Goal: Task Accomplishment & Management: Complete application form

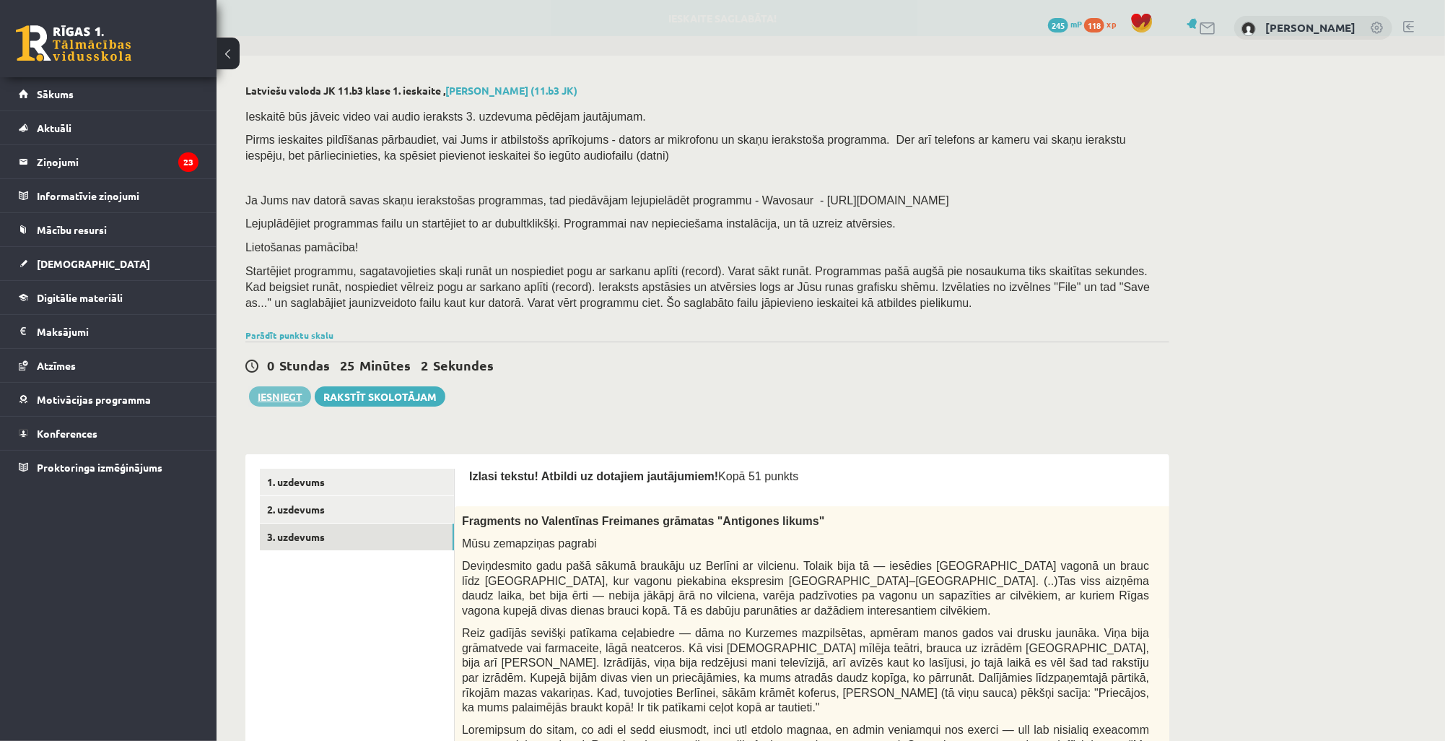
click at [279, 396] on button "Iesniegt" at bounding box center [280, 396] width 62 height 20
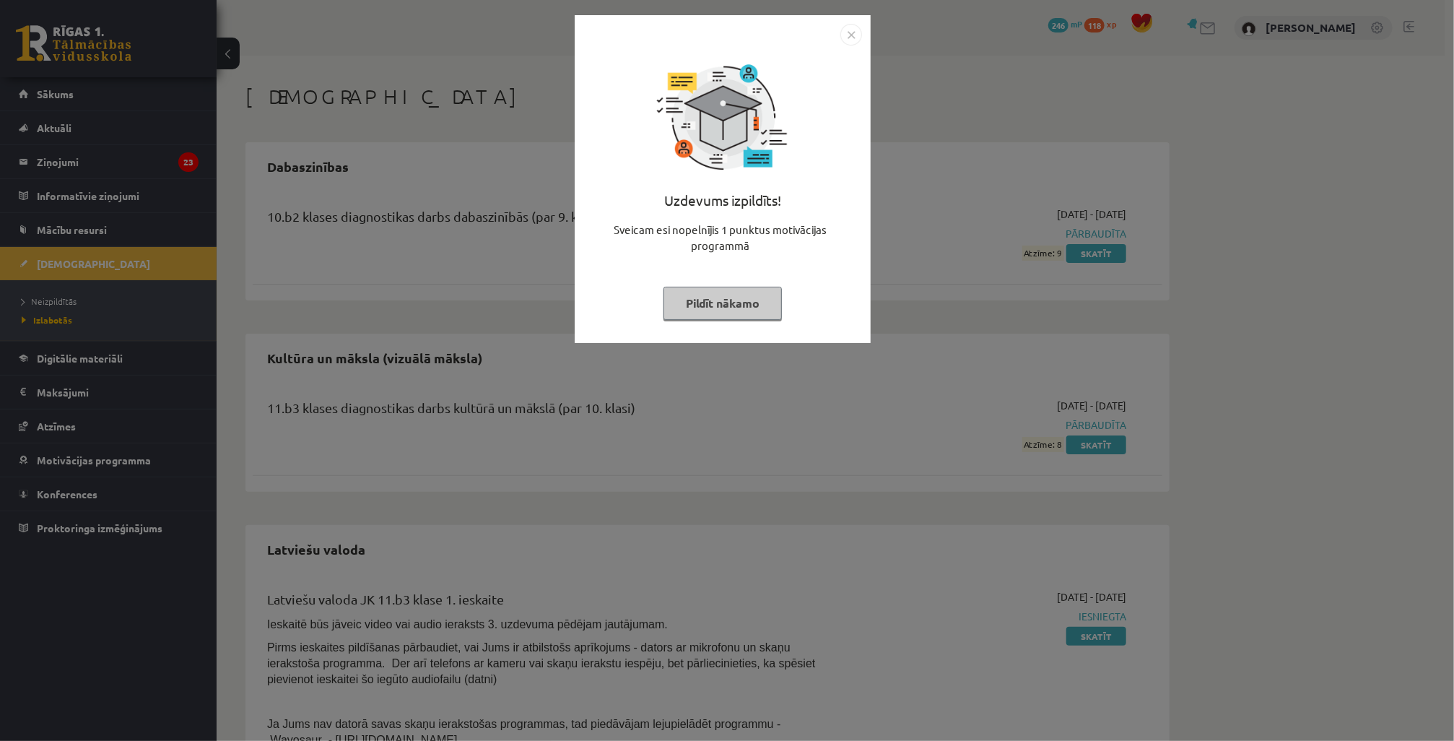
click at [848, 35] on img "Close" at bounding box center [851, 35] width 22 height 22
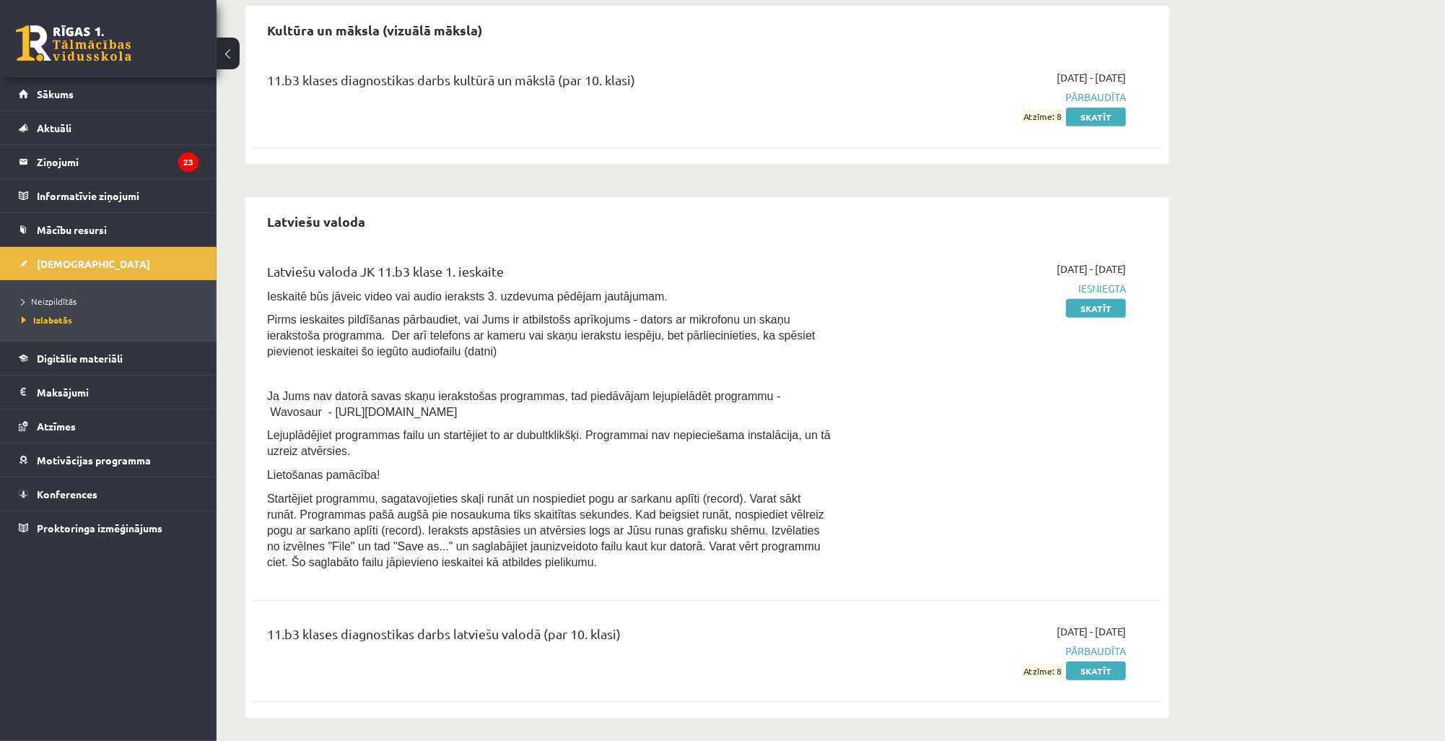
scroll to position [332, 0]
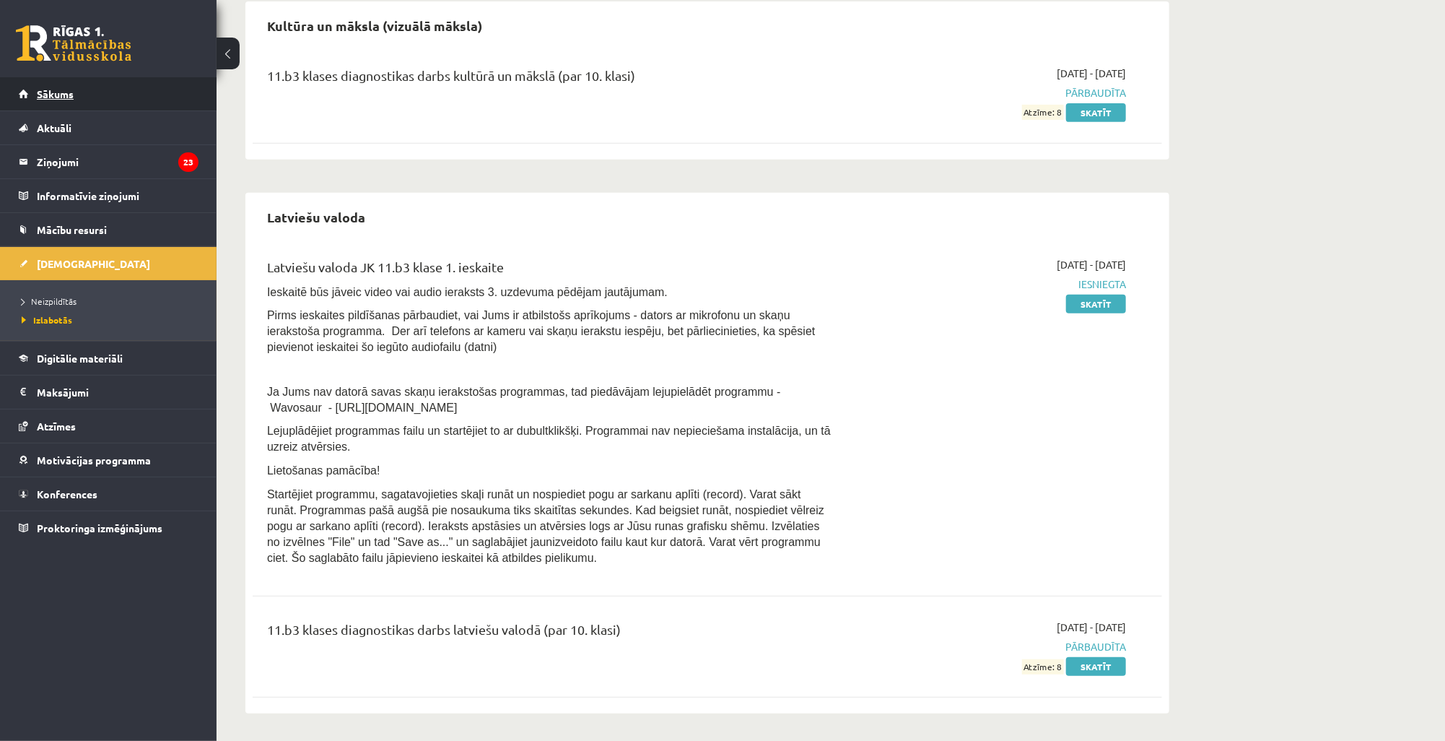
click at [113, 100] on link "Sākums" at bounding box center [109, 93] width 180 height 33
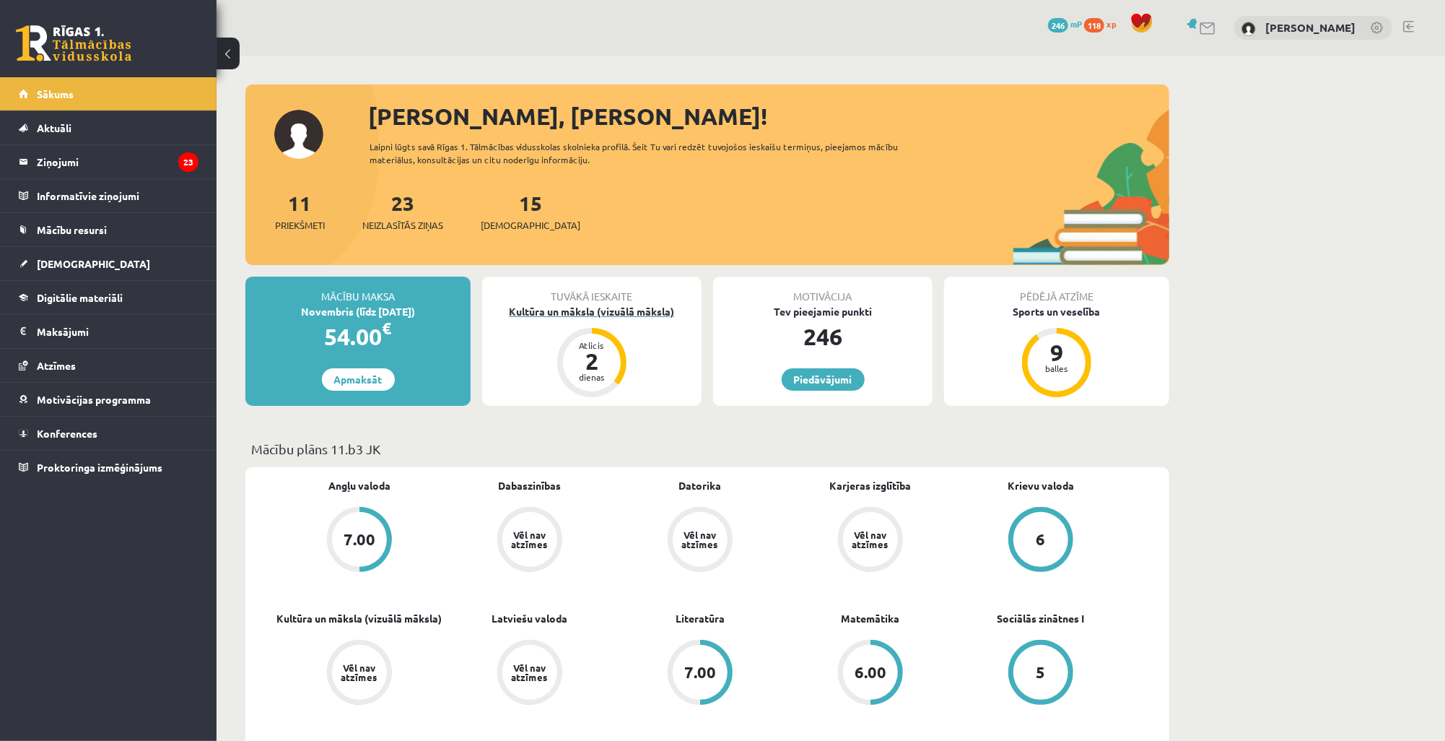
click at [602, 308] on div "Kultūra un māksla (vizuālā māksla)" at bounding box center [591, 311] width 219 height 15
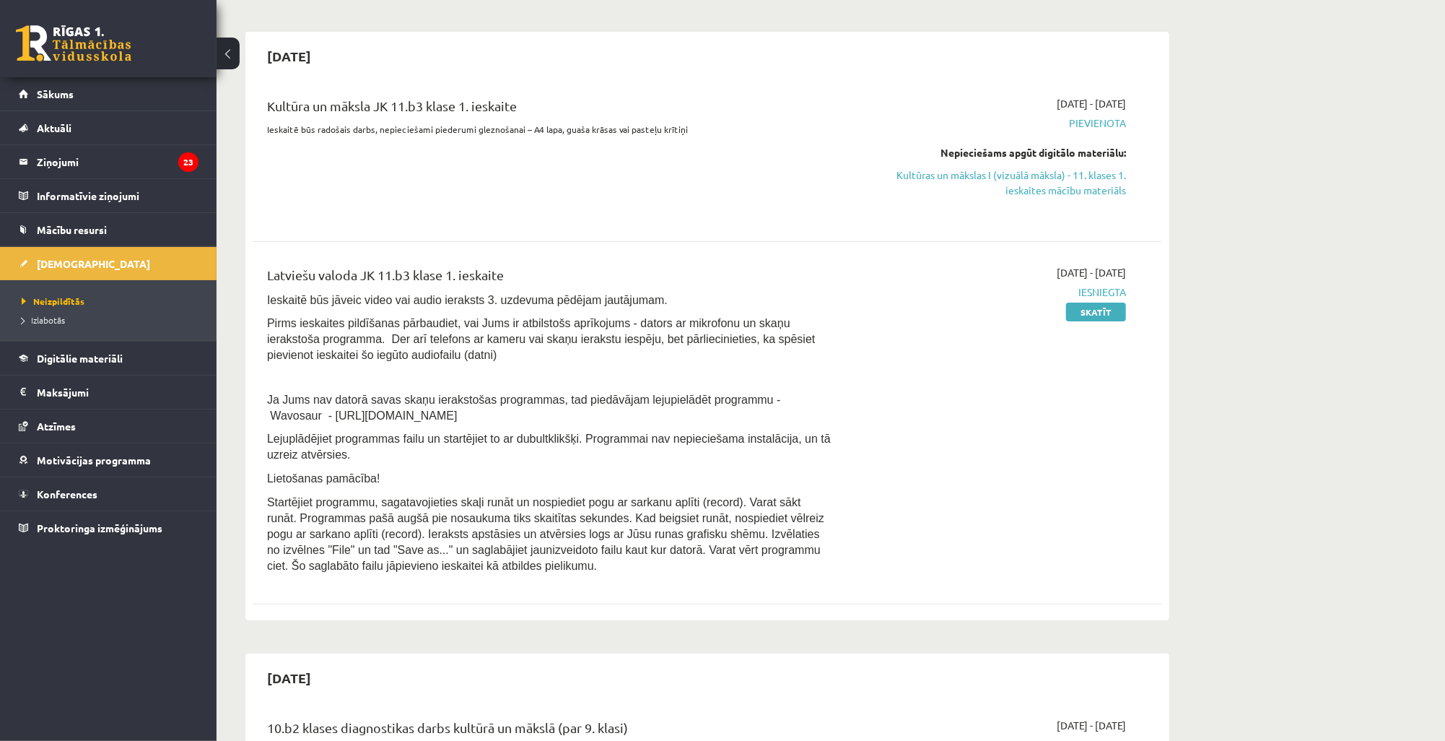
scroll to position [116, 0]
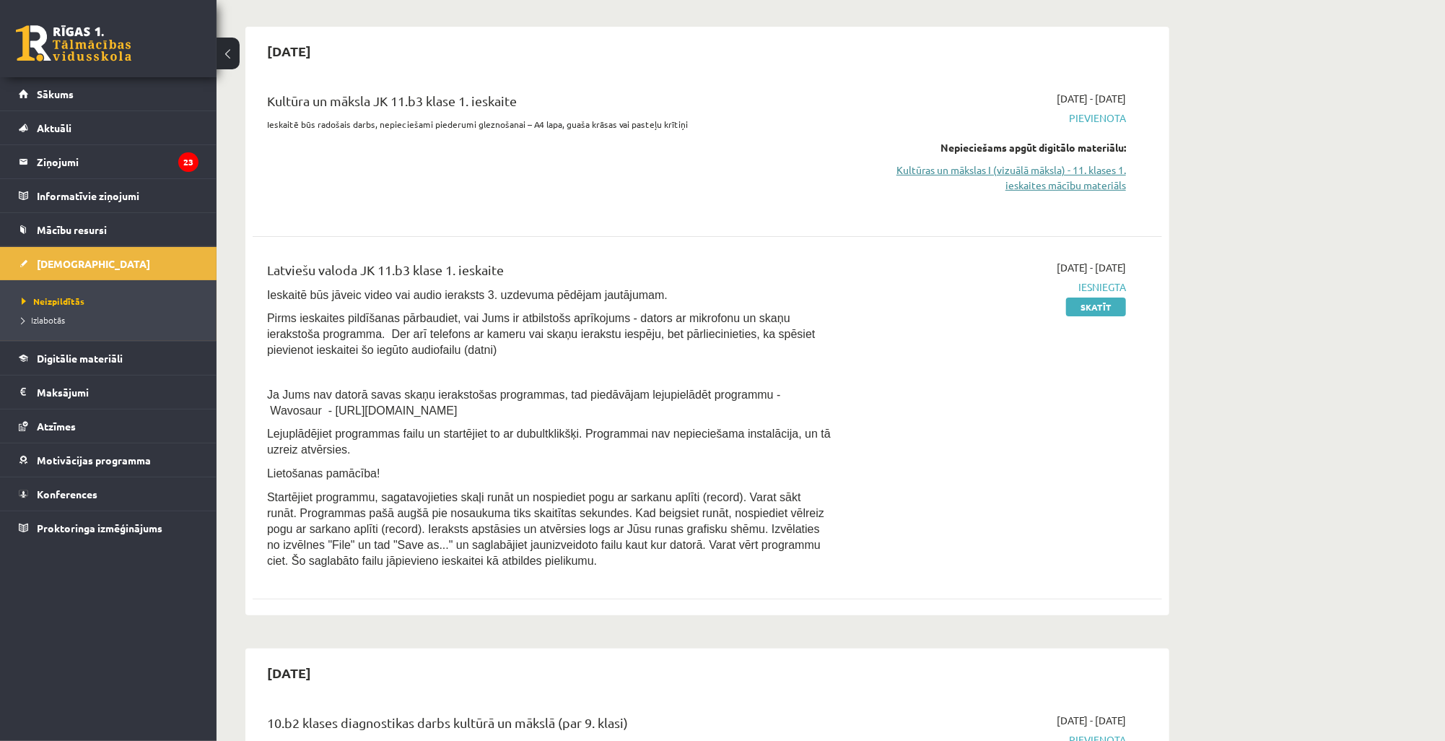
click at [1027, 179] on link "Kultūras un mākslas I (vizuālā māksla) - 11. klases 1. ieskaites mācību materiā…" at bounding box center [990, 177] width 272 height 30
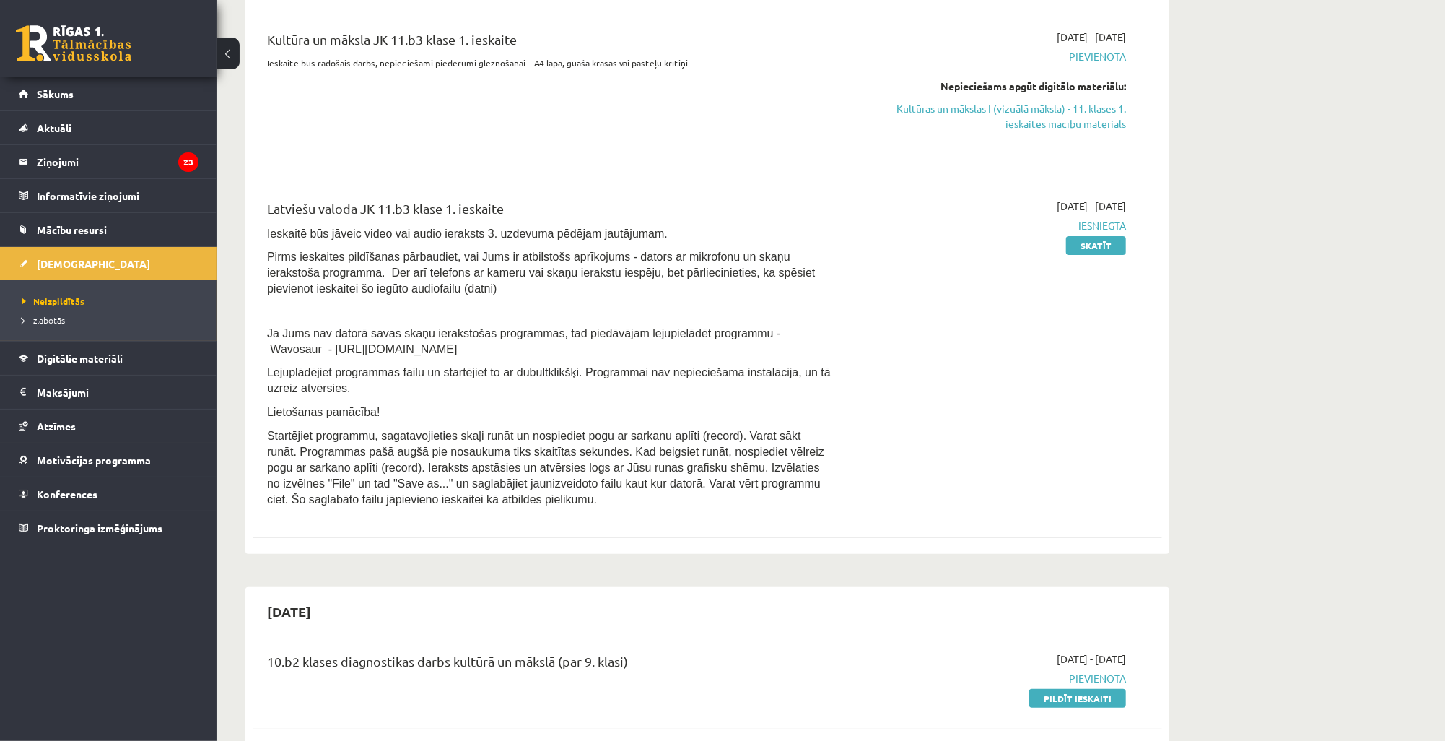
scroll to position [173, 0]
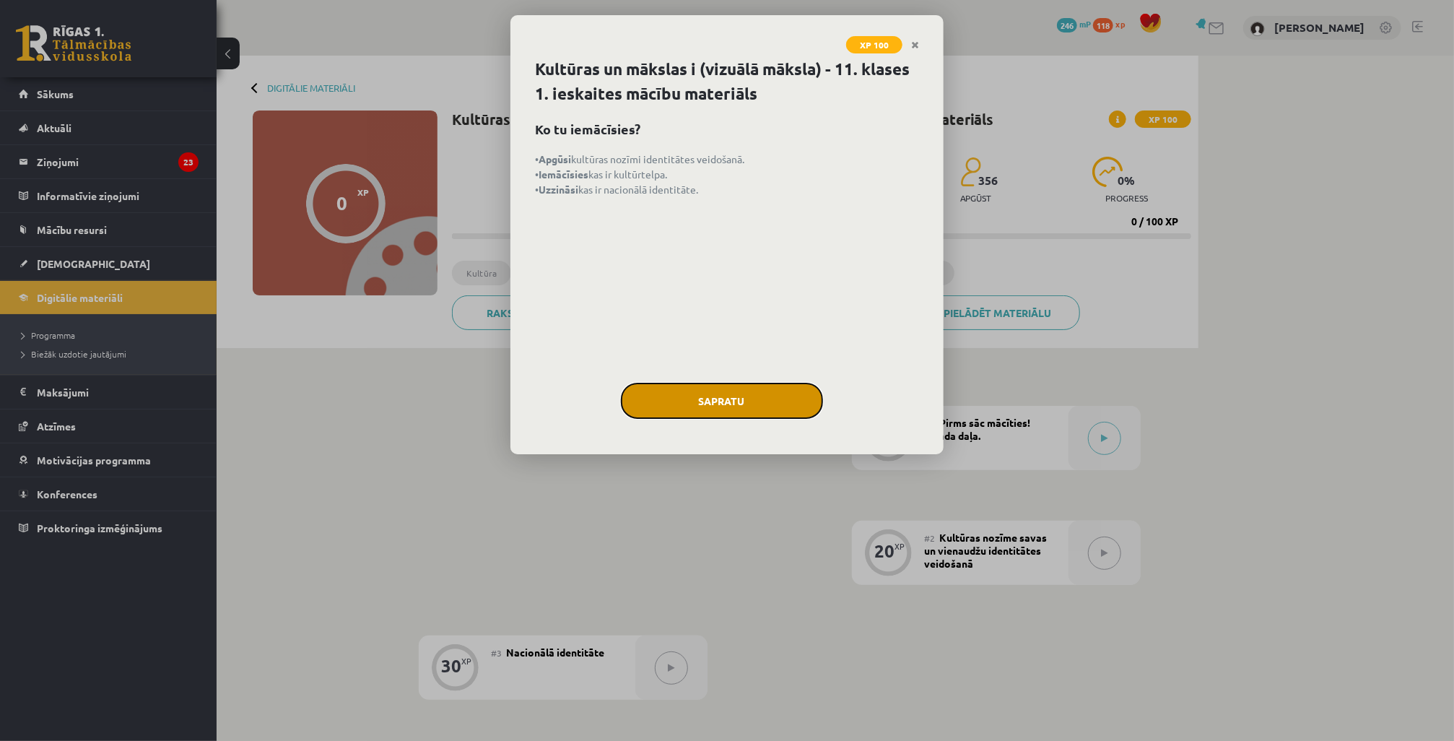
click at [743, 401] on button "Sapratu" at bounding box center [722, 401] width 202 height 36
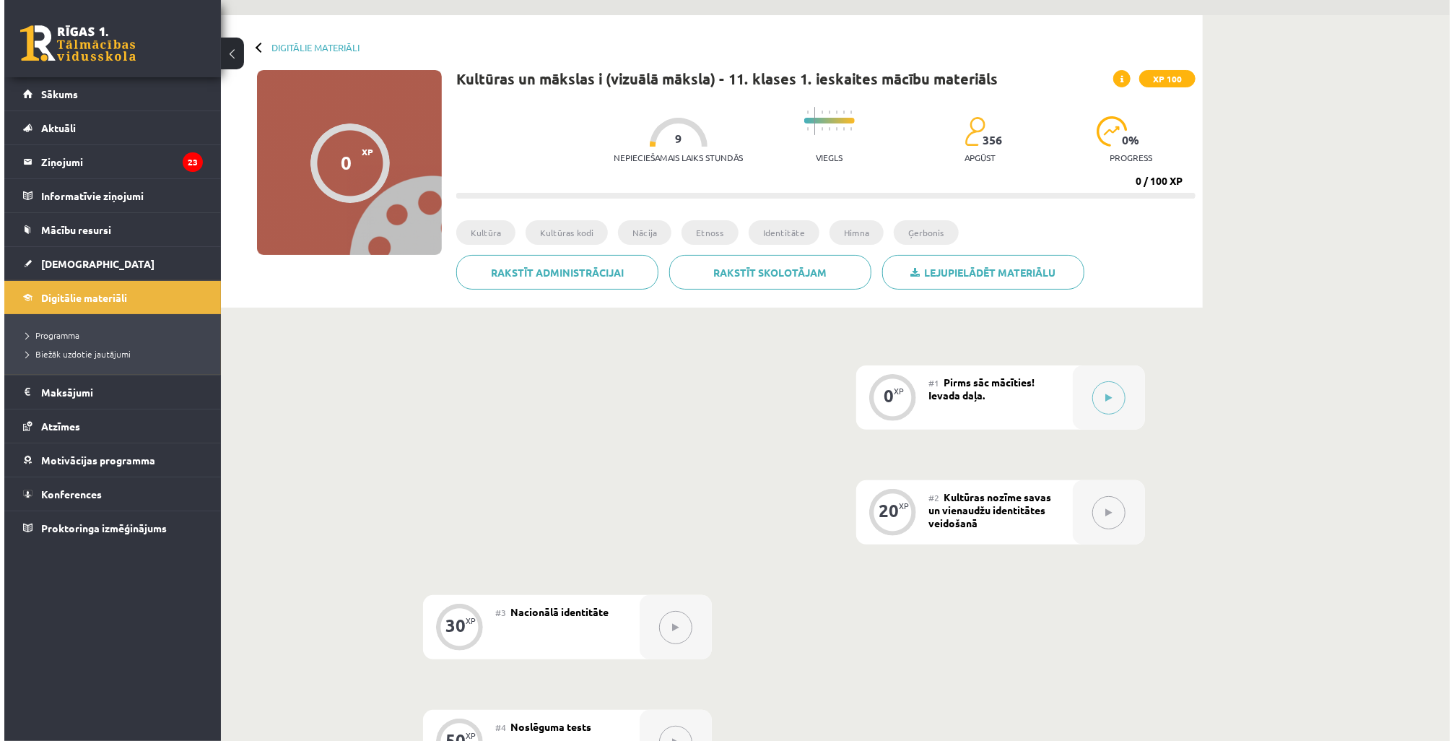
scroll to position [36, 0]
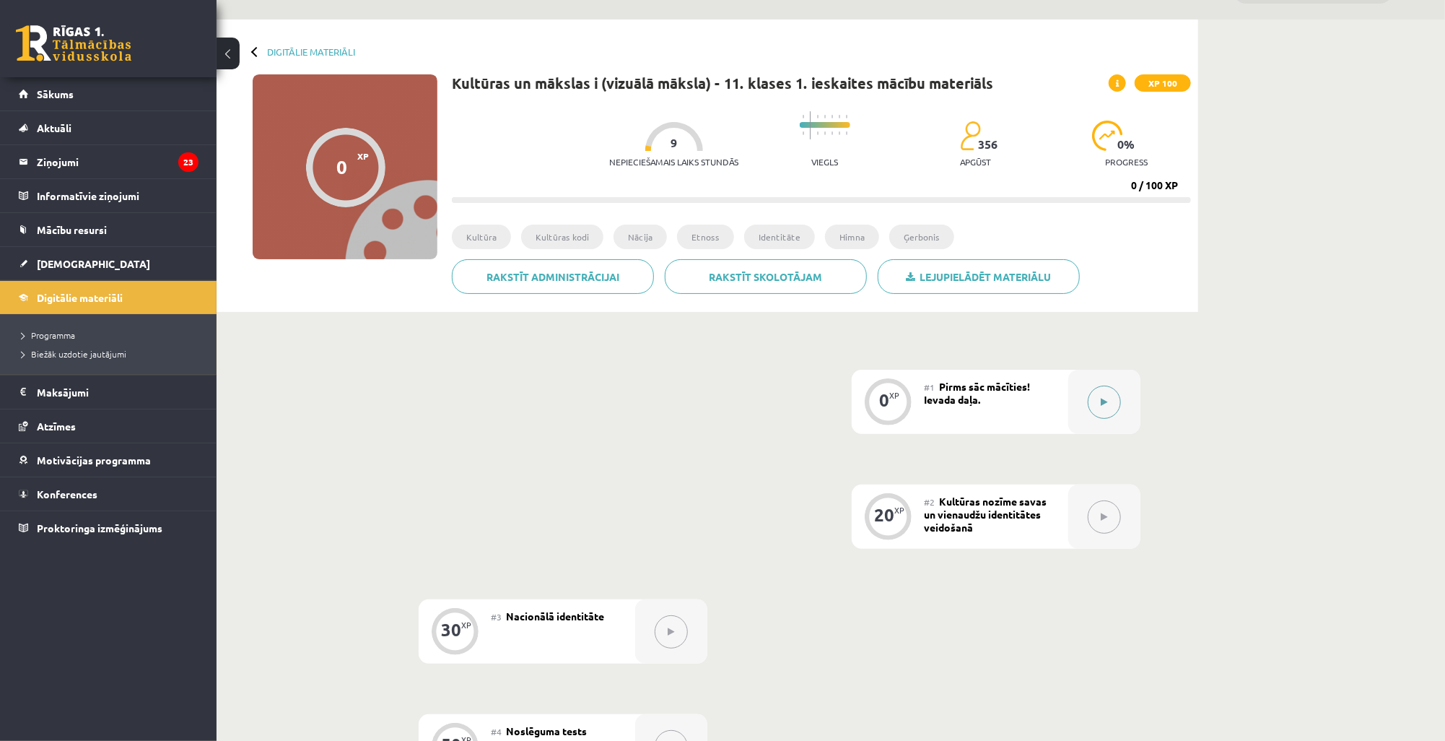
click at [1108, 403] on button at bounding box center [1104, 401] width 33 height 33
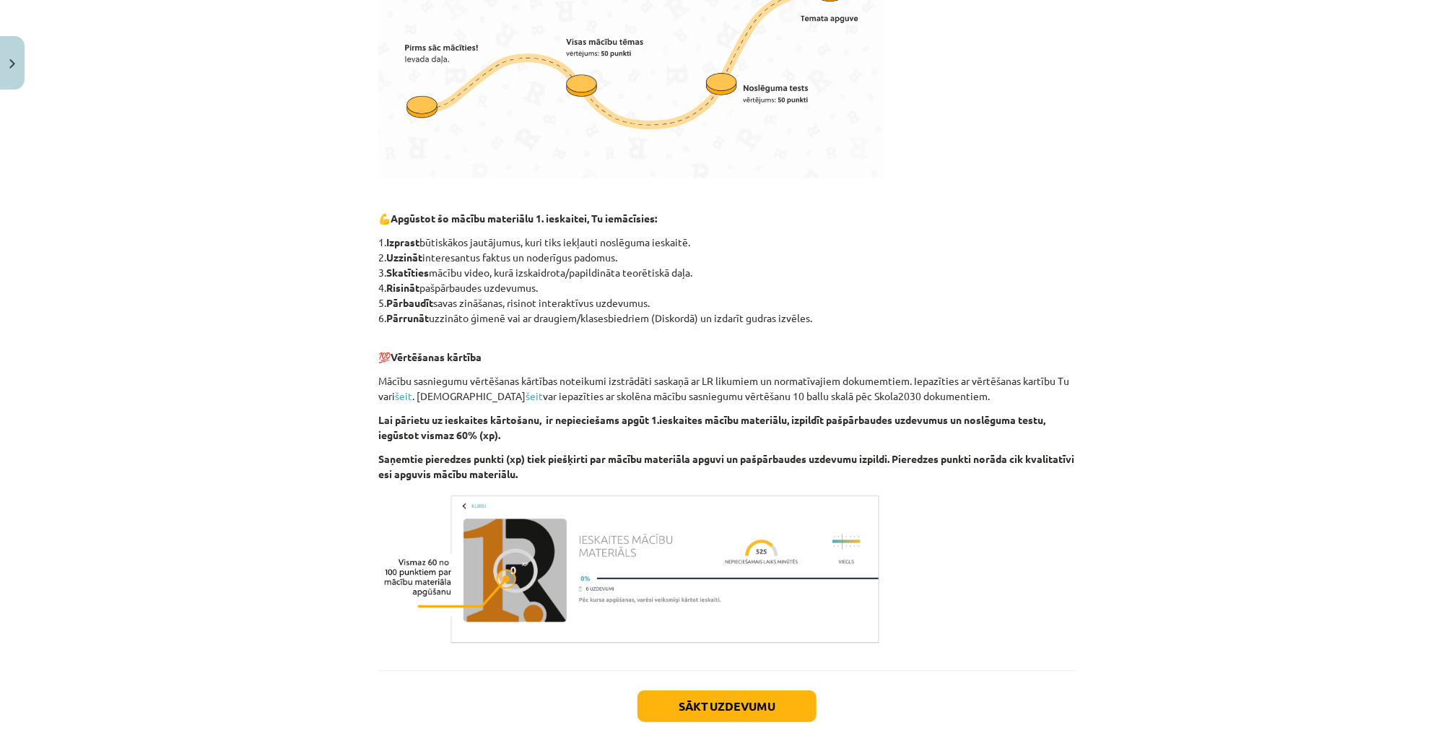
scroll to position [576, 0]
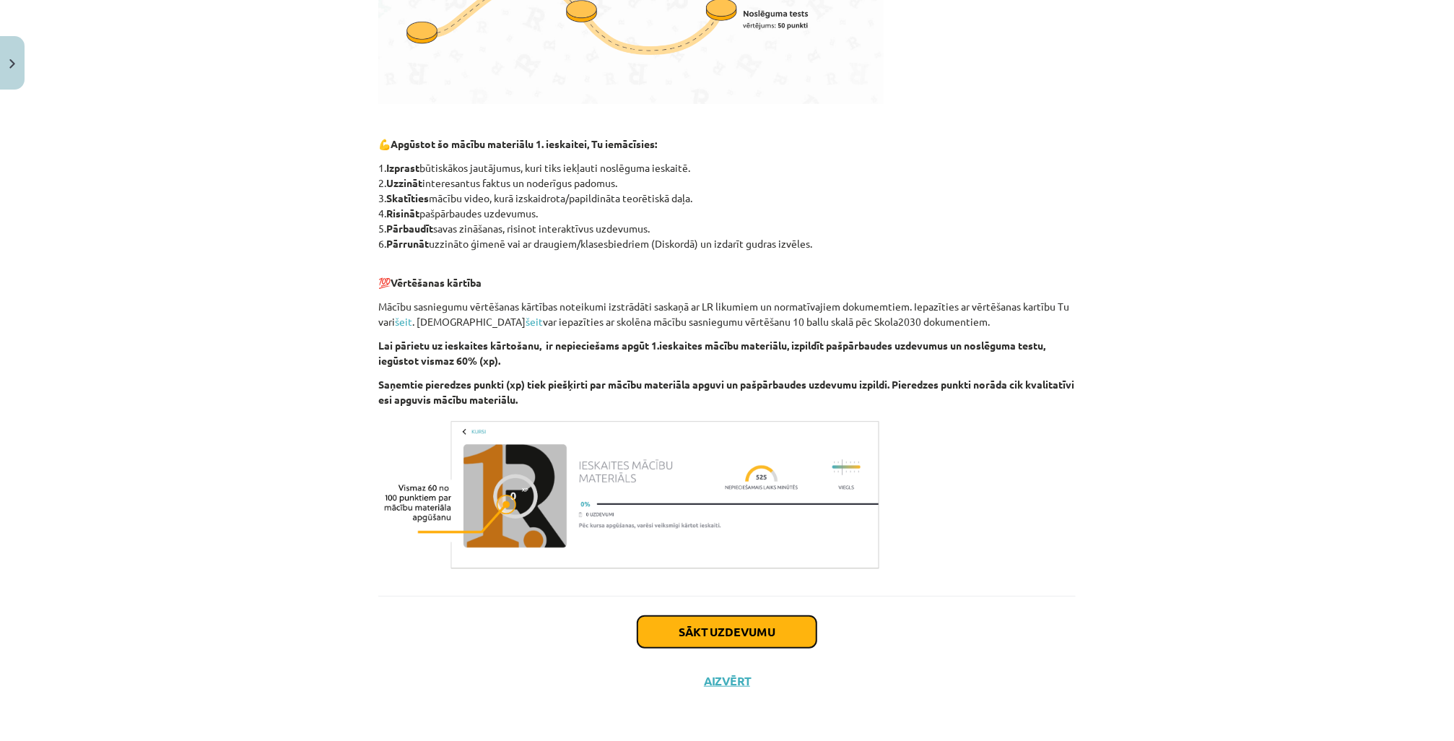
click at [735, 641] on button "Sākt uzdevumu" at bounding box center [726, 632] width 179 height 32
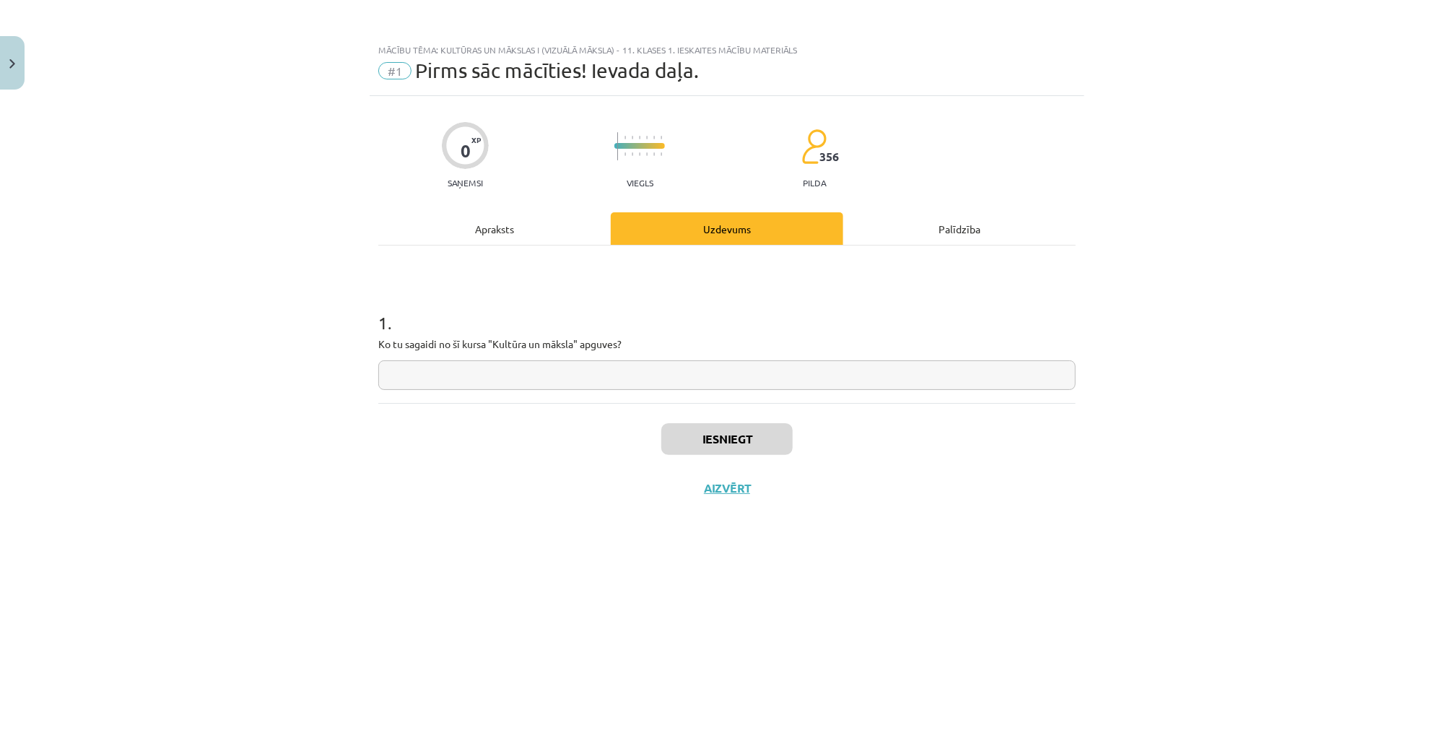
click at [494, 237] on div "Apraksts" at bounding box center [494, 228] width 232 height 32
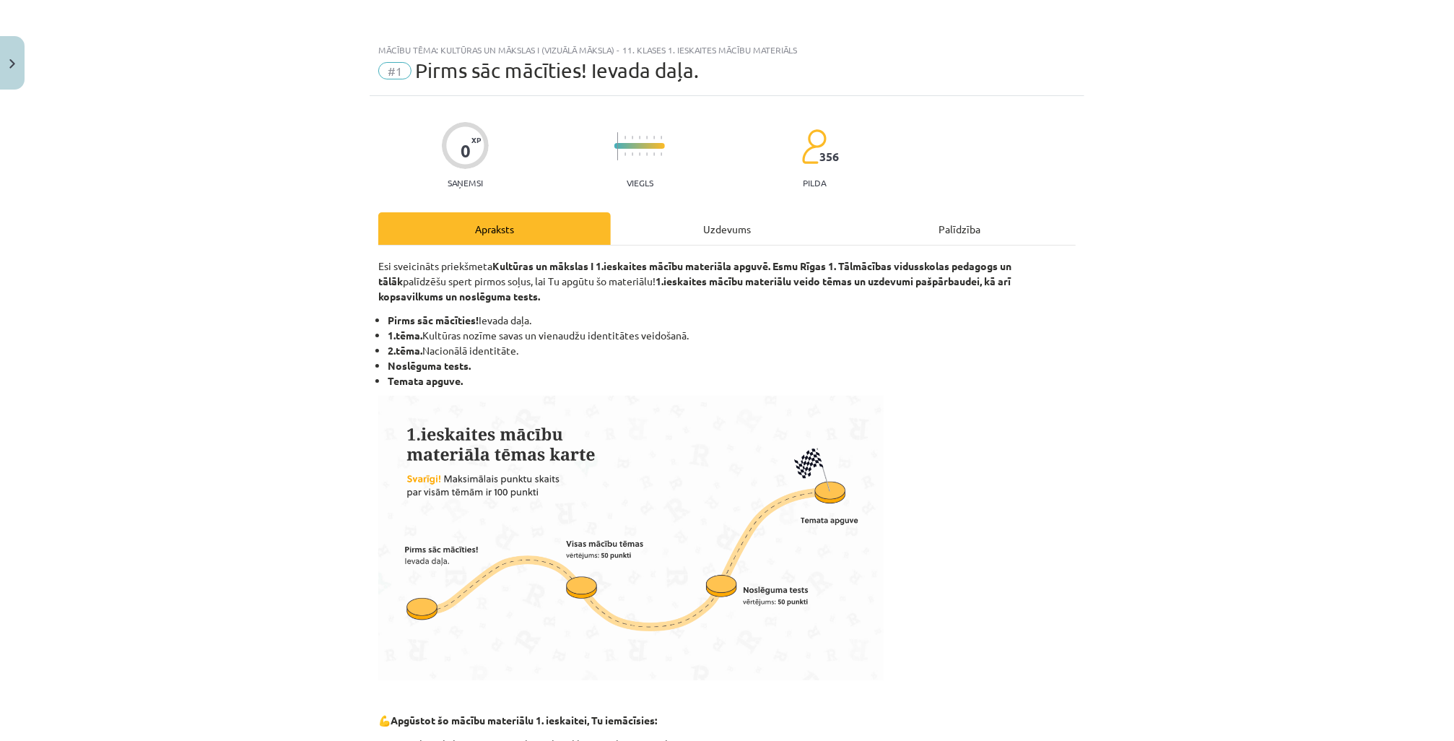
click at [684, 231] on div "Uzdevums" at bounding box center [727, 228] width 232 height 32
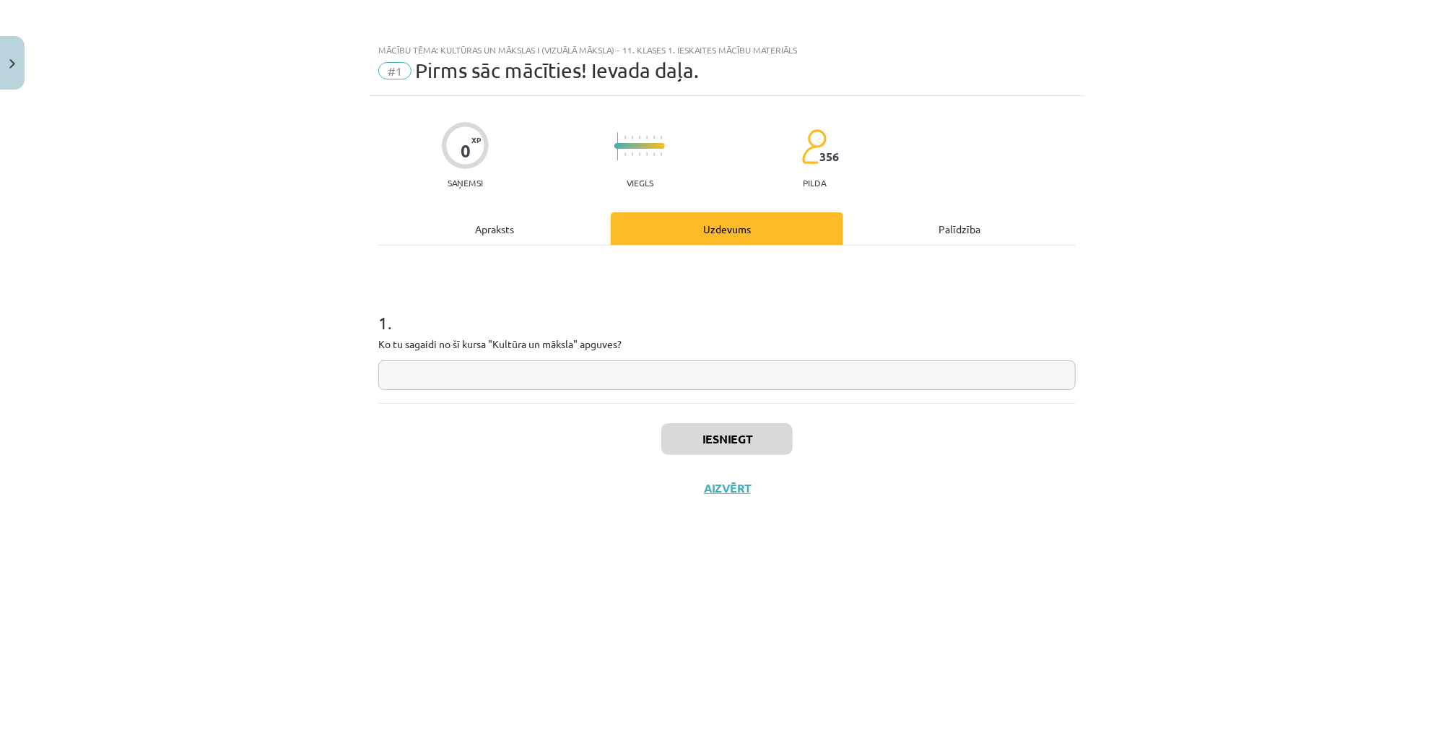
click at [549, 367] on input "text" at bounding box center [726, 375] width 697 height 30
type input "**********"
click at [742, 437] on button "Iesniegt" at bounding box center [726, 439] width 131 height 32
click at [742, 505] on button "Nākamā nodarbība" at bounding box center [726, 497] width 141 height 33
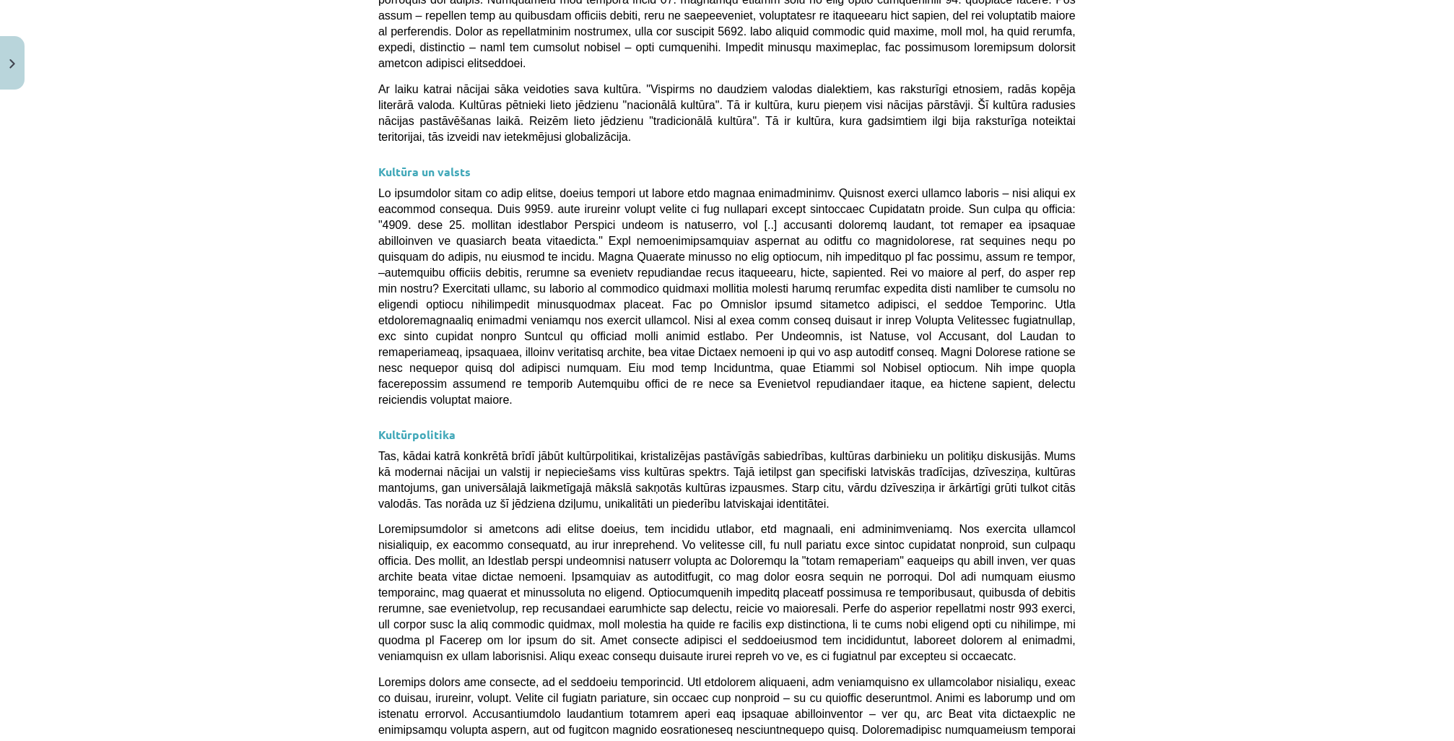
scroll to position [3628, 0]
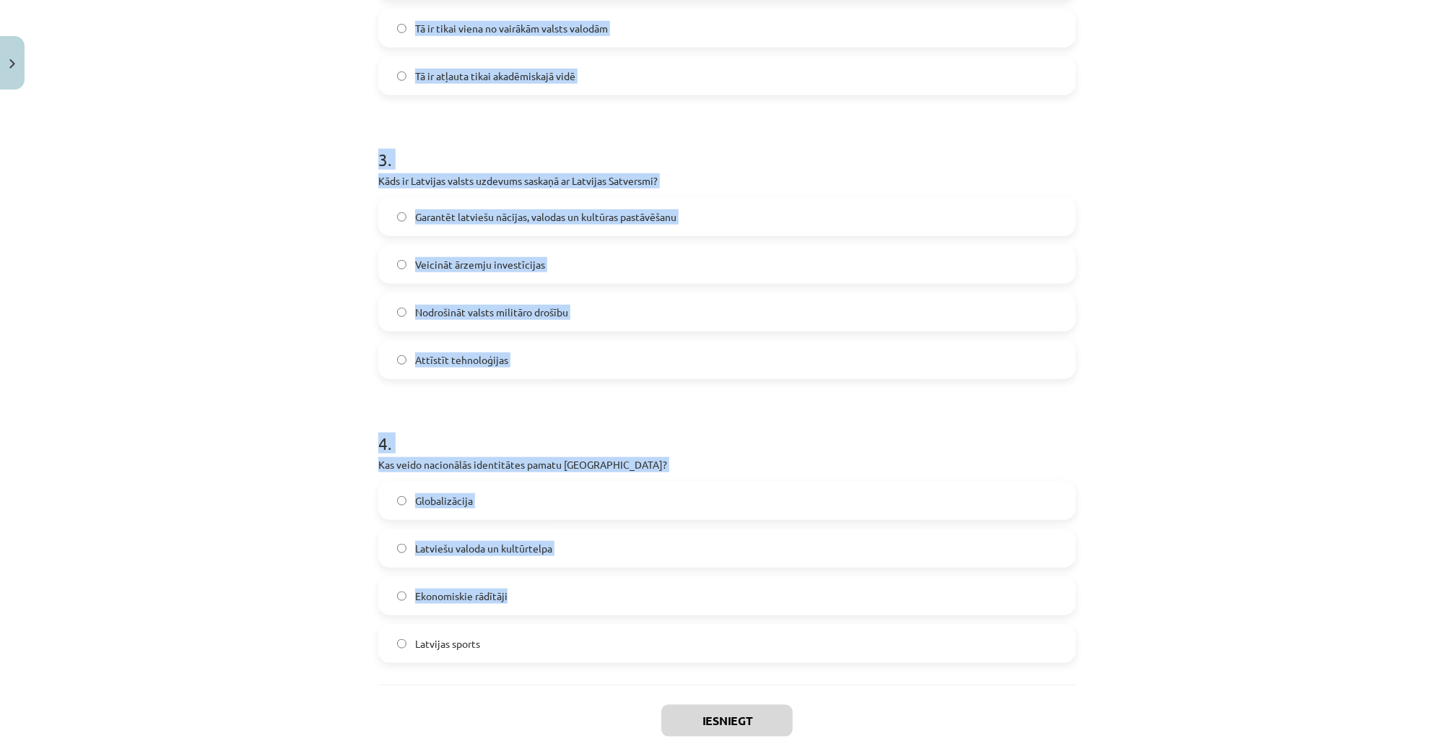
scroll to position [787, 0]
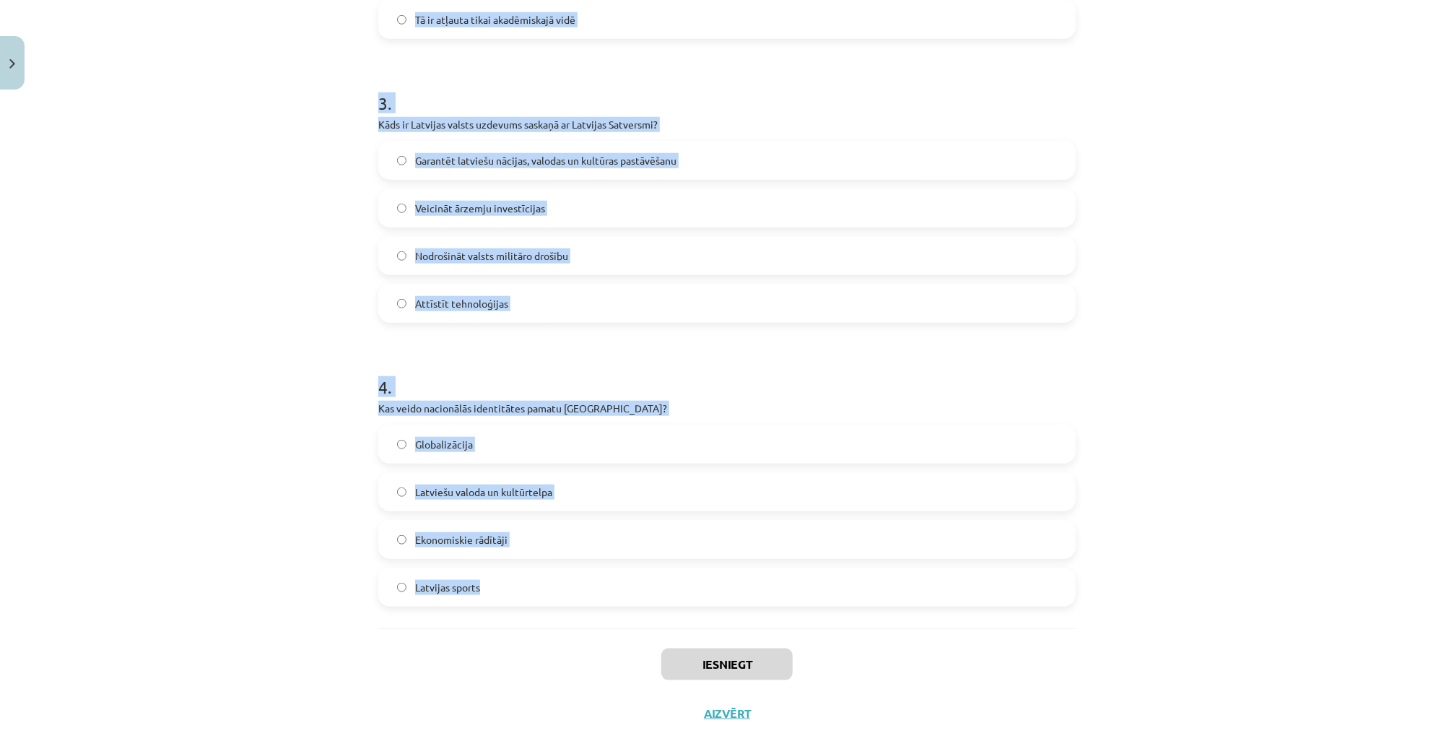
drag, startPoint x: 375, startPoint y: 307, endPoint x: 557, endPoint y: 584, distance: 331.2
click at [557, 584] on form "1 . Kas ir kultūras kodi? Dziesmas un dejas Literatūras kanoni Tehnoloģiju attī…" at bounding box center [726, 53] width 697 height 1106
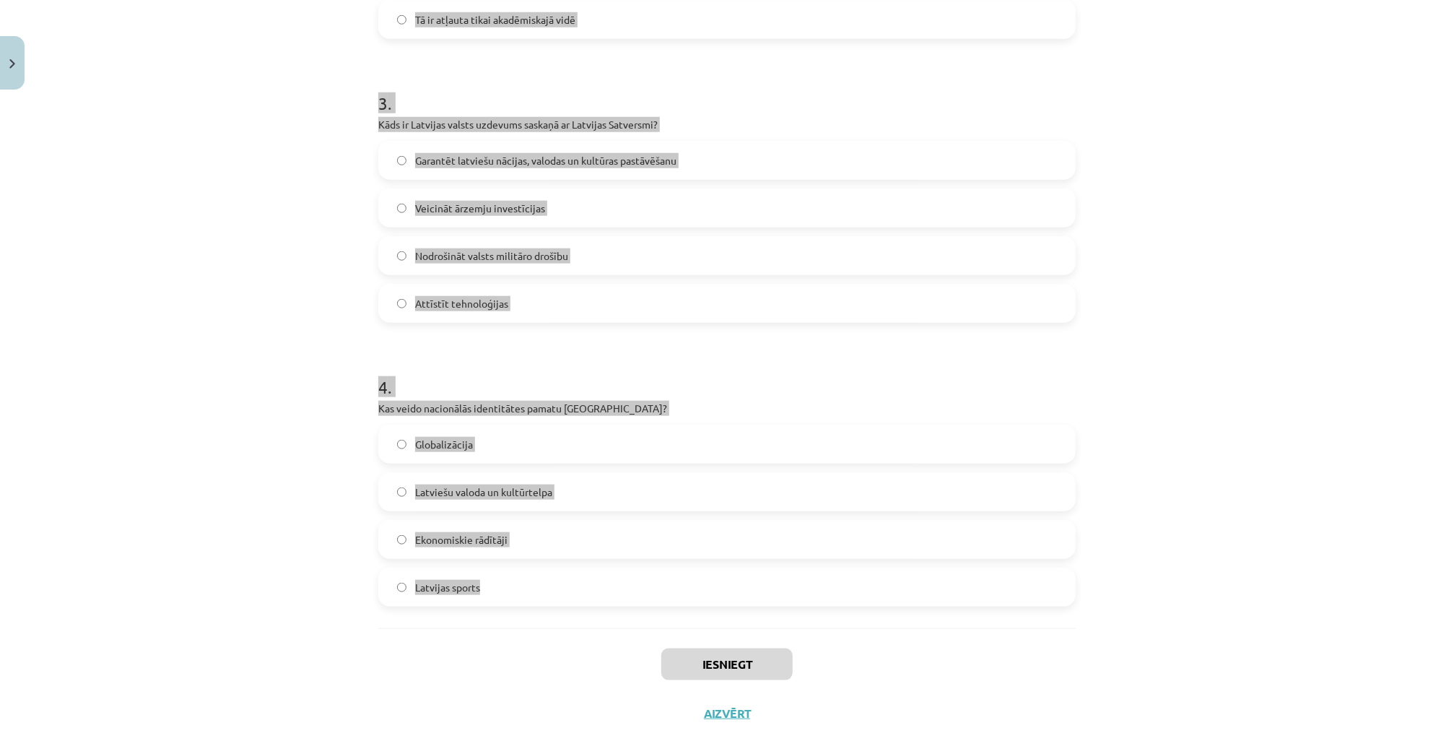
copy form "Kas ir kultūras kodi? Dziesmas un dejas Literatūras kanoni Tehnoloģiju attīstīb…"
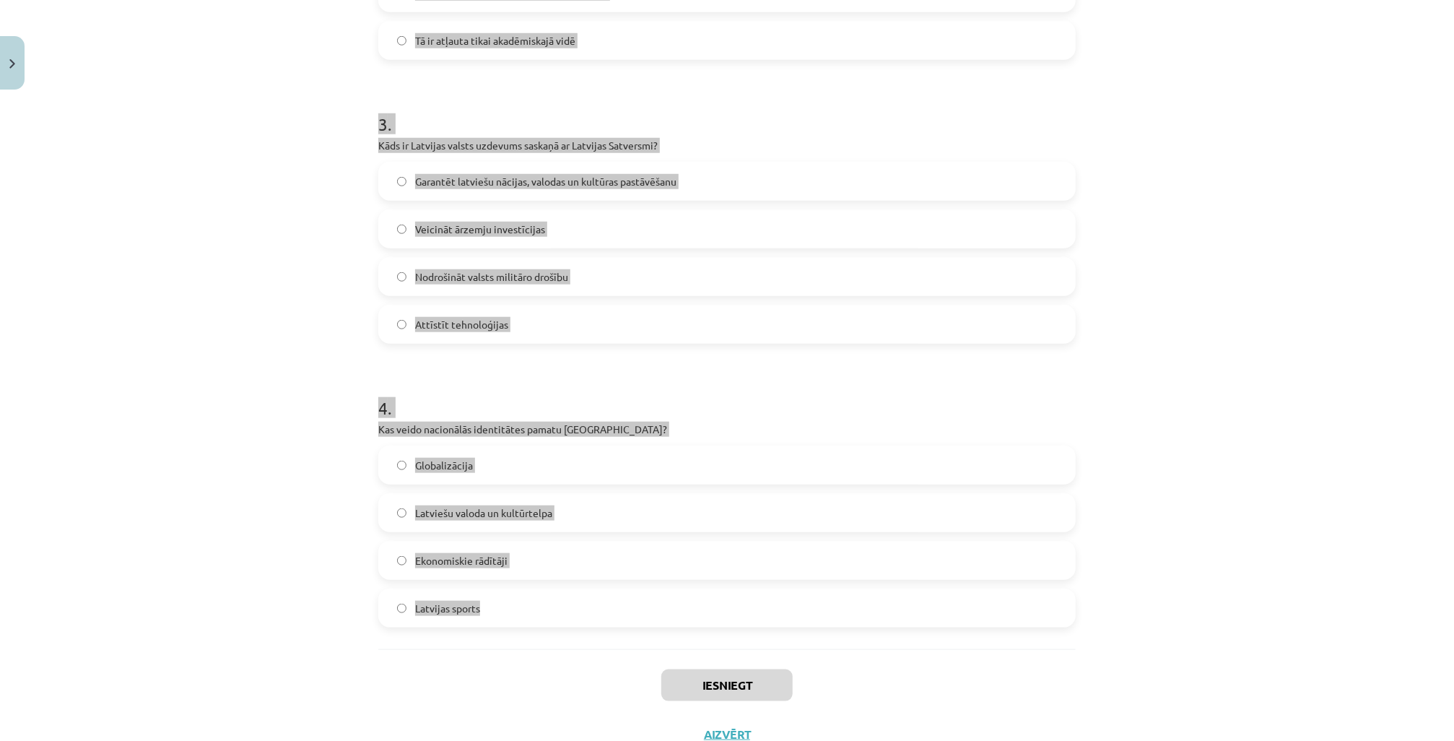
scroll to position [729, 0]
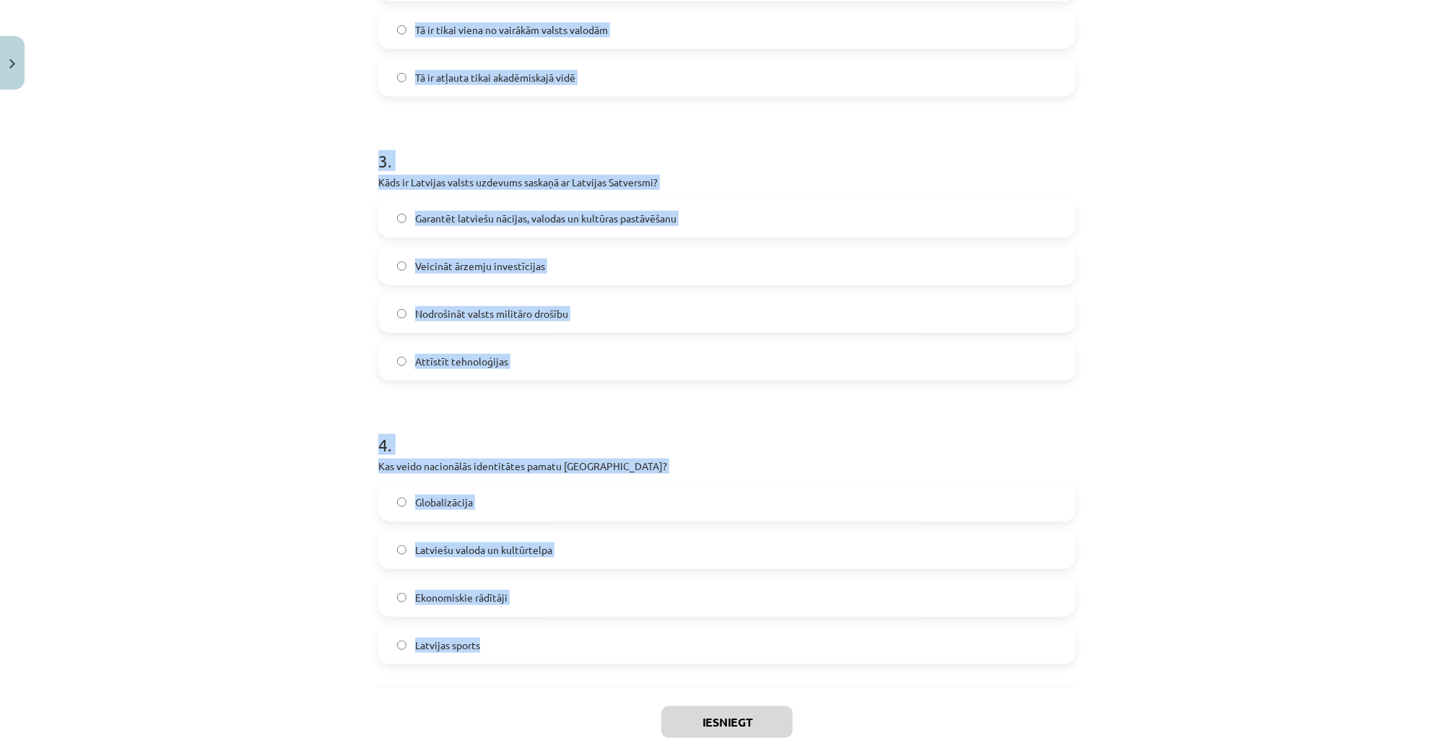
click at [720, 448] on h1 "4 ." at bounding box center [726, 431] width 697 height 45
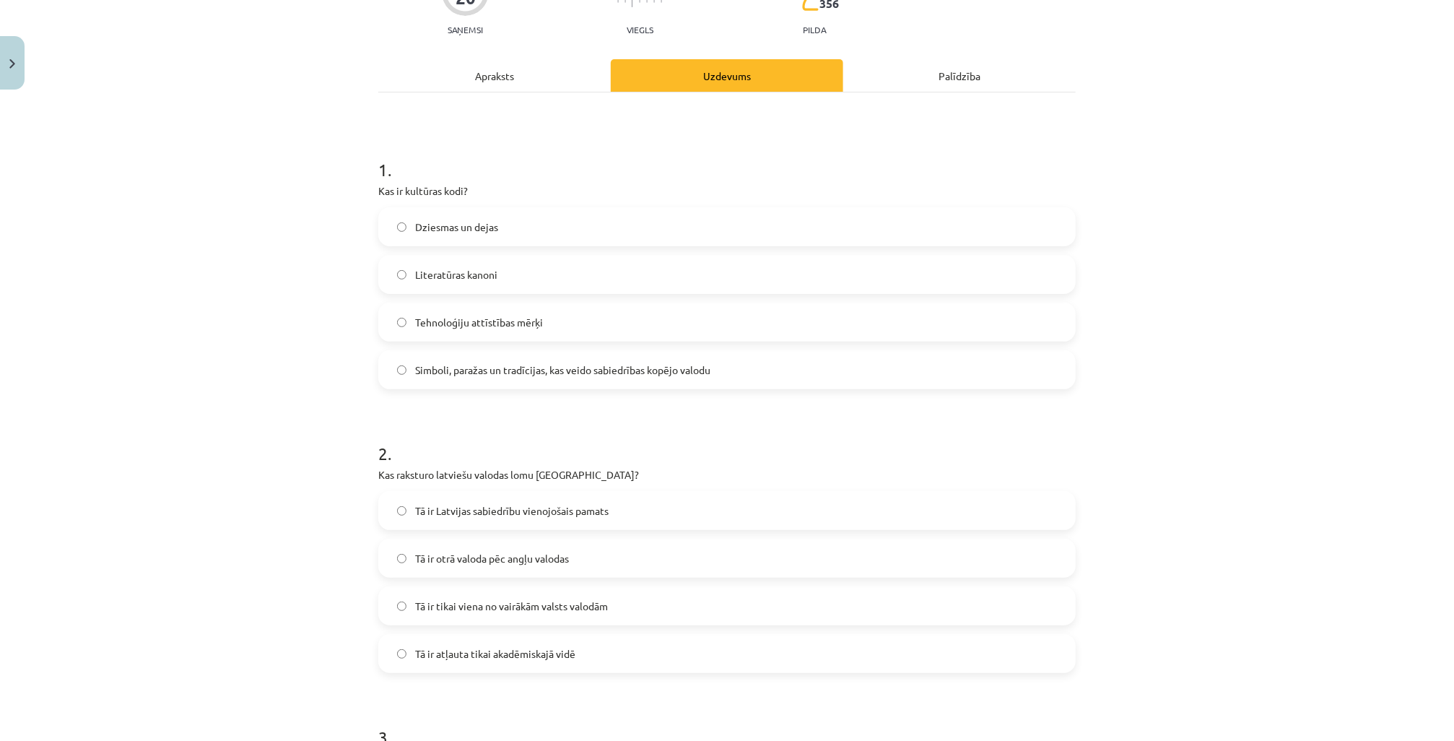
scroll to position [152, 0]
click at [507, 370] on span "Simboli, paražas un tradīcijas, kas veido sabiedrības kopējo valodu" at bounding box center [562, 371] width 295 height 15
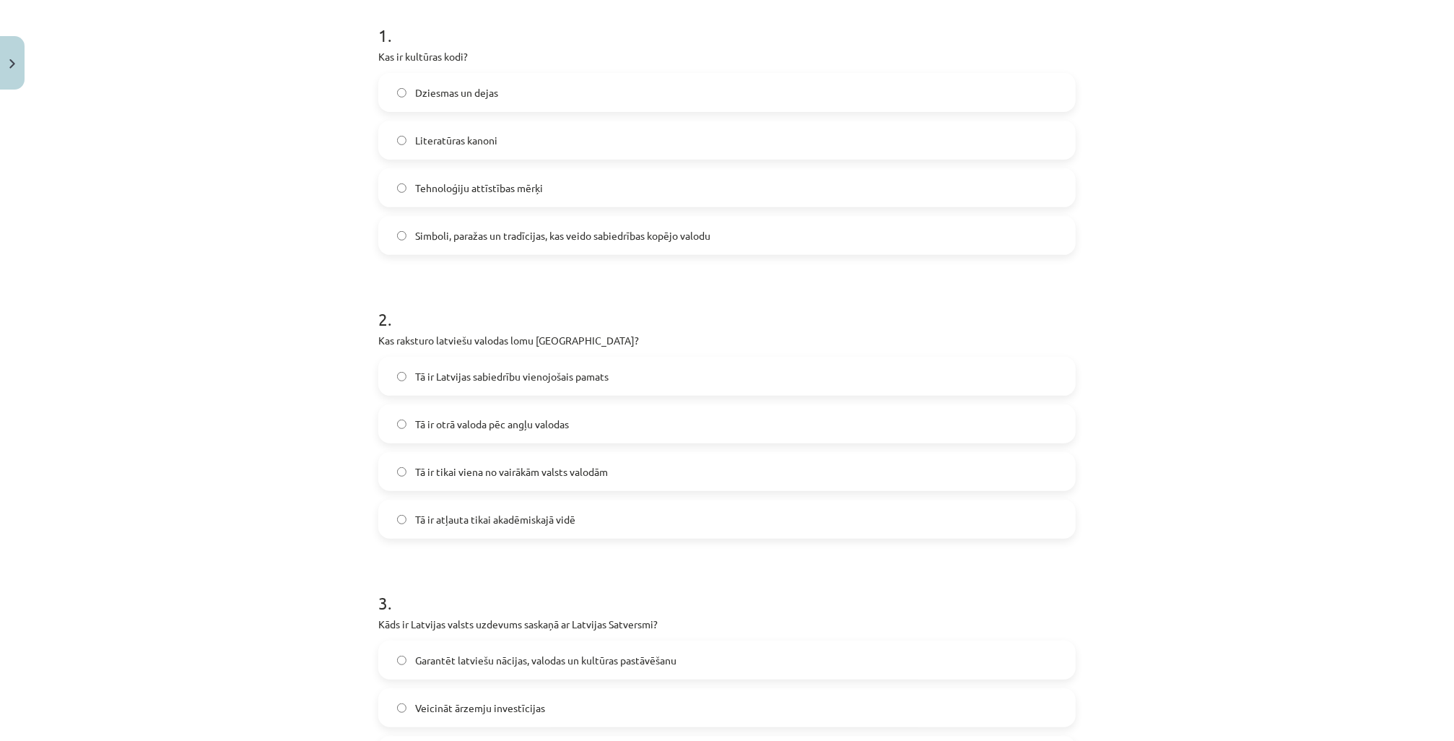
scroll to position [325, 0]
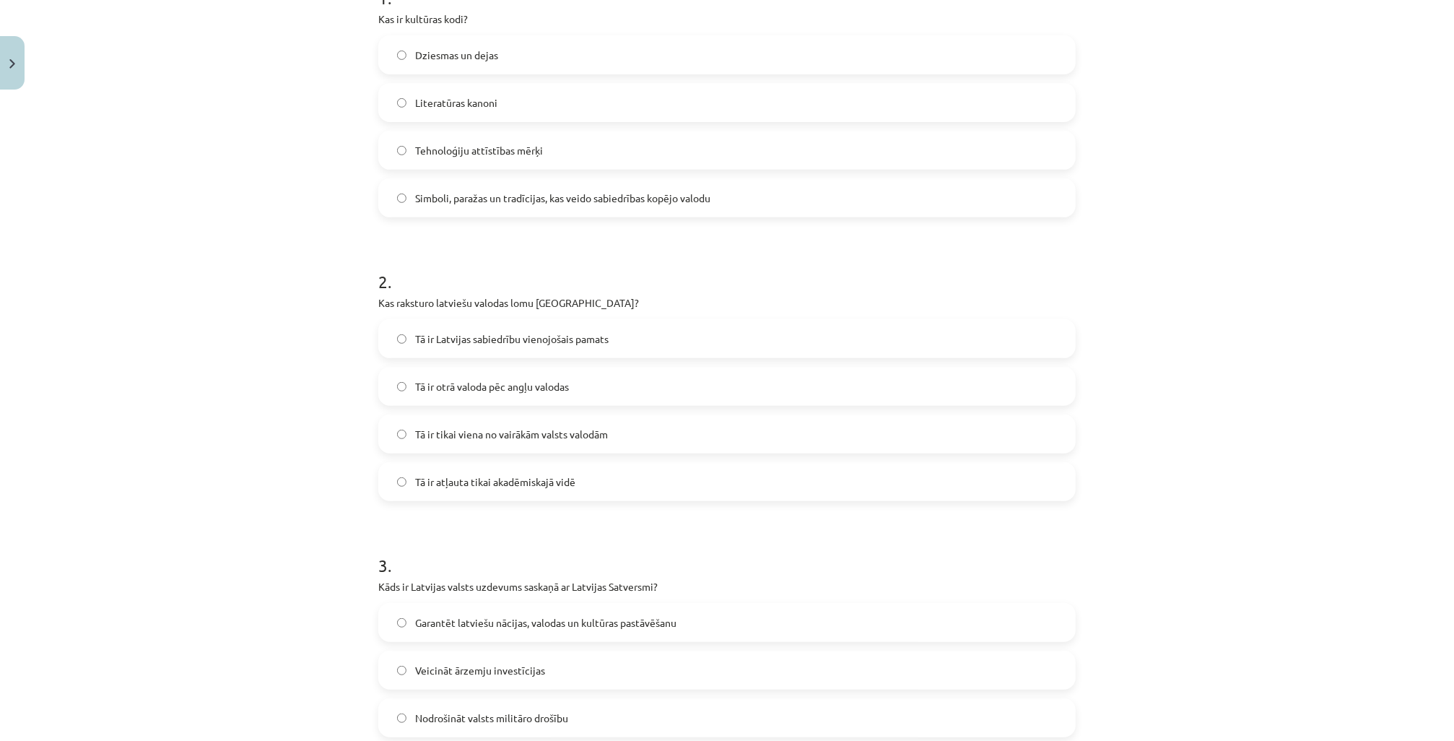
click at [485, 350] on label "Tā ir Latvijas sabiedrību vienojošais pamats" at bounding box center [727, 339] width 694 height 36
click at [489, 434] on span "Tā ir tikai viena no vairākām valsts valodām" at bounding box center [511, 434] width 193 height 15
click at [522, 341] on span "Tā ir Latvijas sabiedrību vienojošais pamats" at bounding box center [511, 338] width 193 height 15
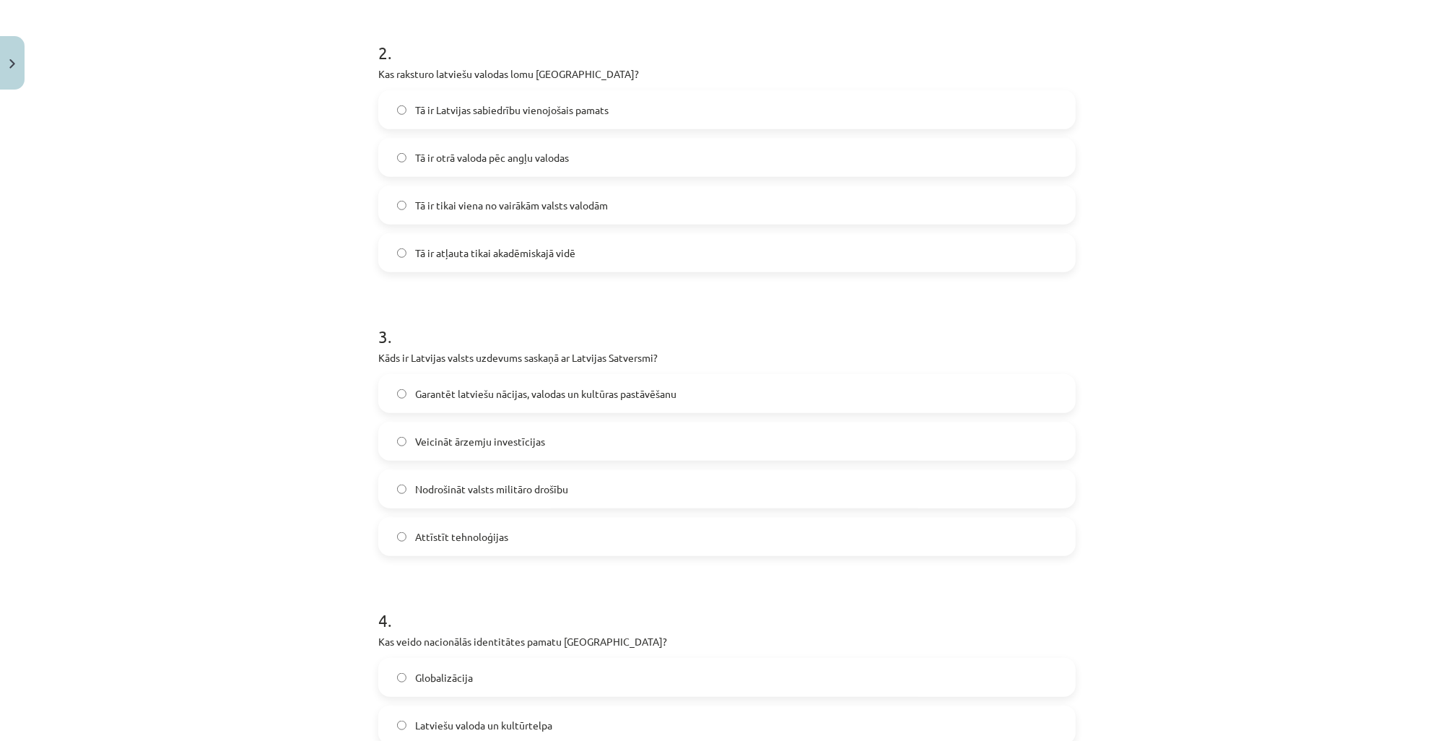
scroll to position [556, 0]
click at [536, 399] on label "Garantēt latviešu nācijas, valodas un kultūras pastāvēšanu" at bounding box center [727, 391] width 694 height 36
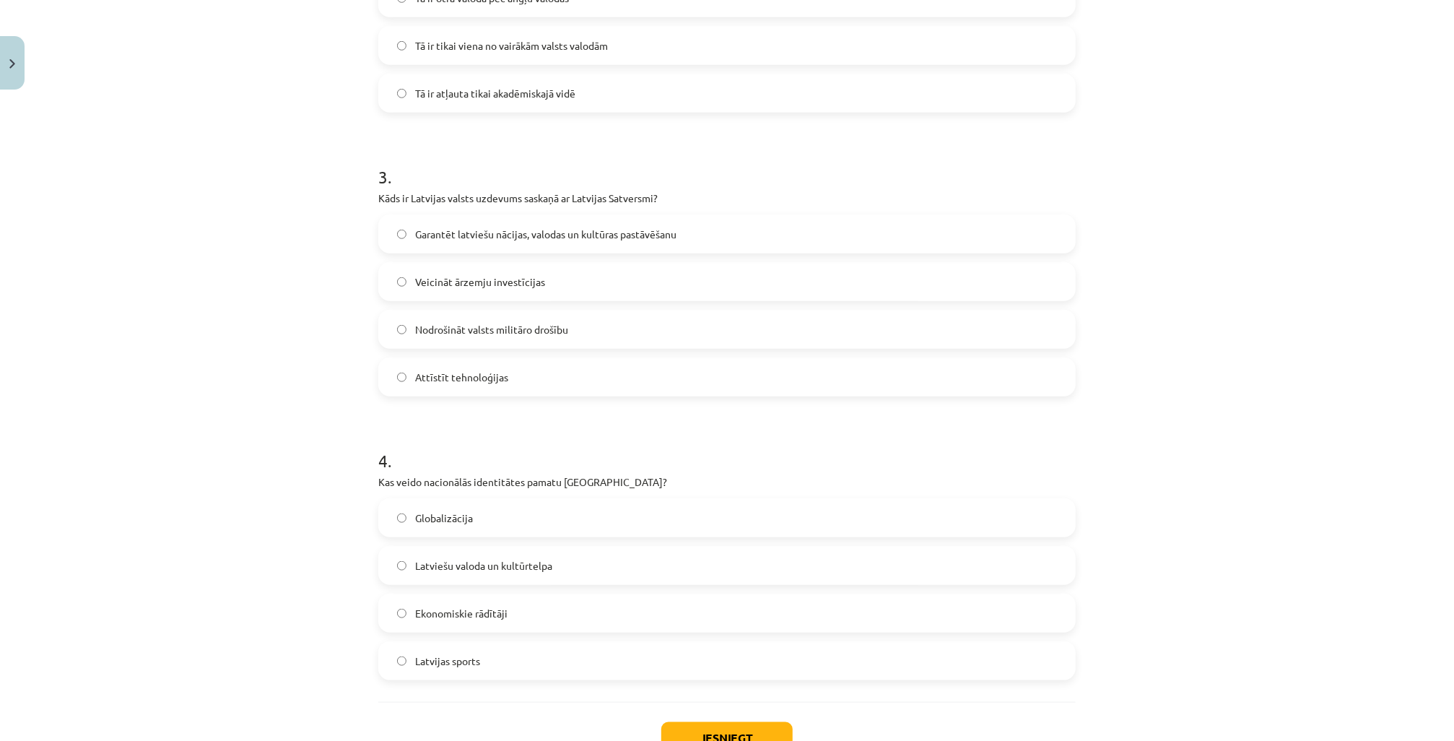
scroll to position [787, 0]
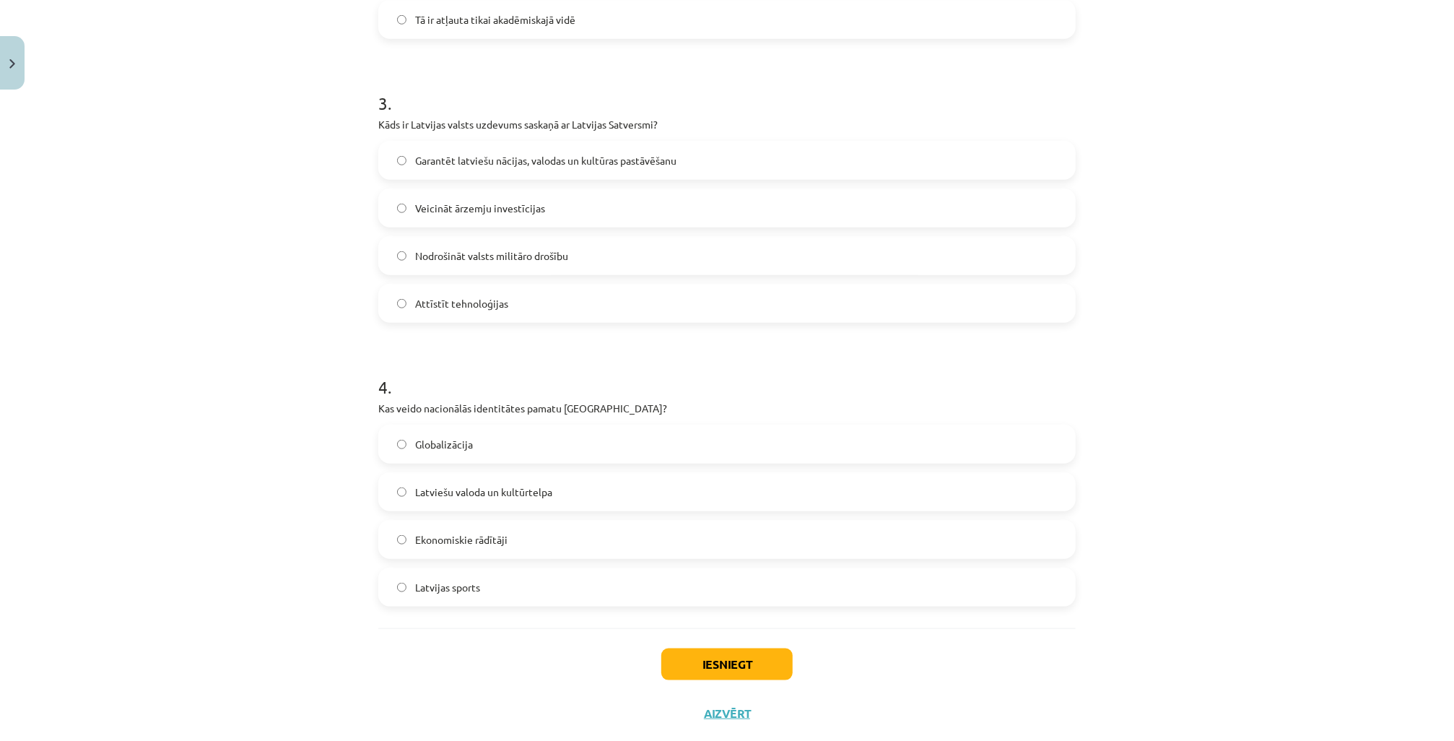
click at [477, 497] on span "Latviešu valoda un kultūrtelpa" at bounding box center [483, 491] width 137 height 15
click at [723, 671] on button "Iesniegt" at bounding box center [726, 664] width 131 height 32
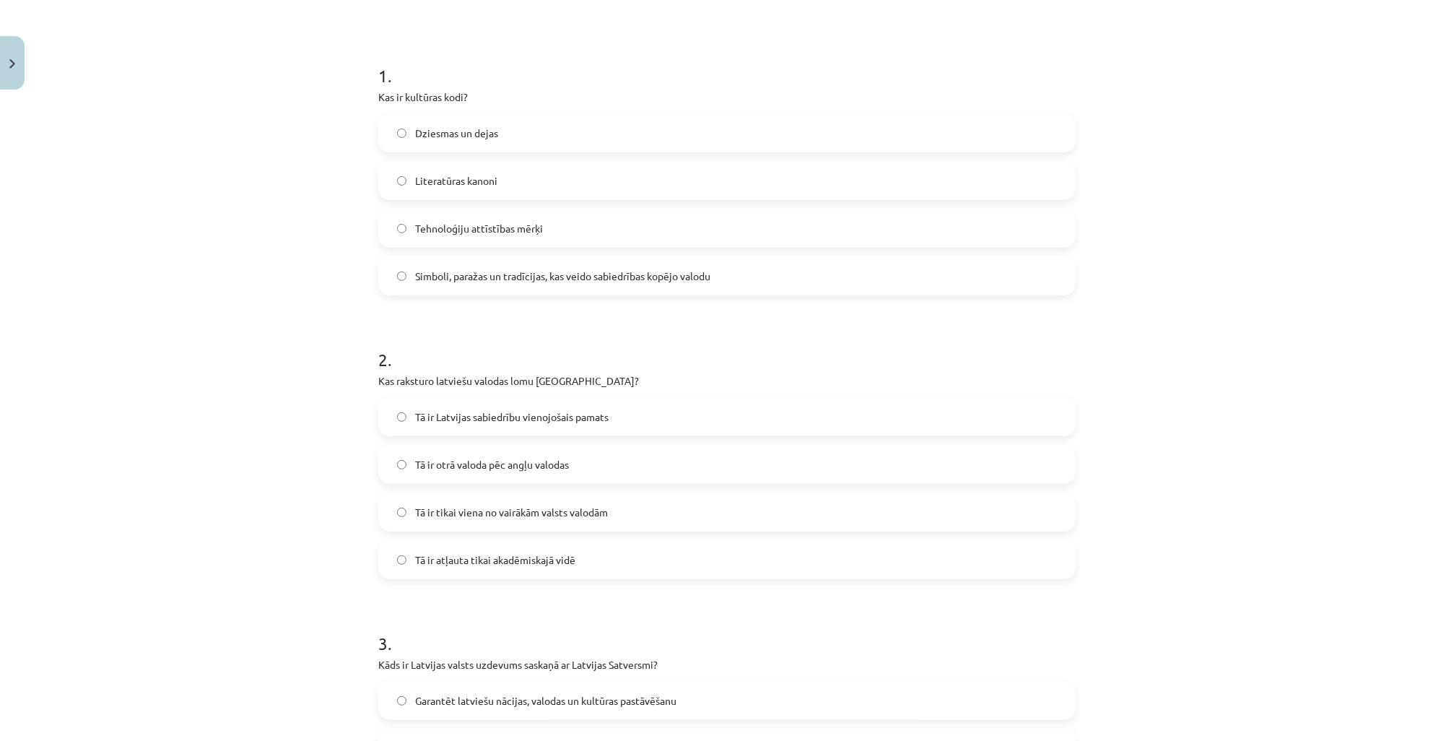
scroll to position [209, 0]
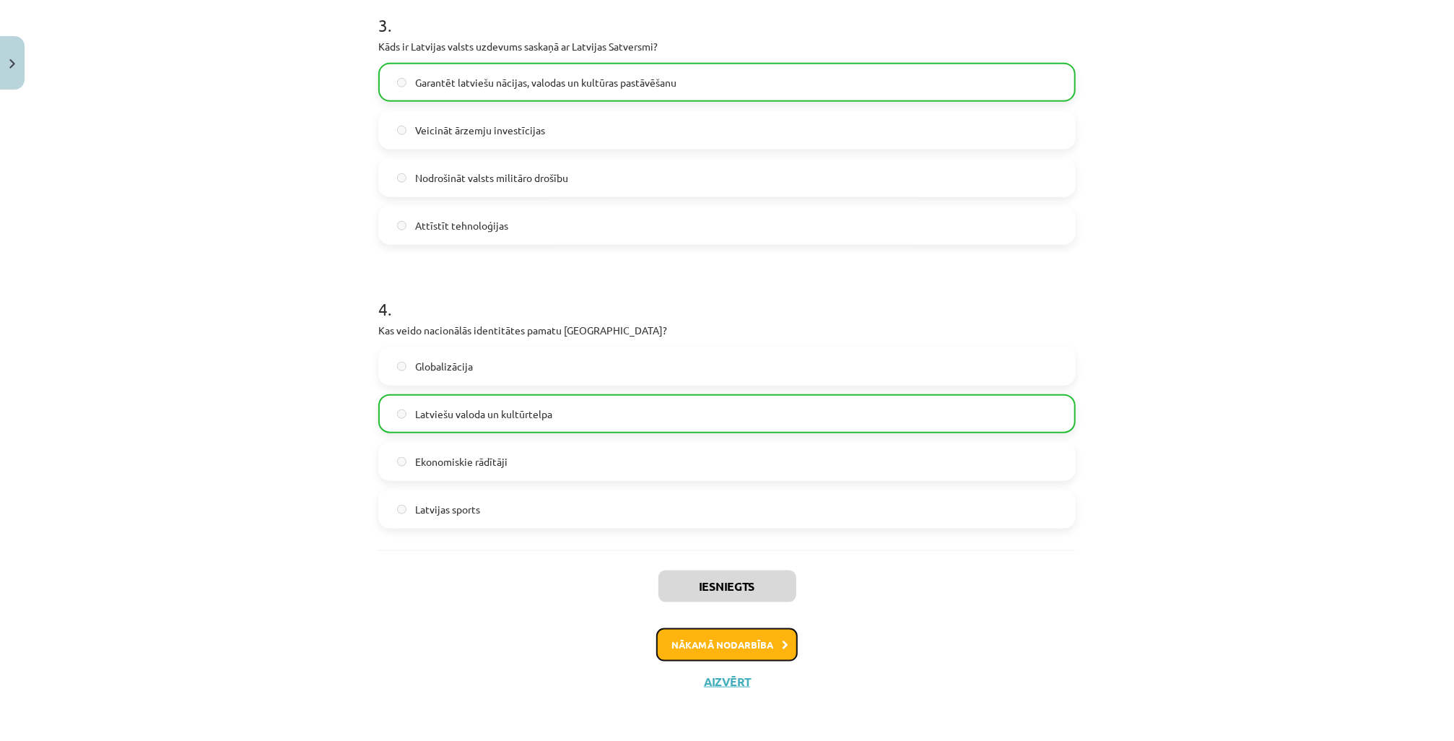
click at [734, 653] on button "Nākamā nodarbība" at bounding box center [726, 644] width 141 height 33
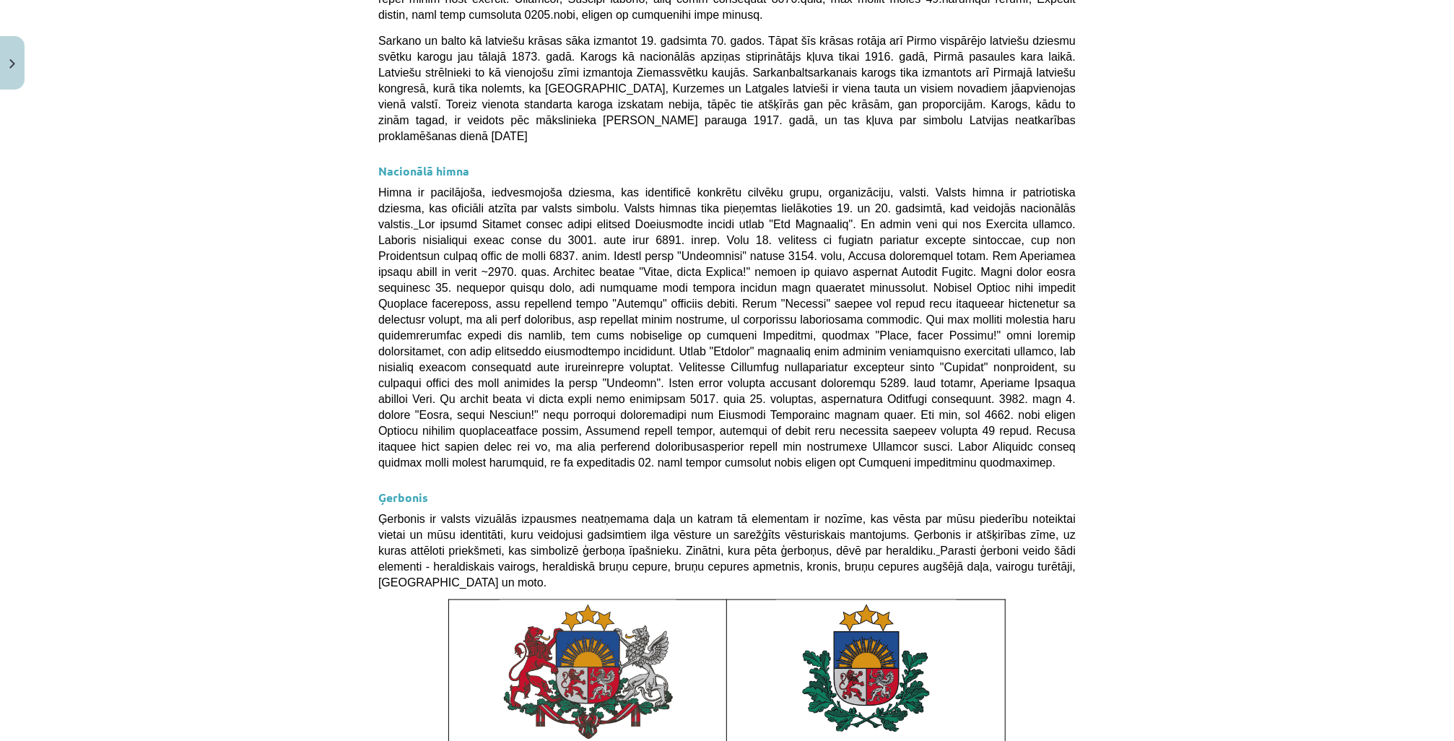
scroll to position [863, 0]
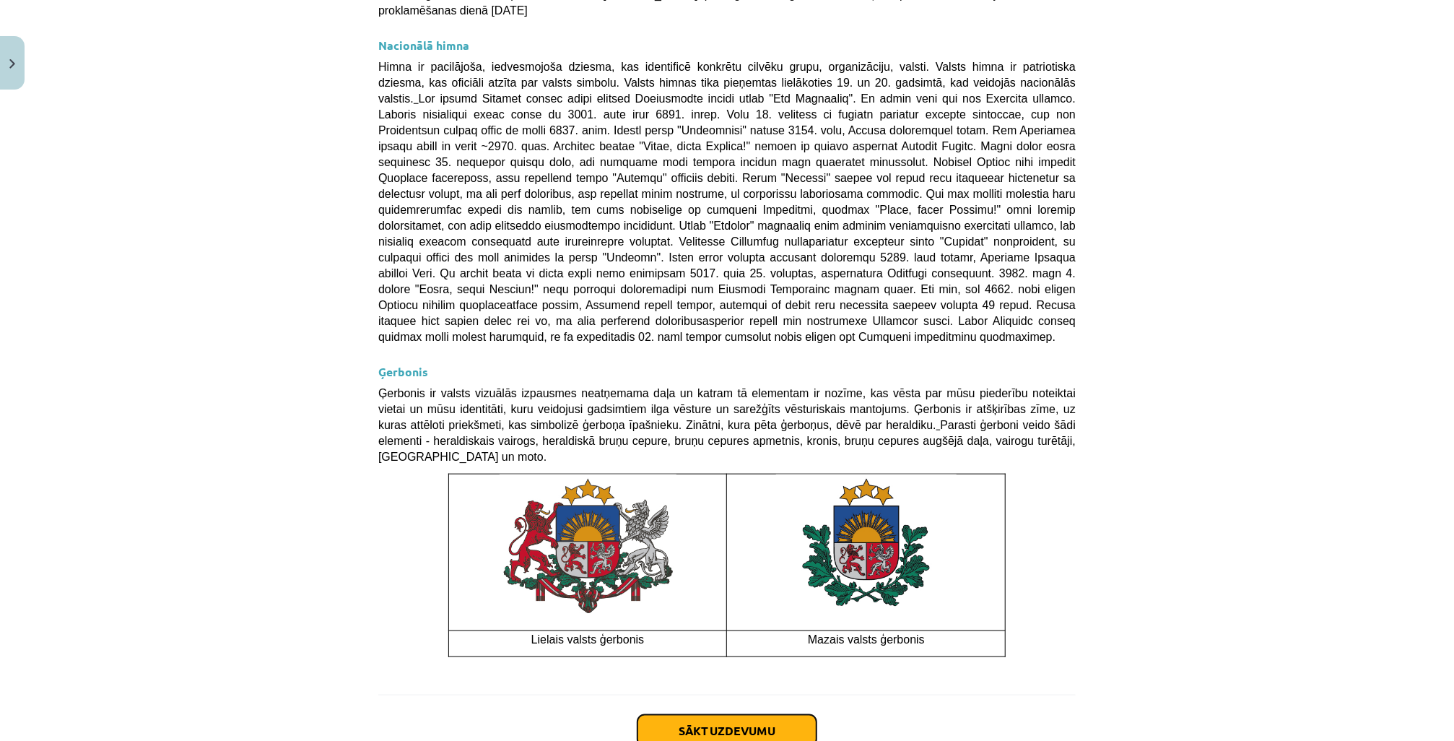
click at [758, 715] on button "Sākt uzdevumu" at bounding box center [726, 731] width 179 height 32
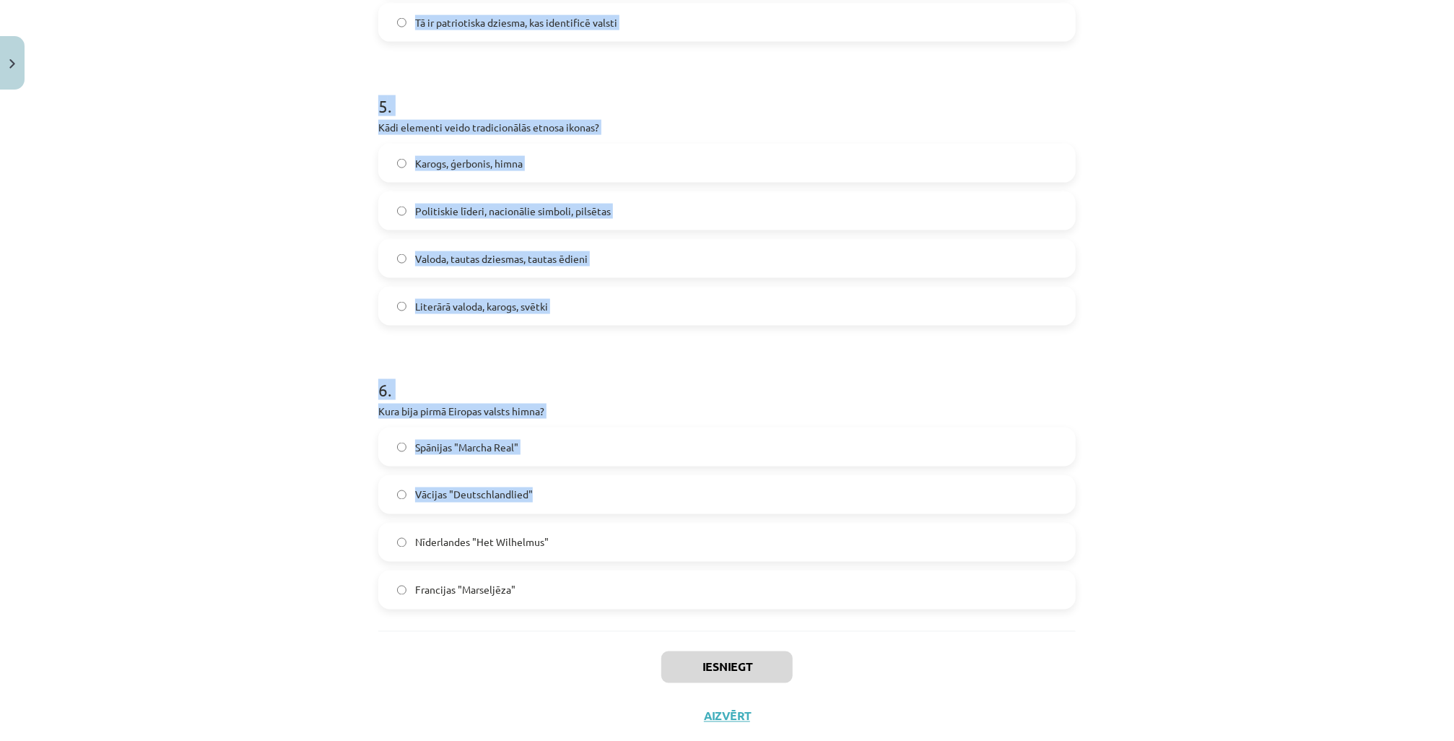
scroll to position [1386, 0]
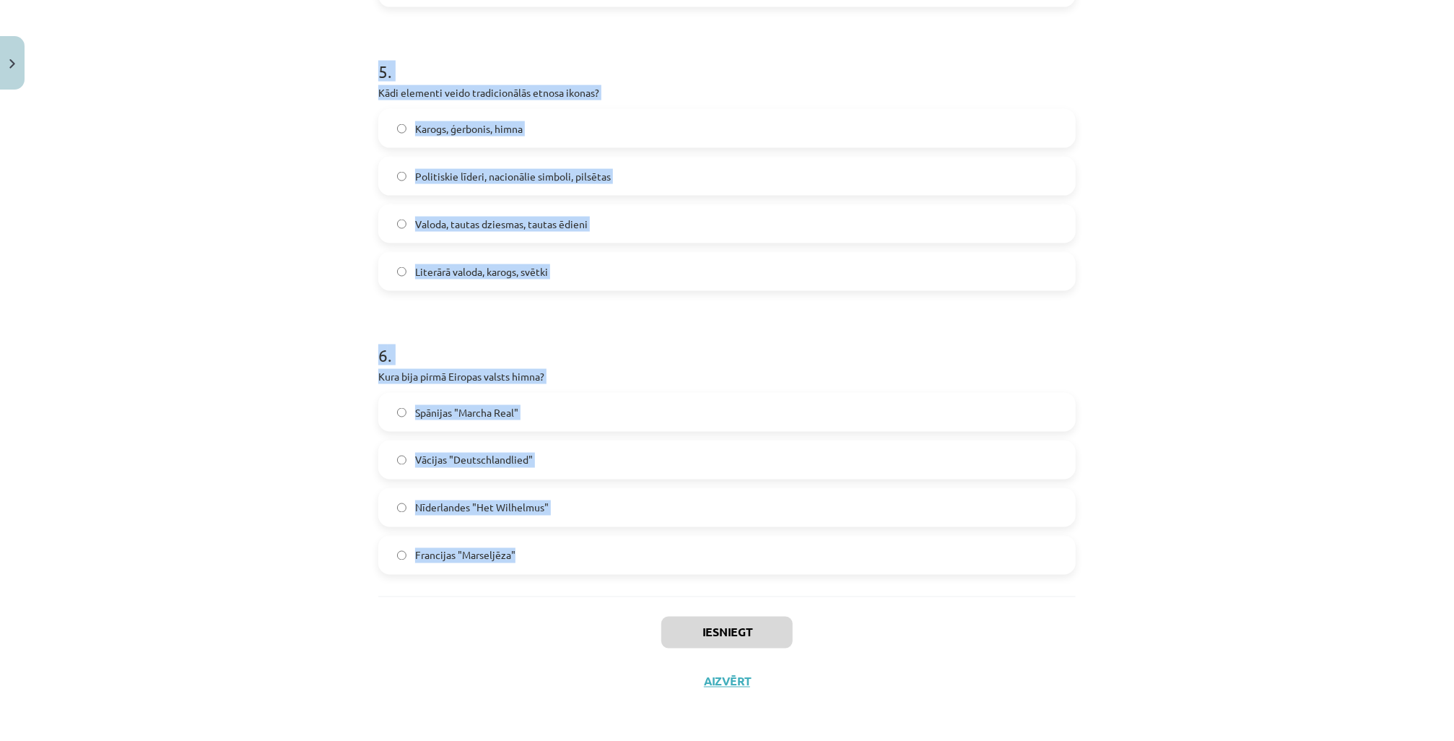
drag, startPoint x: 374, startPoint y: 305, endPoint x: 568, endPoint y: 559, distance: 319.8
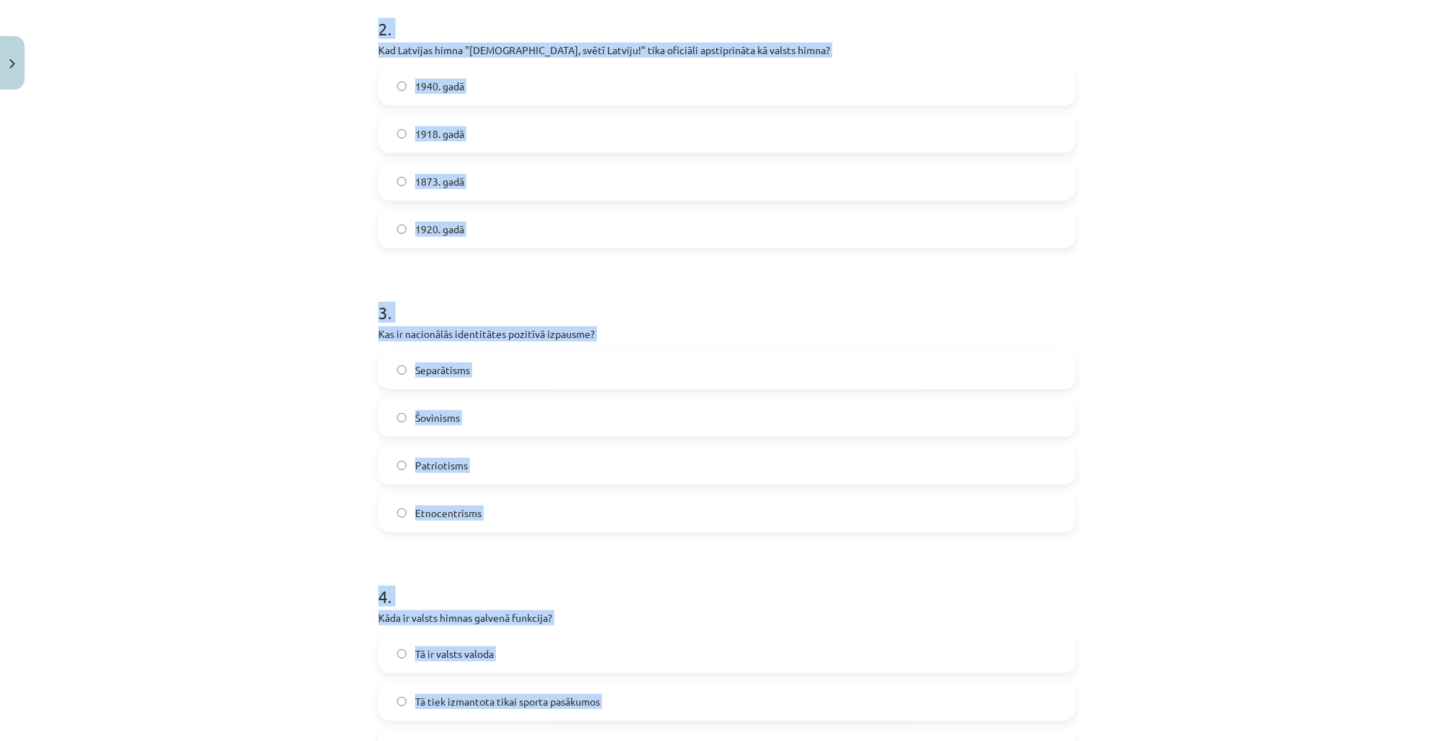
click at [267, 398] on div "Mācību tēma: Kultūras un mākslas i (vizuālā māksla) - 11. klases 1. ieskaites m…" at bounding box center [727, 370] width 1454 height 741
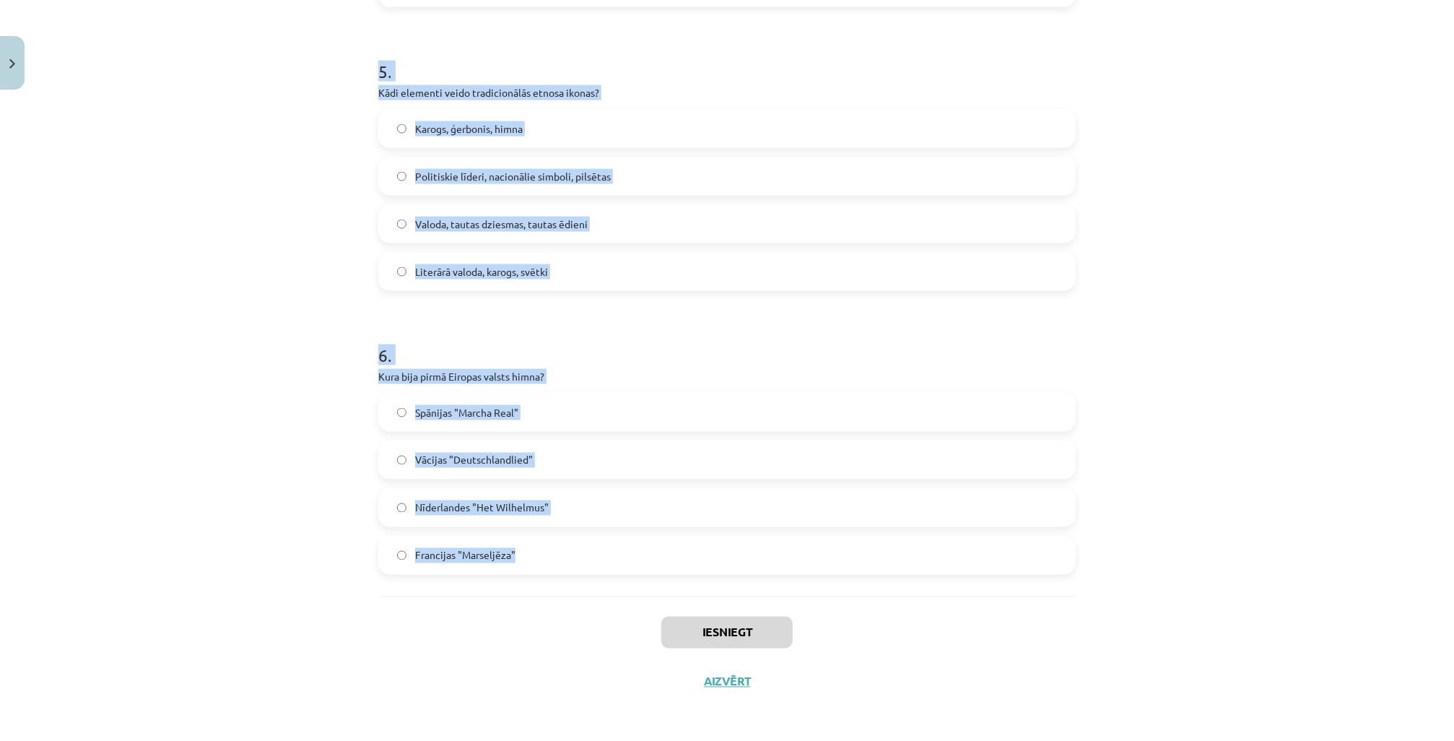
drag, startPoint x: 373, startPoint y: 227, endPoint x: 546, endPoint y: 585, distance: 398.1
copy form "Kad Latvijas sarkanbaltsarkanais karogs pirmo reizi kļuva par nacionālās apziņa…"
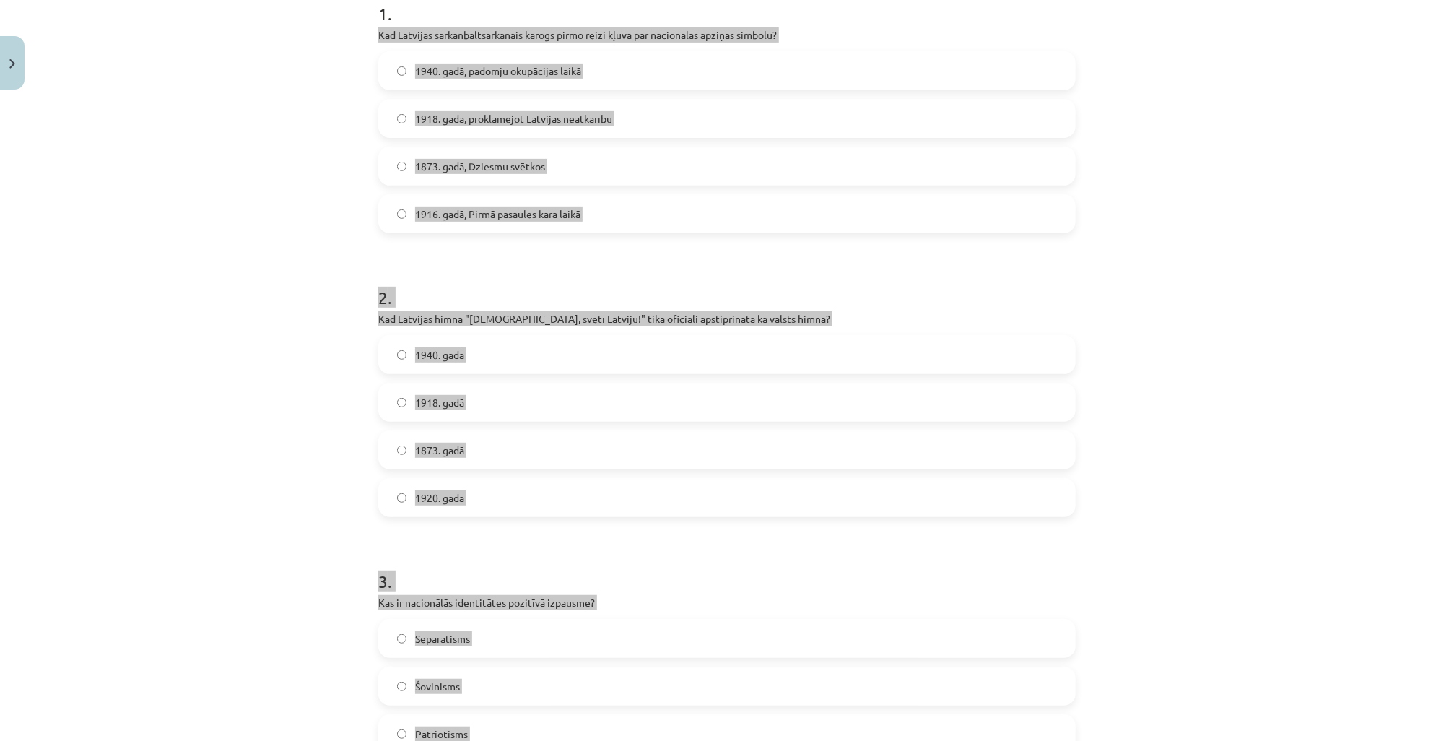
scroll to position [289, 0]
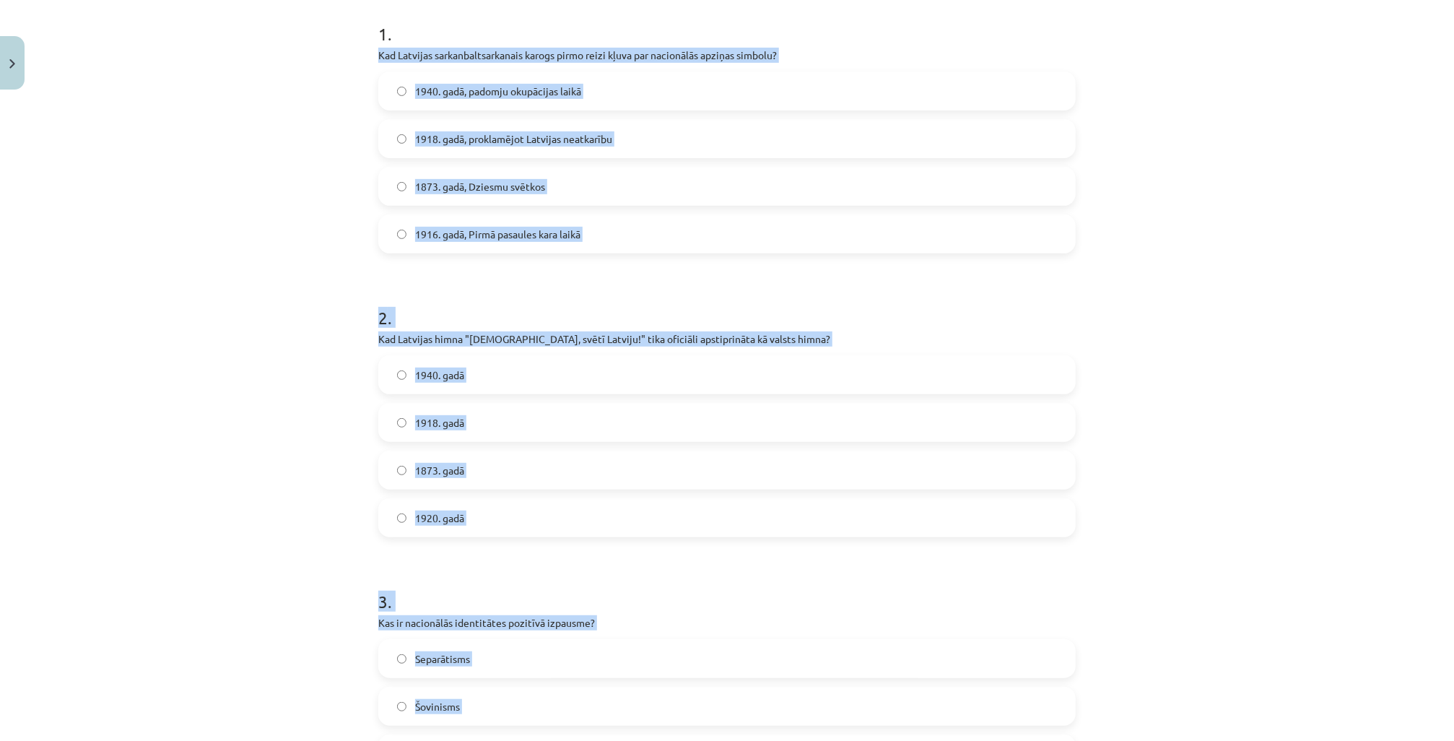
click at [188, 274] on div "Mācību tēma: Kultūras un mākslas i (vizuālā māksla) - 11. klases 1. ieskaites m…" at bounding box center [727, 370] width 1454 height 741
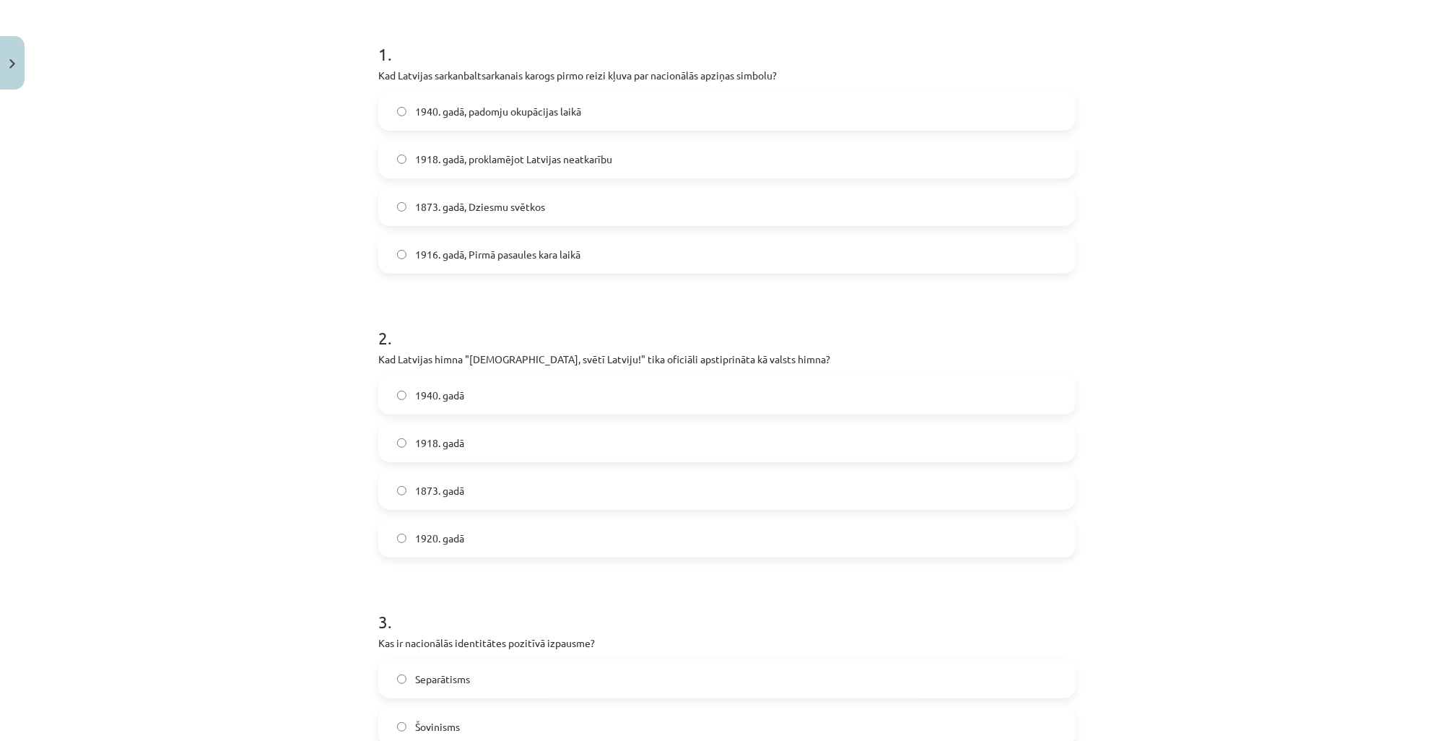
scroll to position [231, 0]
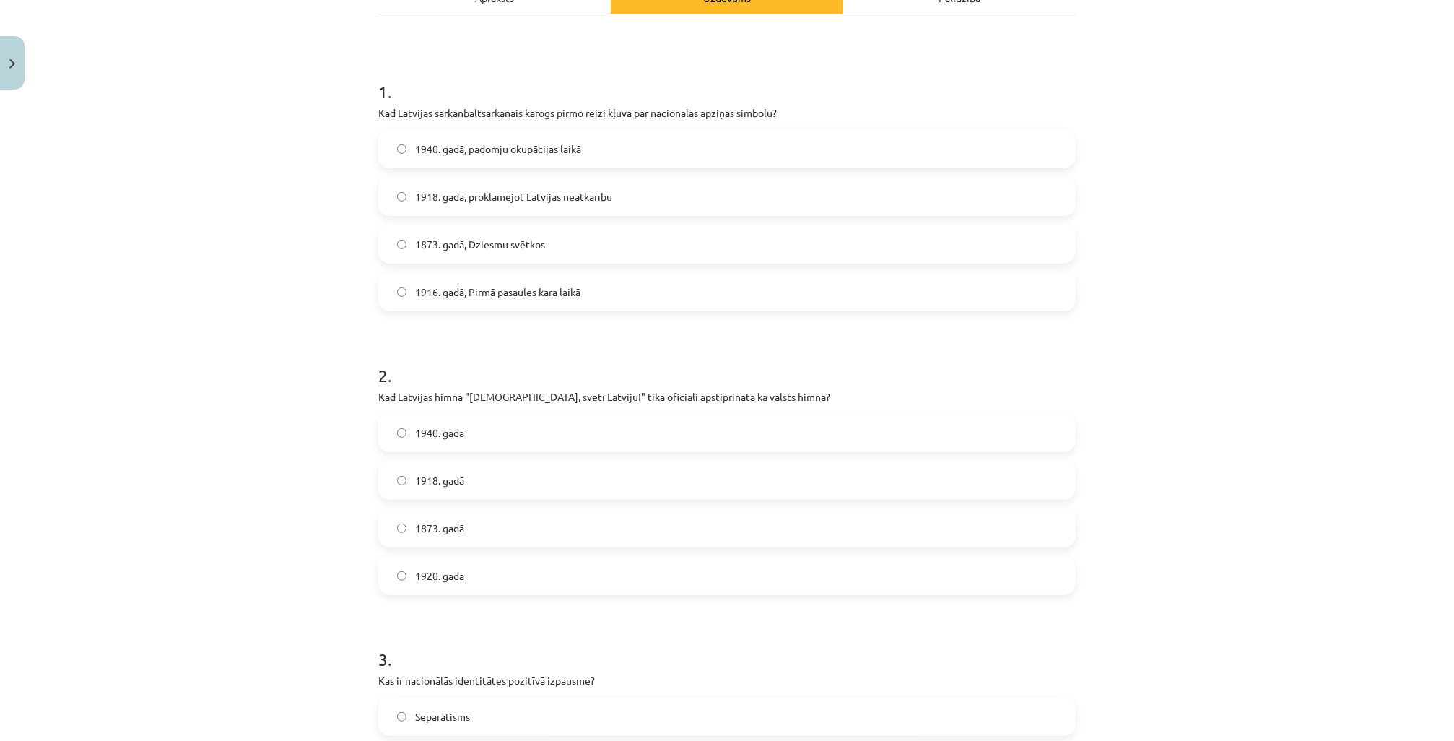
drag, startPoint x: 458, startPoint y: 296, endPoint x: 409, endPoint y: 332, distance: 60.9
click at [459, 297] on span "1916. gadā, Pirmā pasaules kara laikā" at bounding box center [497, 291] width 165 height 15
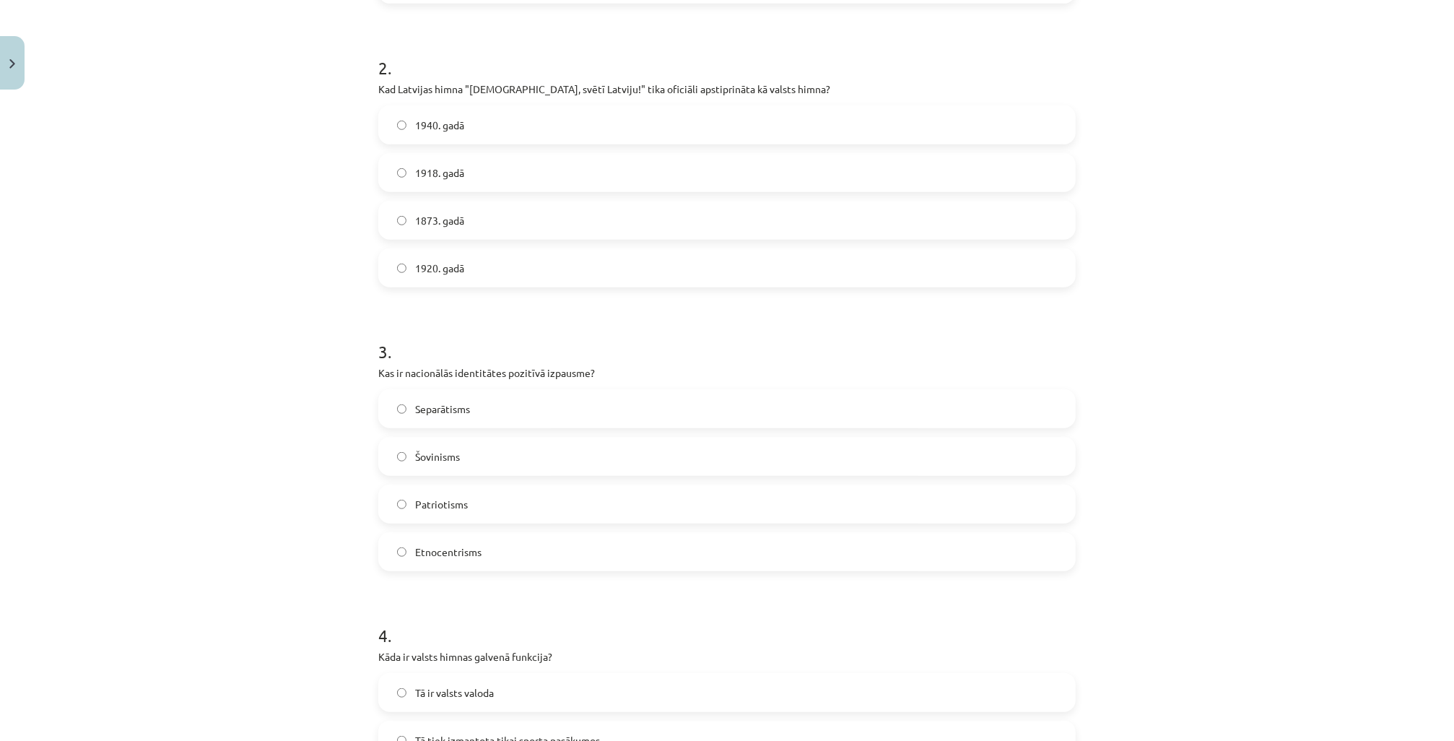
scroll to position [520, 0]
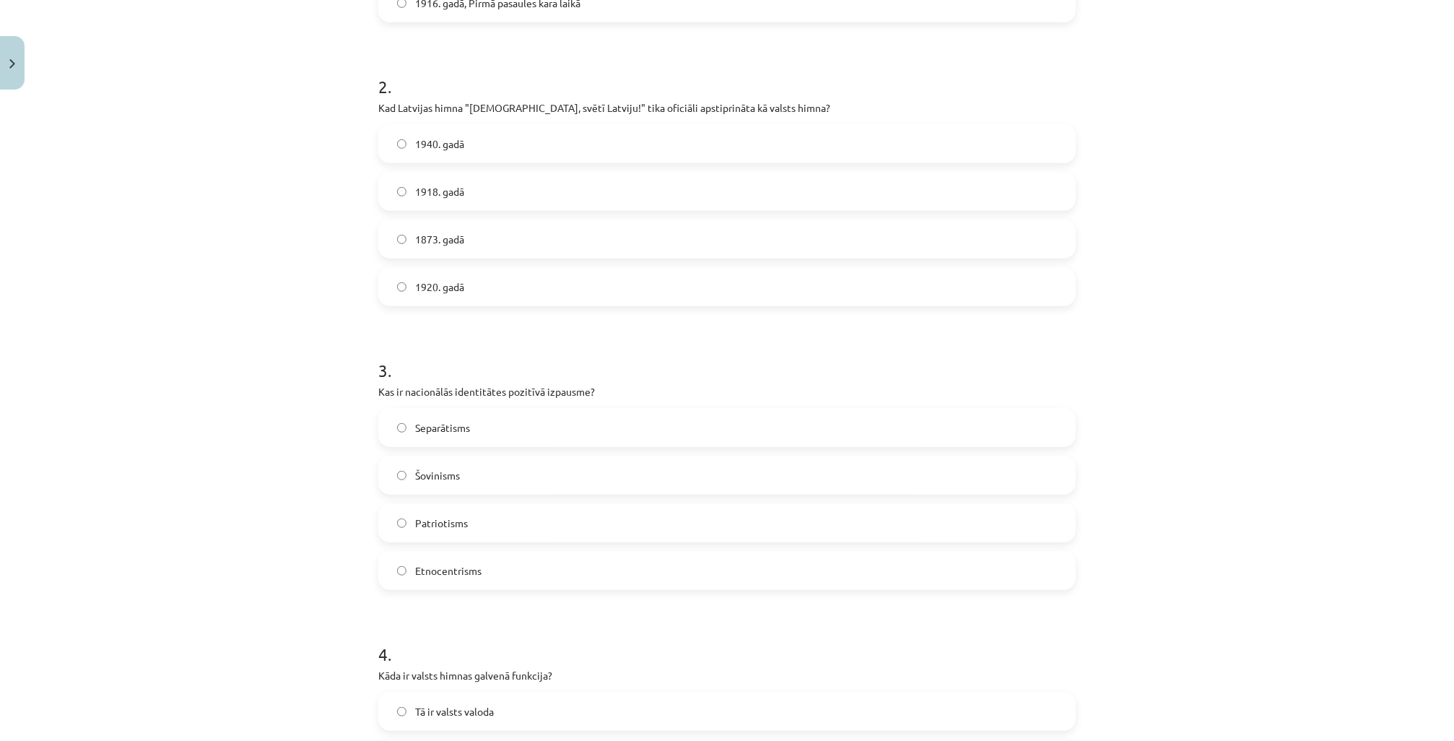
click at [443, 274] on label "1920. gadā" at bounding box center [727, 287] width 694 height 36
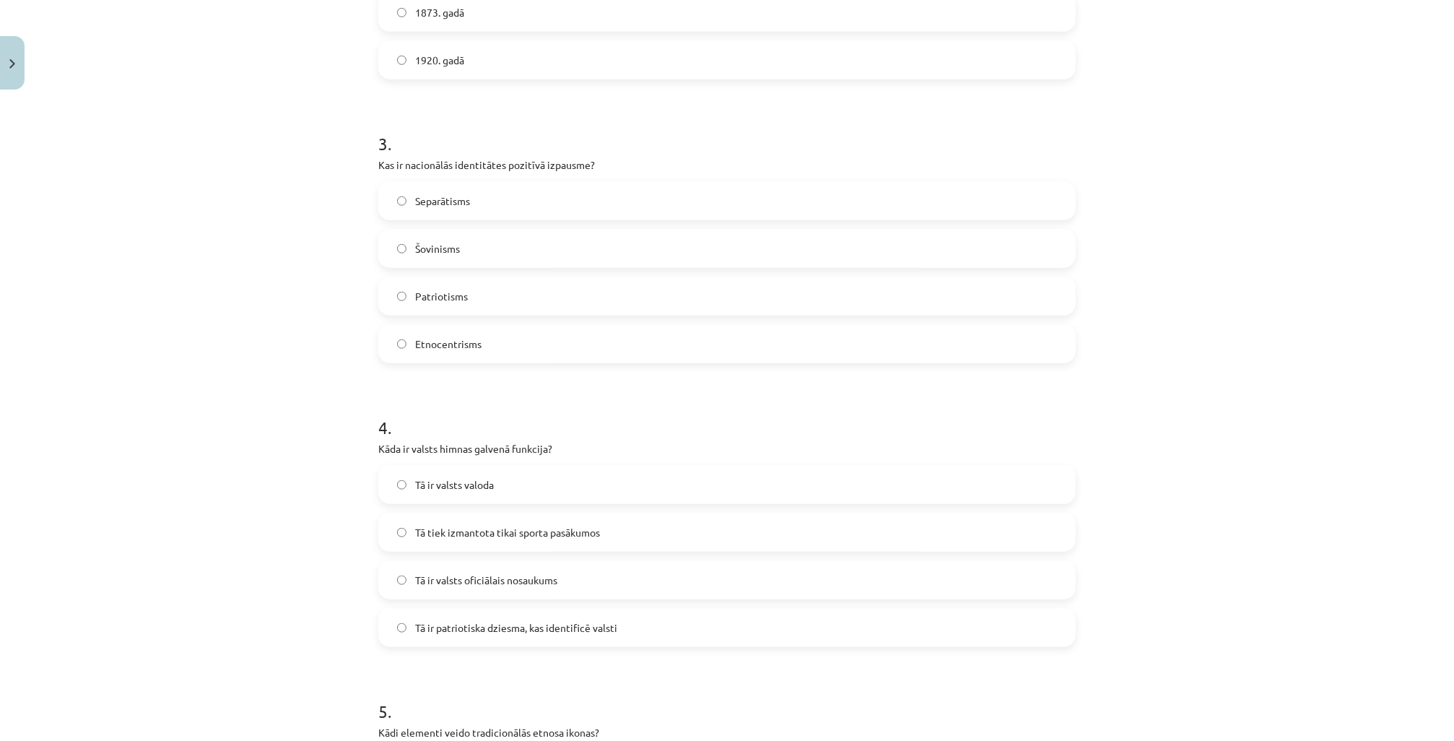
scroll to position [751, 0]
click at [440, 301] on label "Patriotisms" at bounding box center [727, 292] width 694 height 36
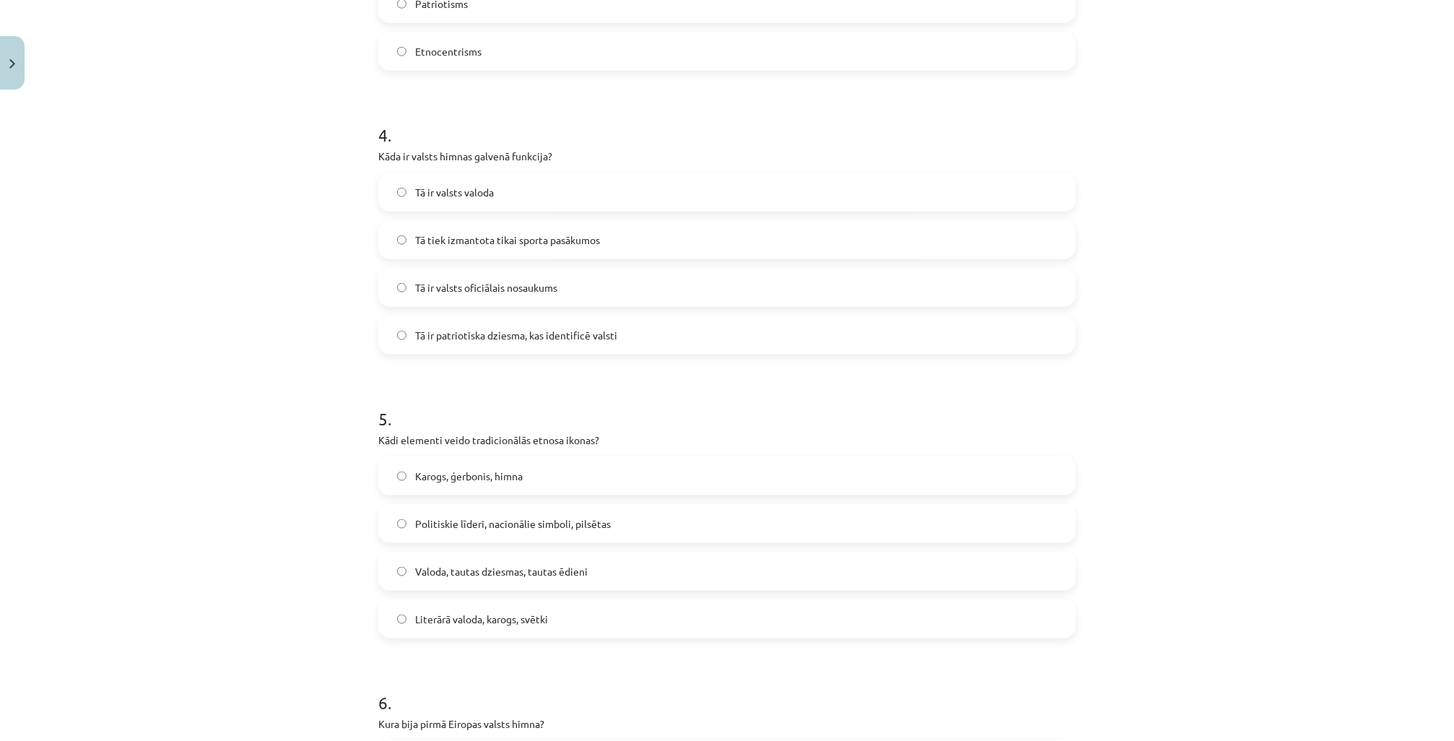
scroll to position [1040, 0]
click at [456, 334] on span "Tā ir patriotiska dziesma, kas identificē valsti" at bounding box center [516, 334] width 202 height 15
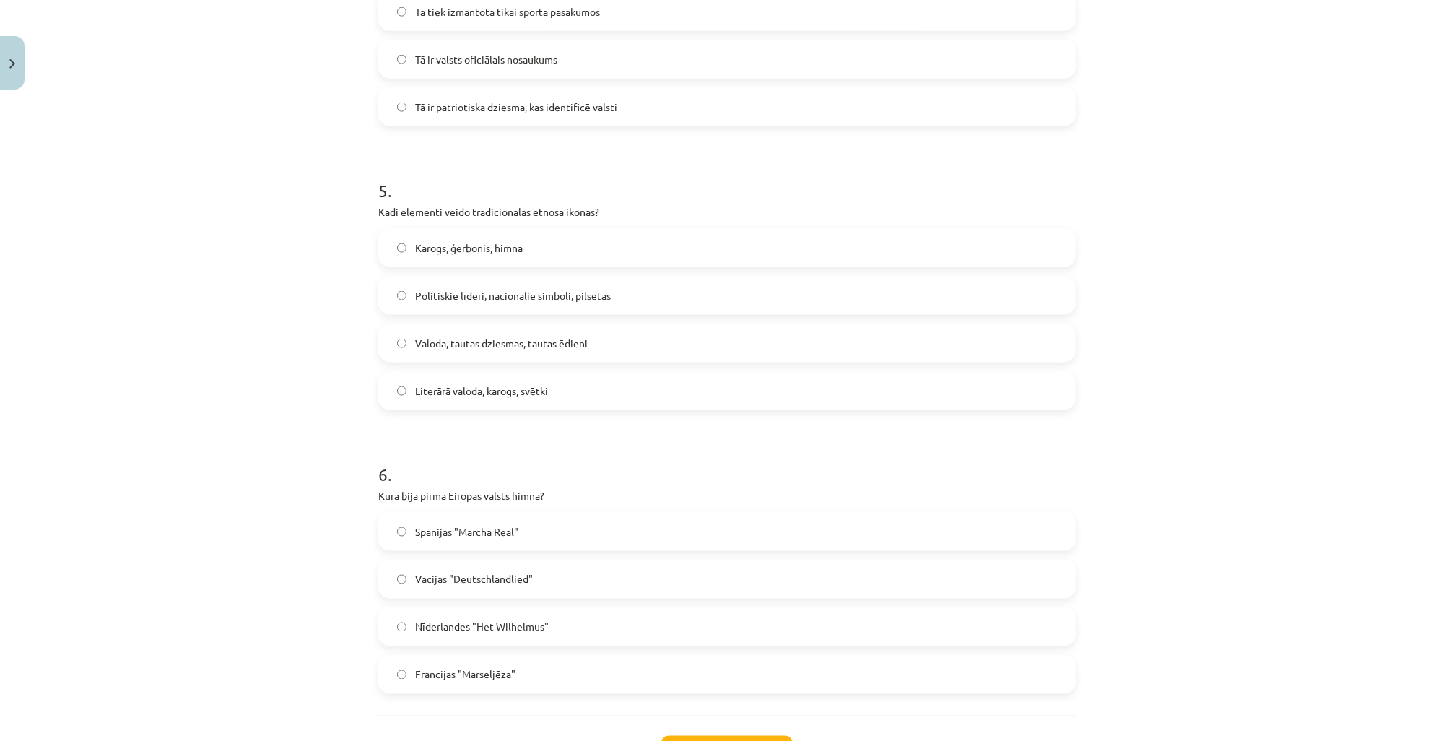
scroll to position [1271, 0]
click at [482, 248] on span "Karogs, ģerbonis, himna" at bounding box center [469, 244] width 108 height 15
click at [505, 575] on span "Vācijas "Deutschlandlied"" at bounding box center [474, 575] width 118 height 15
click at [494, 624] on span "Nīderlandes "Het Wilhelmus"" at bounding box center [482, 623] width 134 height 15
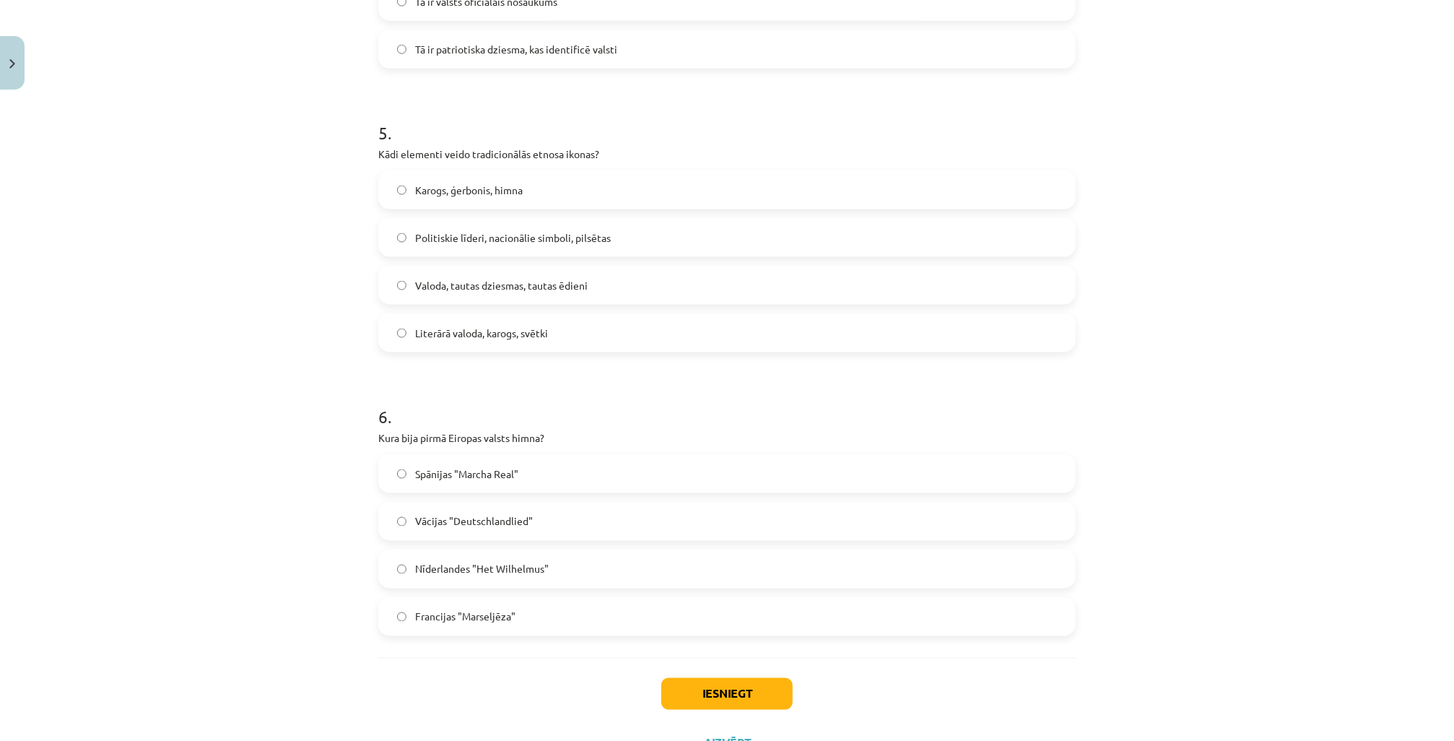
scroll to position [1328, 0]
click at [703, 693] on button "Iesniegt" at bounding box center [726, 690] width 131 height 32
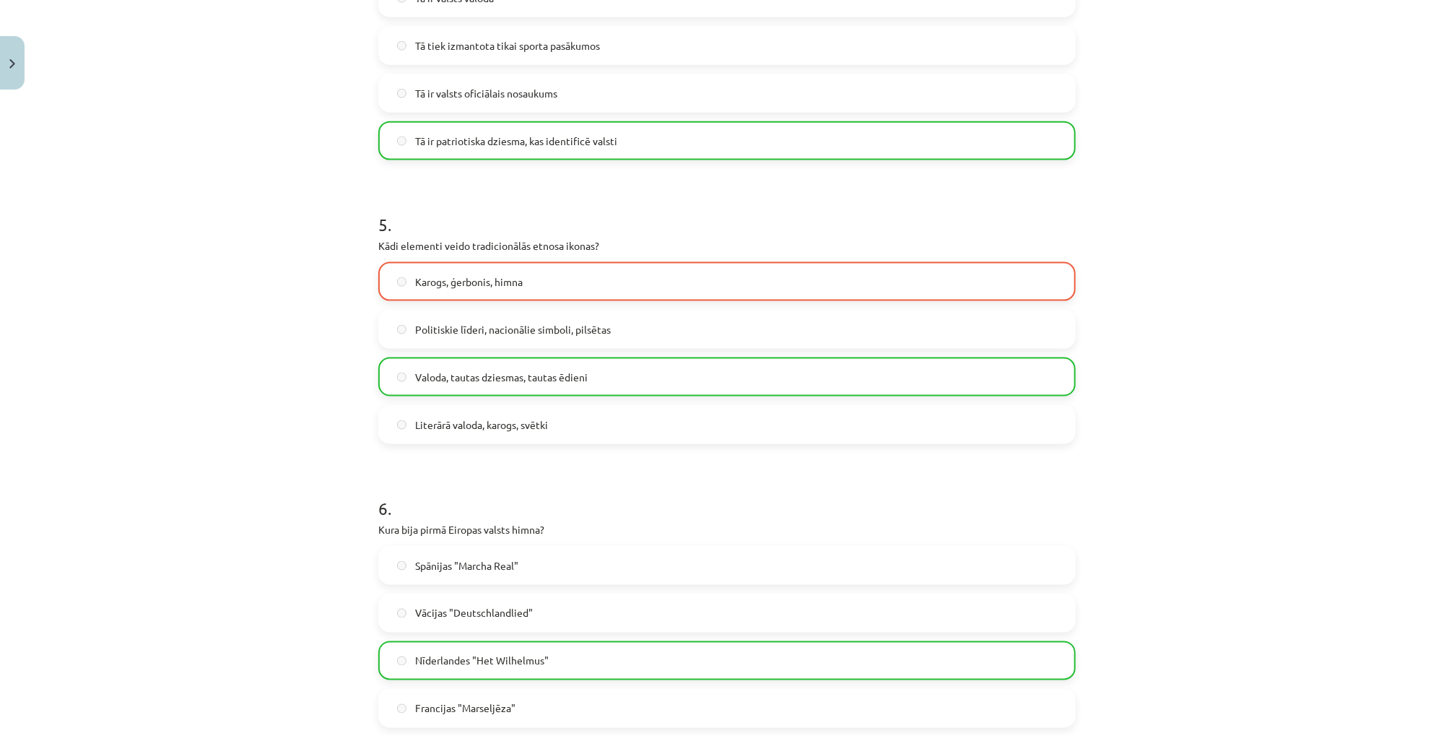
scroll to position [1386, 0]
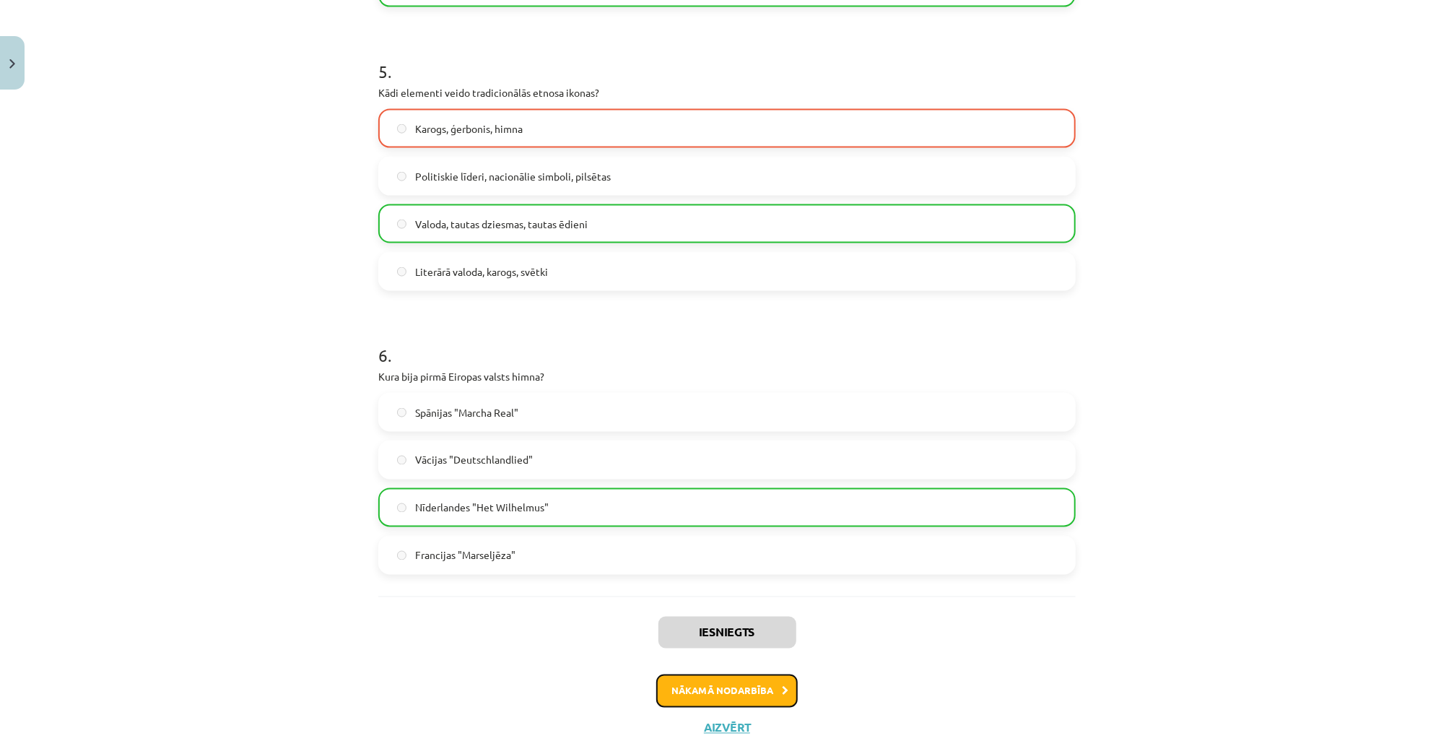
click at [743, 702] on button "Nākamā nodarbība" at bounding box center [726, 690] width 141 height 33
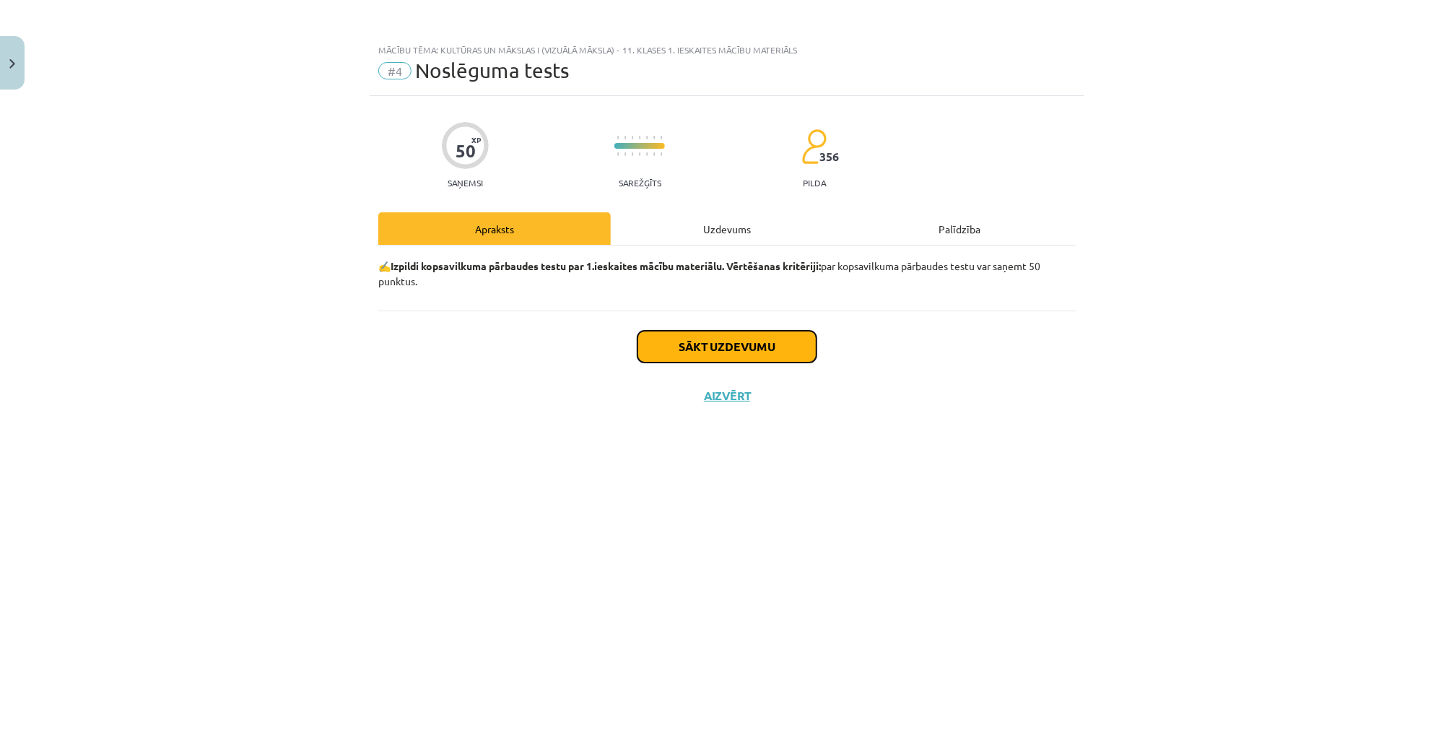
click at [746, 340] on button "Sākt uzdevumu" at bounding box center [726, 347] width 179 height 32
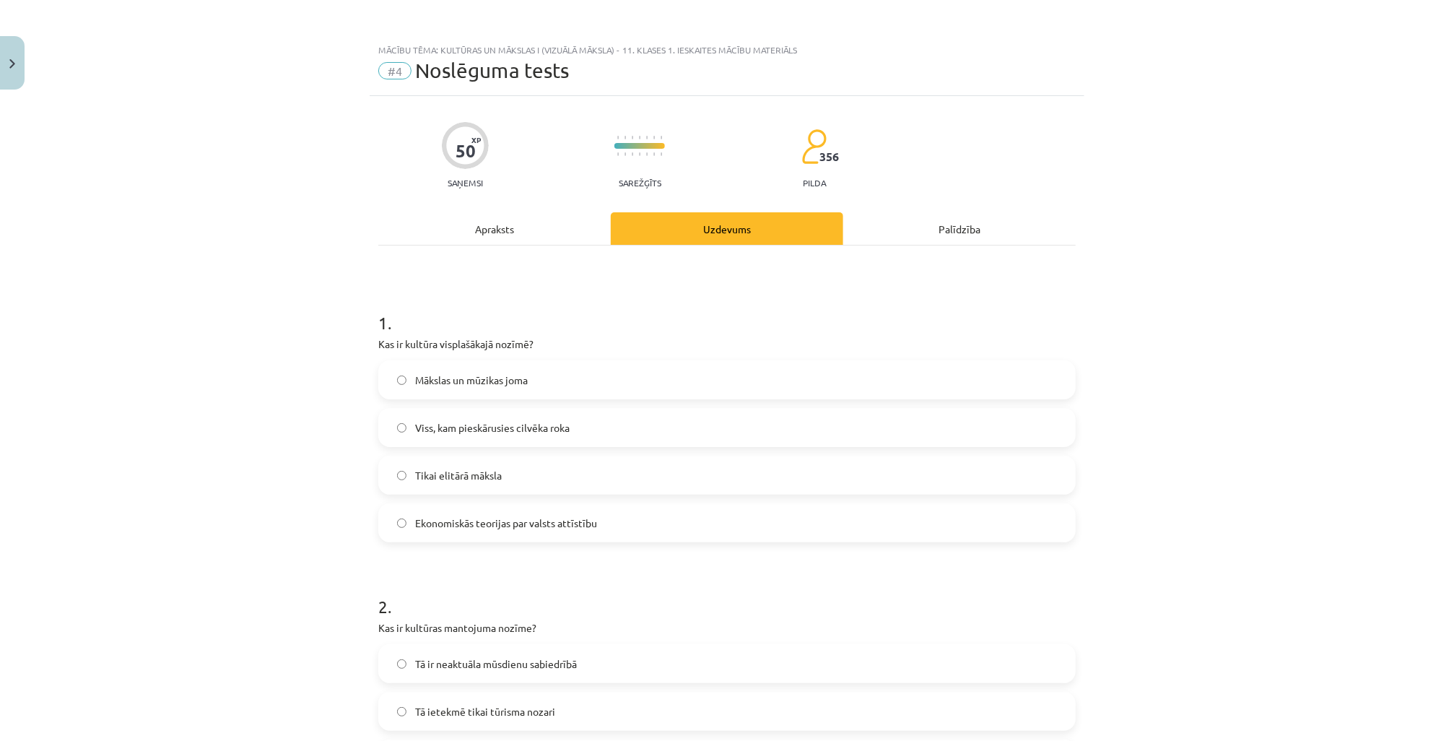
click at [378, 342] on p "Kas ir kultūra visplašākajā nozīmē?" at bounding box center [726, 343] width 697 height 15
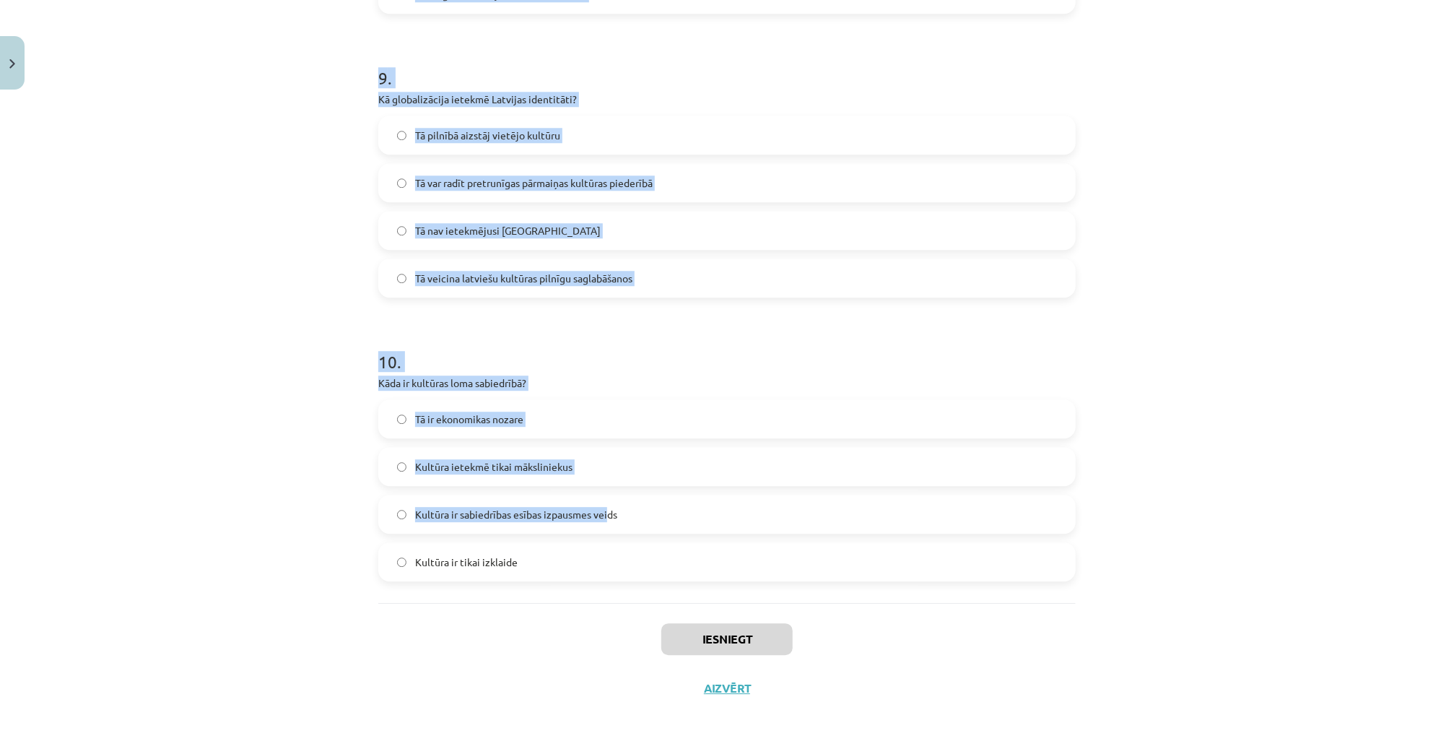
scroll to position [2521, 0]
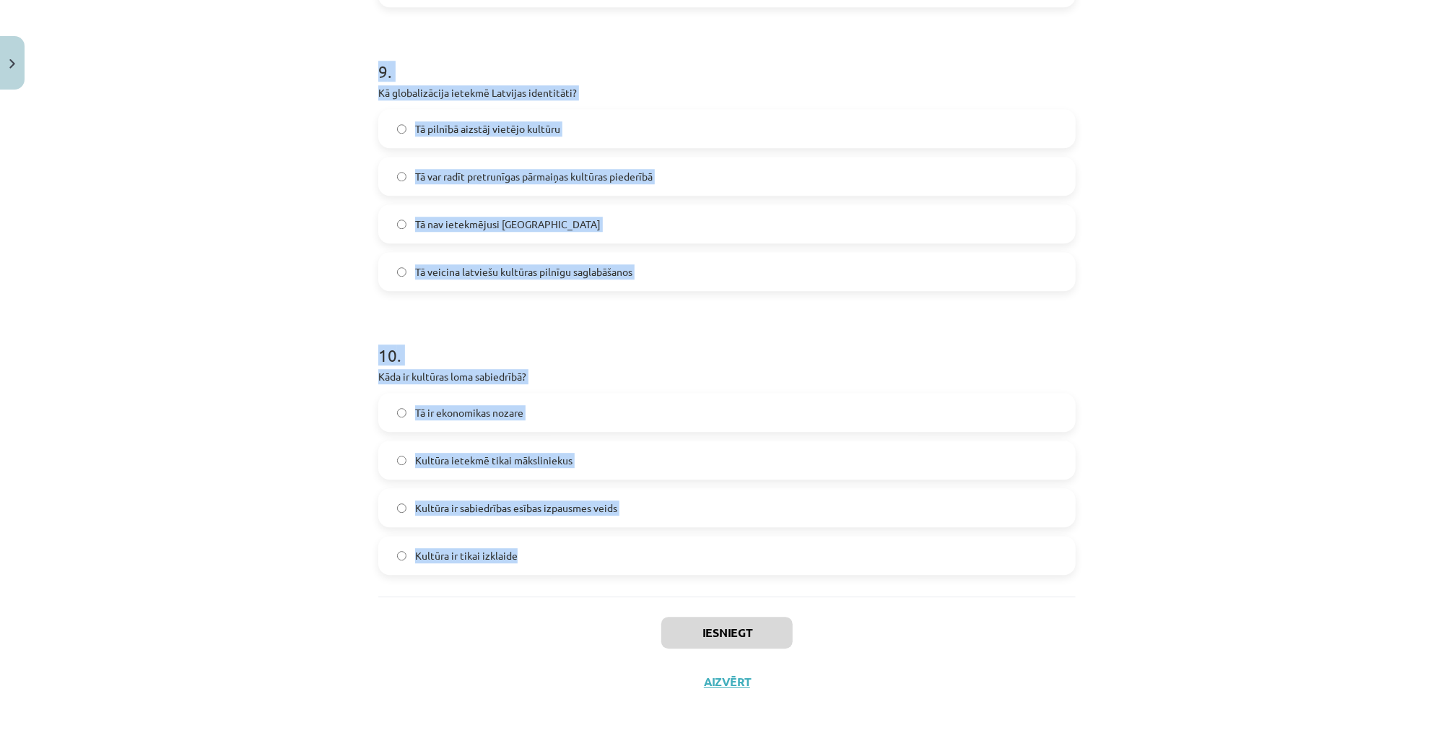
drag, startPoint x: 375, startPoint y: 342, endPoint x: 537, endPoint y: 551, distance: 264.0
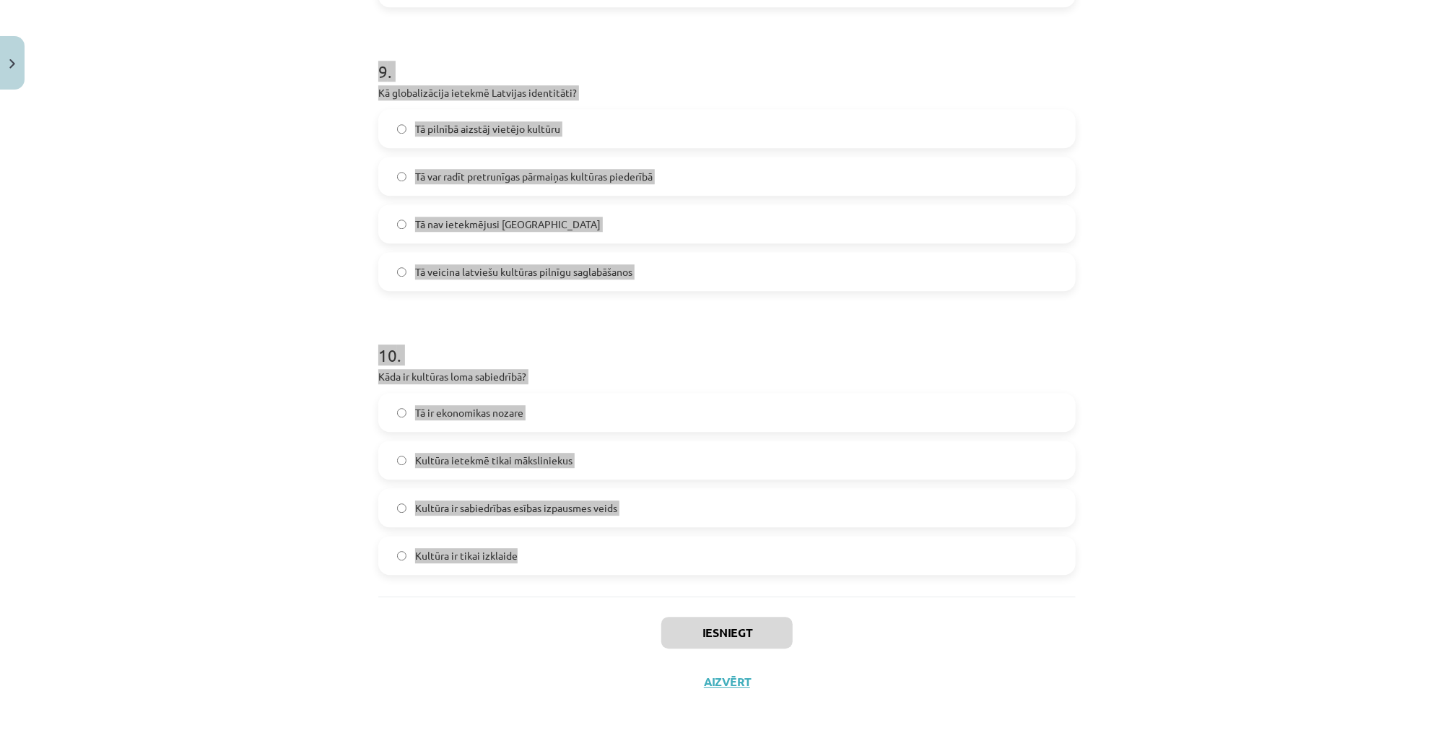
copy form "Kas ir kultūra visplašākajā nozīmē? Mākslas un mūzikas joma Viss, kam pieskārus…"
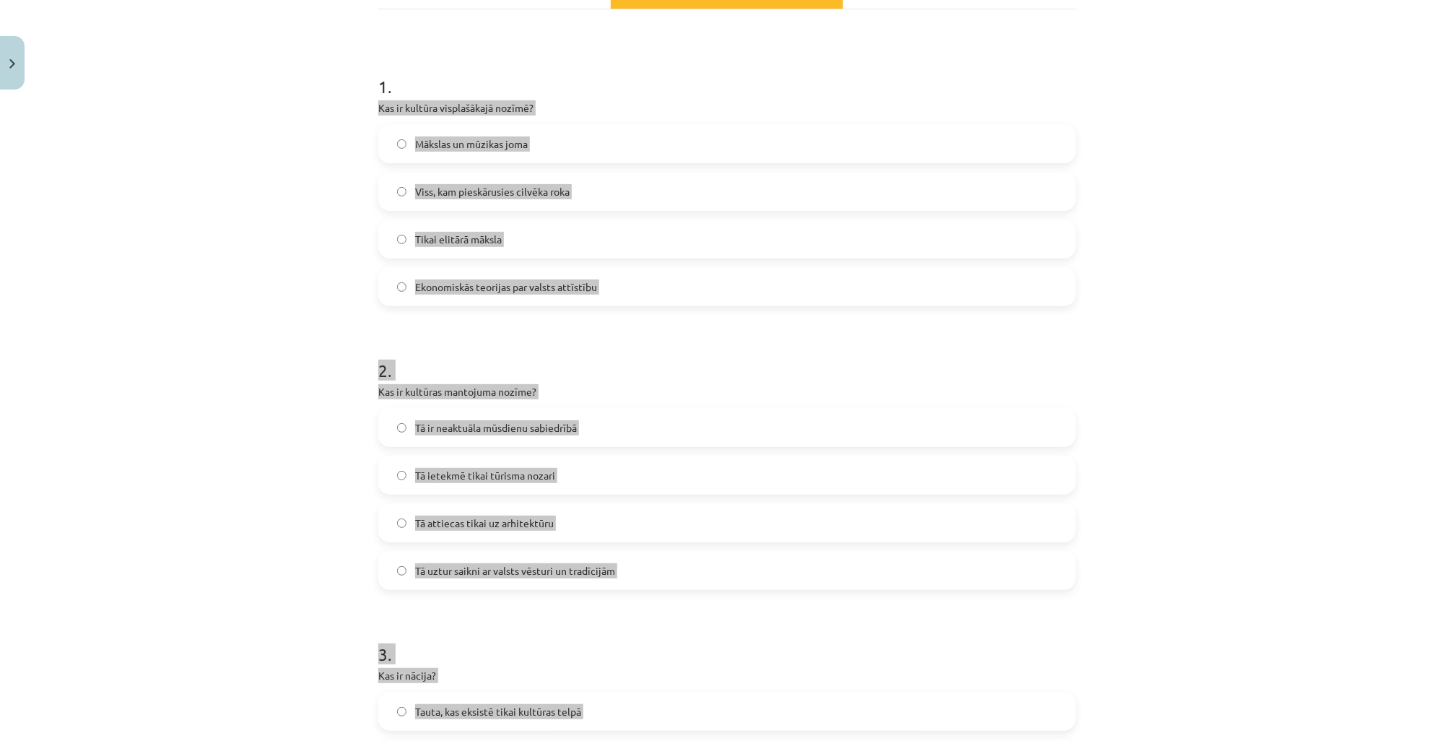
scroll to position [211, 0]
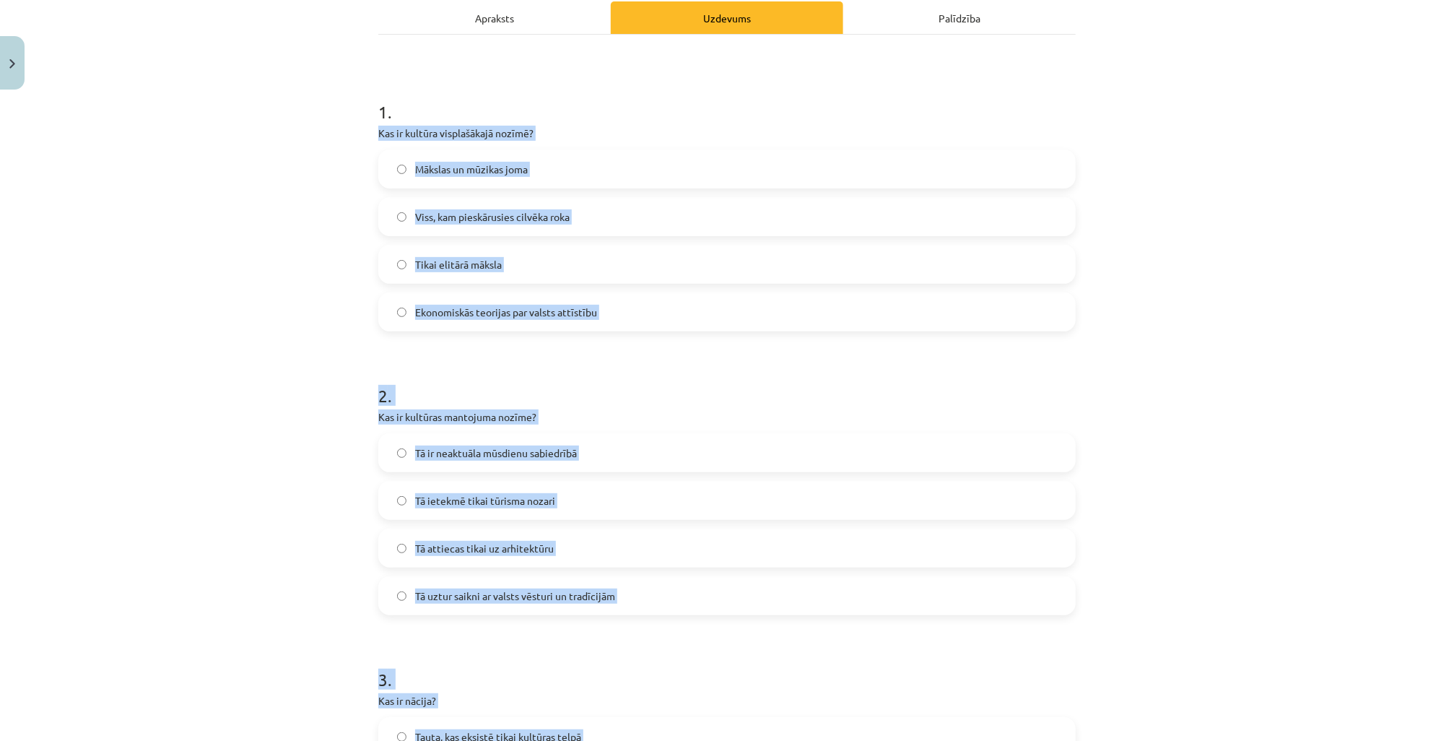
click at [315, 371] on div "Mācību tēma: Kultūras un mākslas i (vizuālā māksla) - 11. klases 1. ieskaites m…" at bounding box center [727, 370] width 1454 height 741
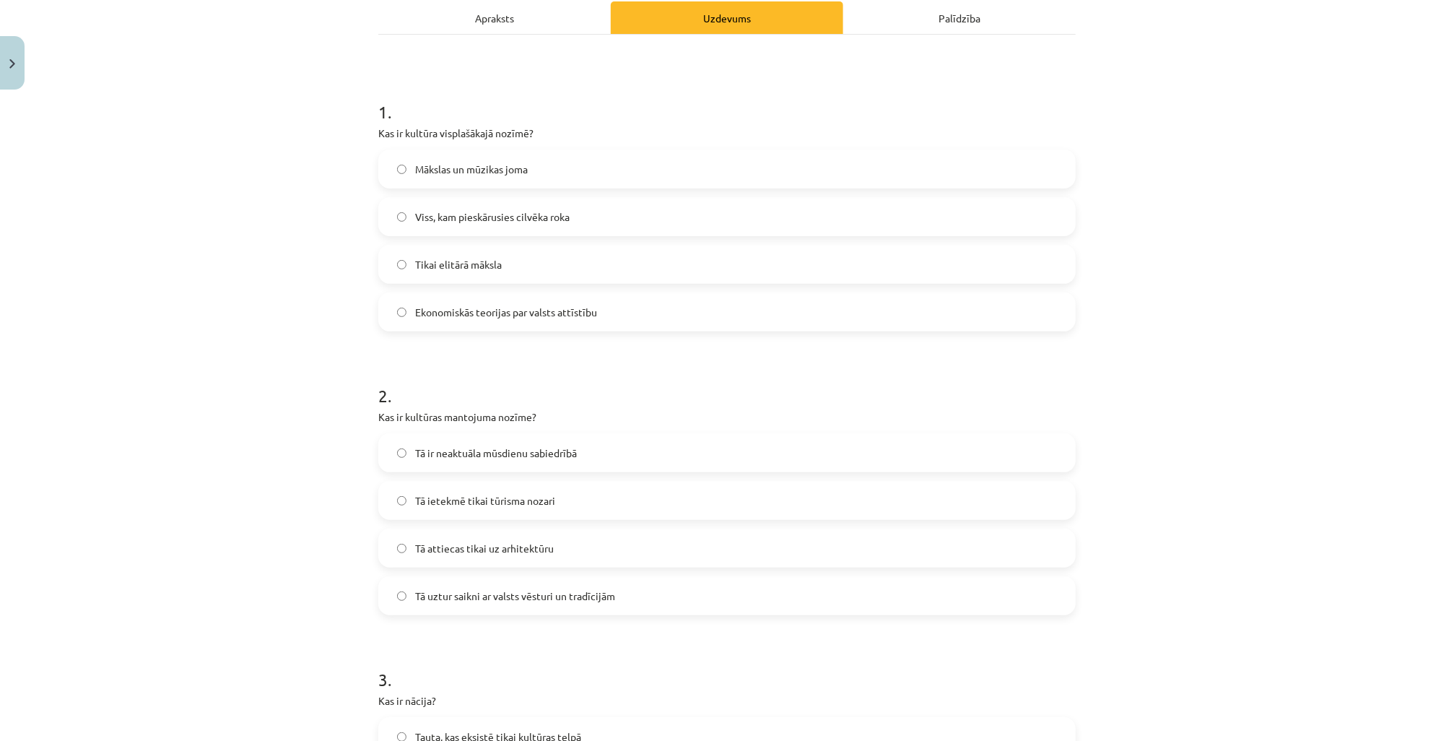
click at [479, 222] on span "Viss, kam pieskārusies cilvēka roka" at bounding box center [492, 216] width 154 height 15
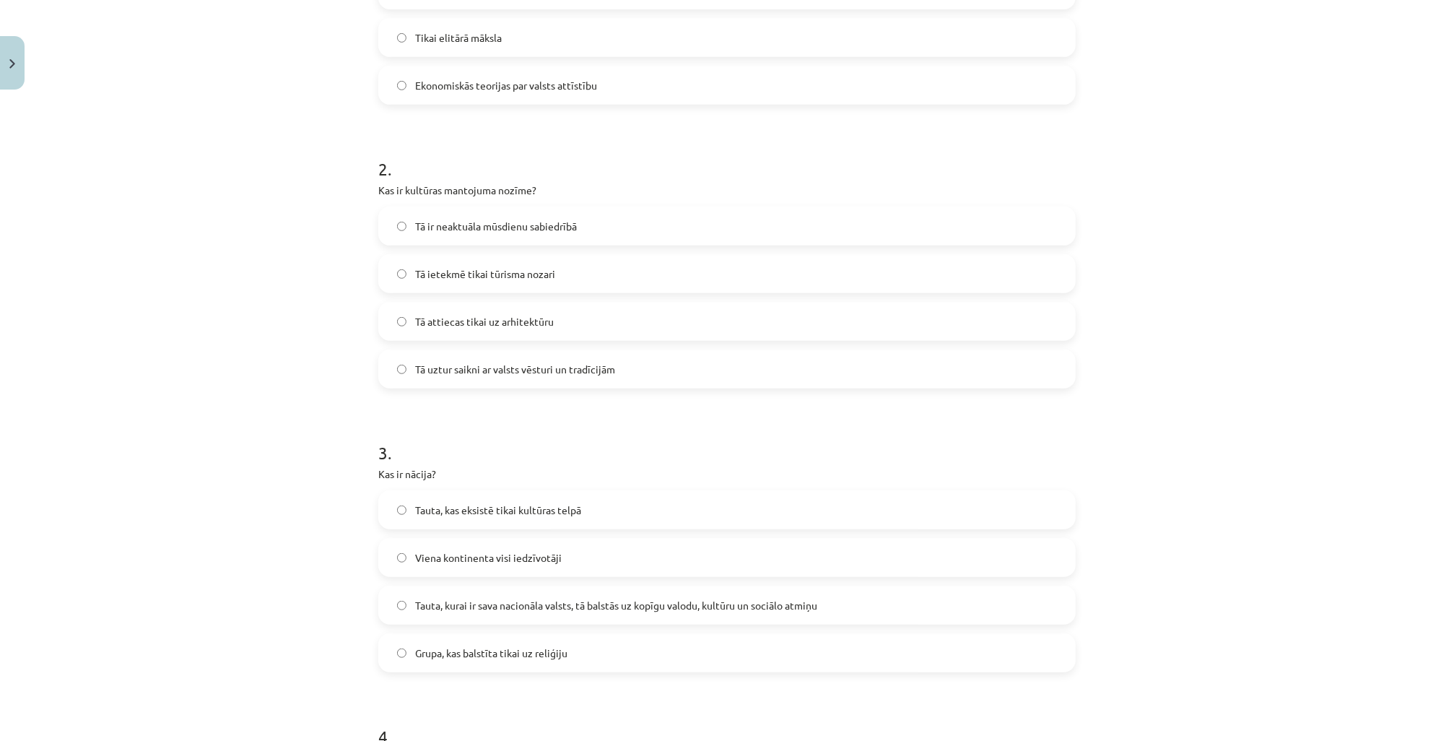
scroll to position [442, 0]
click at [437, 370] on span "Tā uztur saikni ar valsts vēsturi un tradīcijām" at bounding box center [515, 364] width 200 height 15
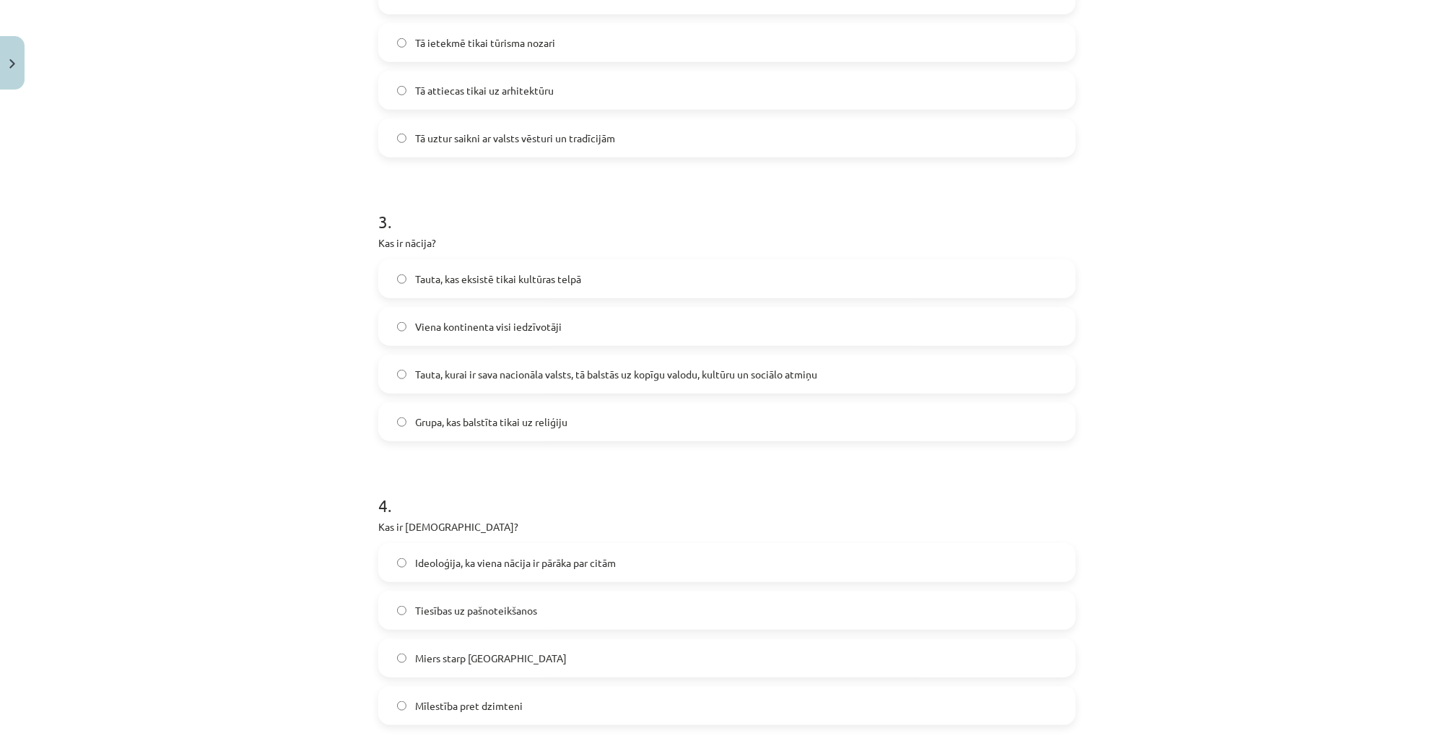
scroll to position [673, 0]
click at [454, 375] on span "Tauta, kurai ir sava nacionāla valsts, tā balstās uz kopīgu valodu, kultūru un …" at bounding box center [616, 369] width 402 height 15
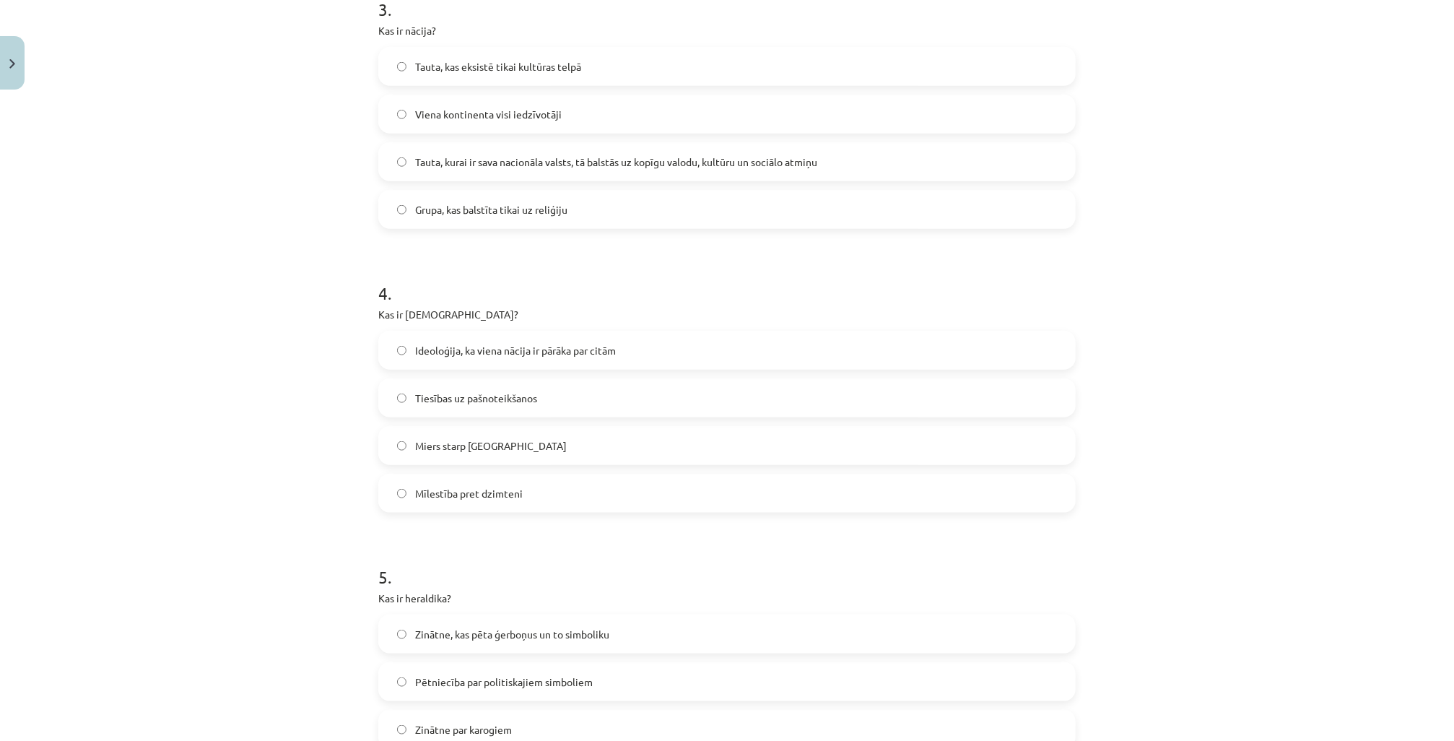
scroll to position [962, 0]
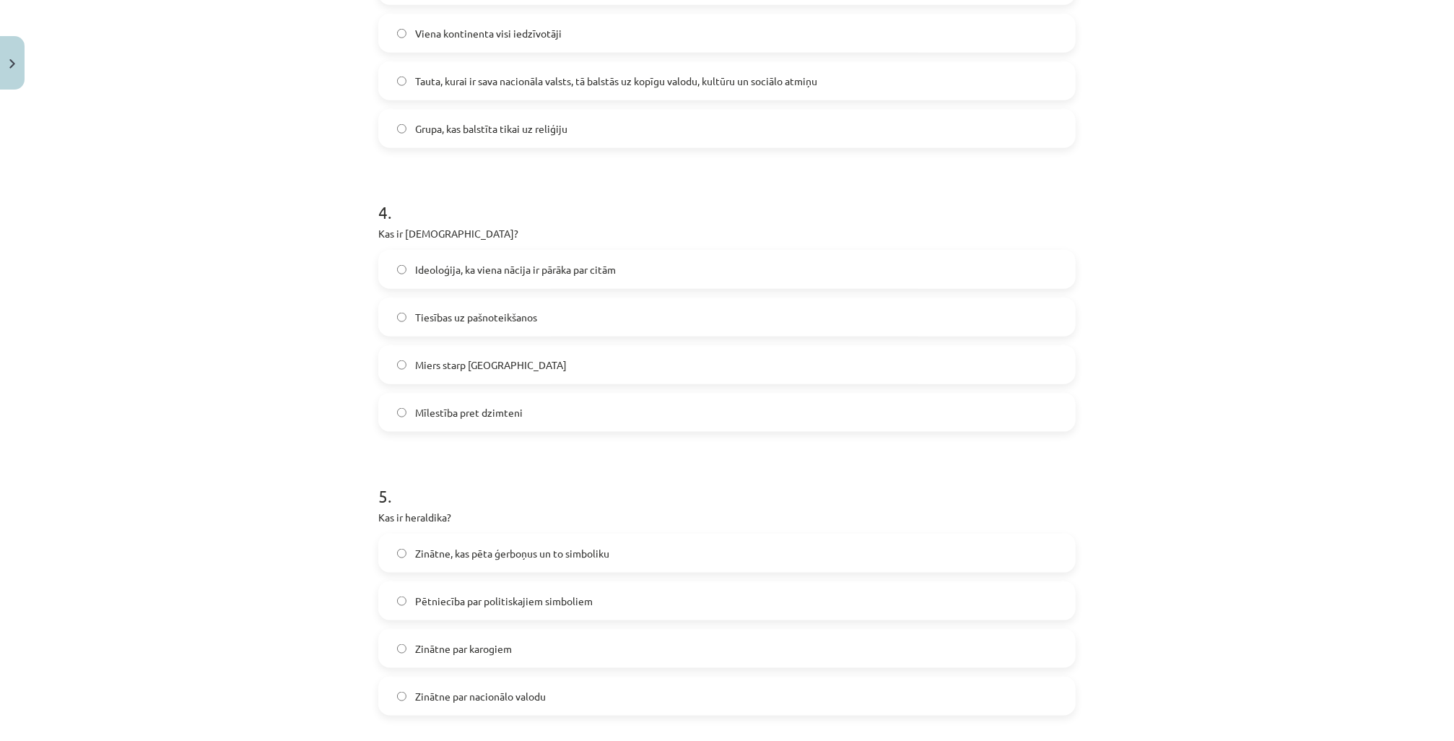
click at [460, 373] on label "Miers starp nācijām" at bounding box center [727, 365] width 694 height 36
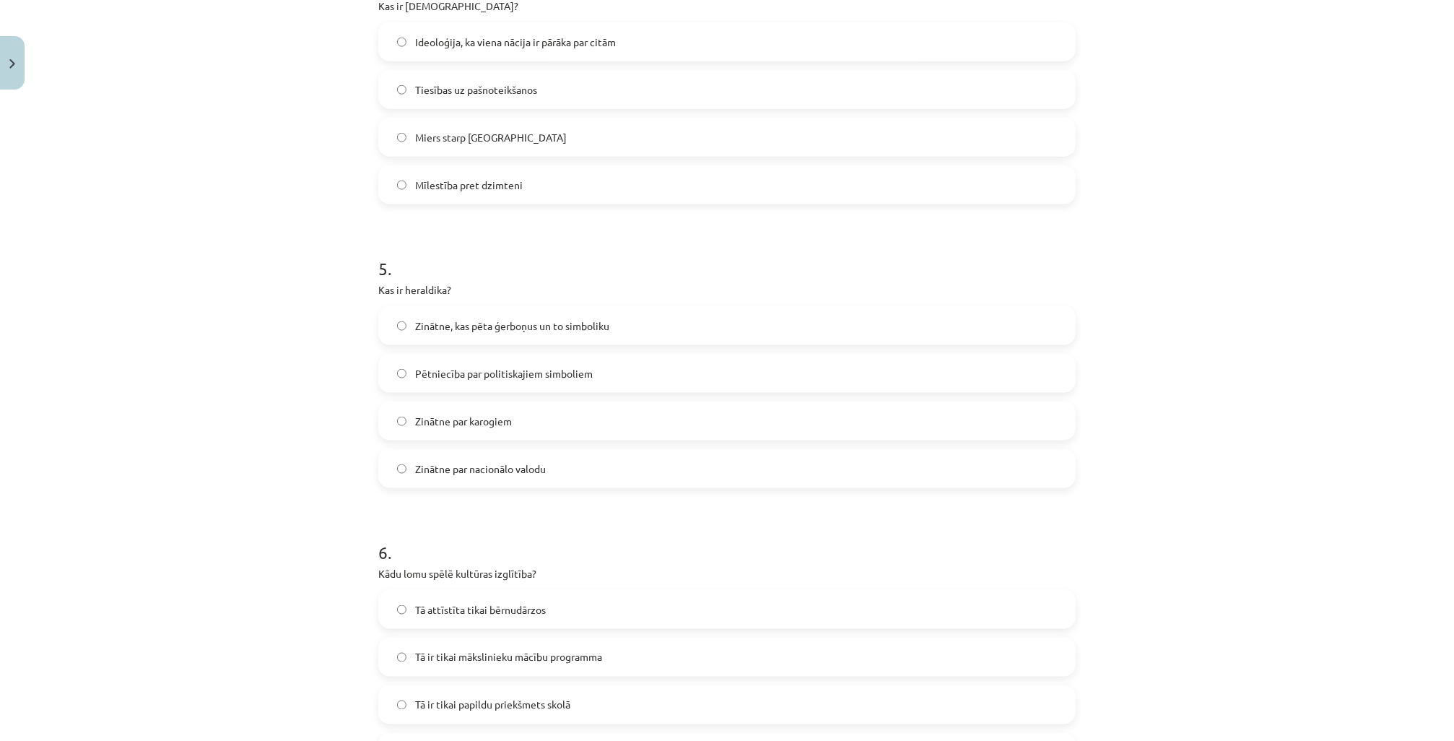
scroll to position [1193, 0]
click at [476, 311] on label "Zinātne, kas pēta ģerboņus un to simboliku" at bounding box center [727, 322] width 694 height 36
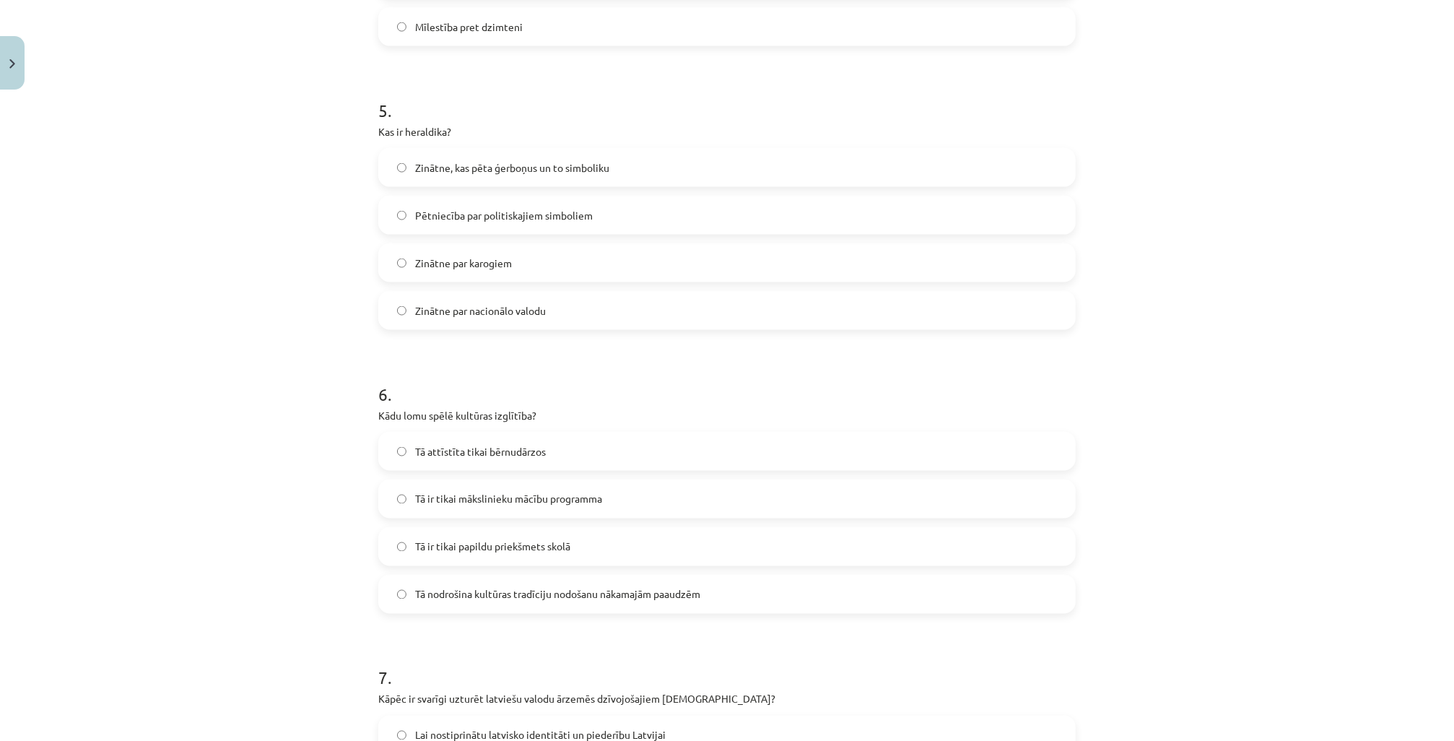
scroll to position [1366, 0]
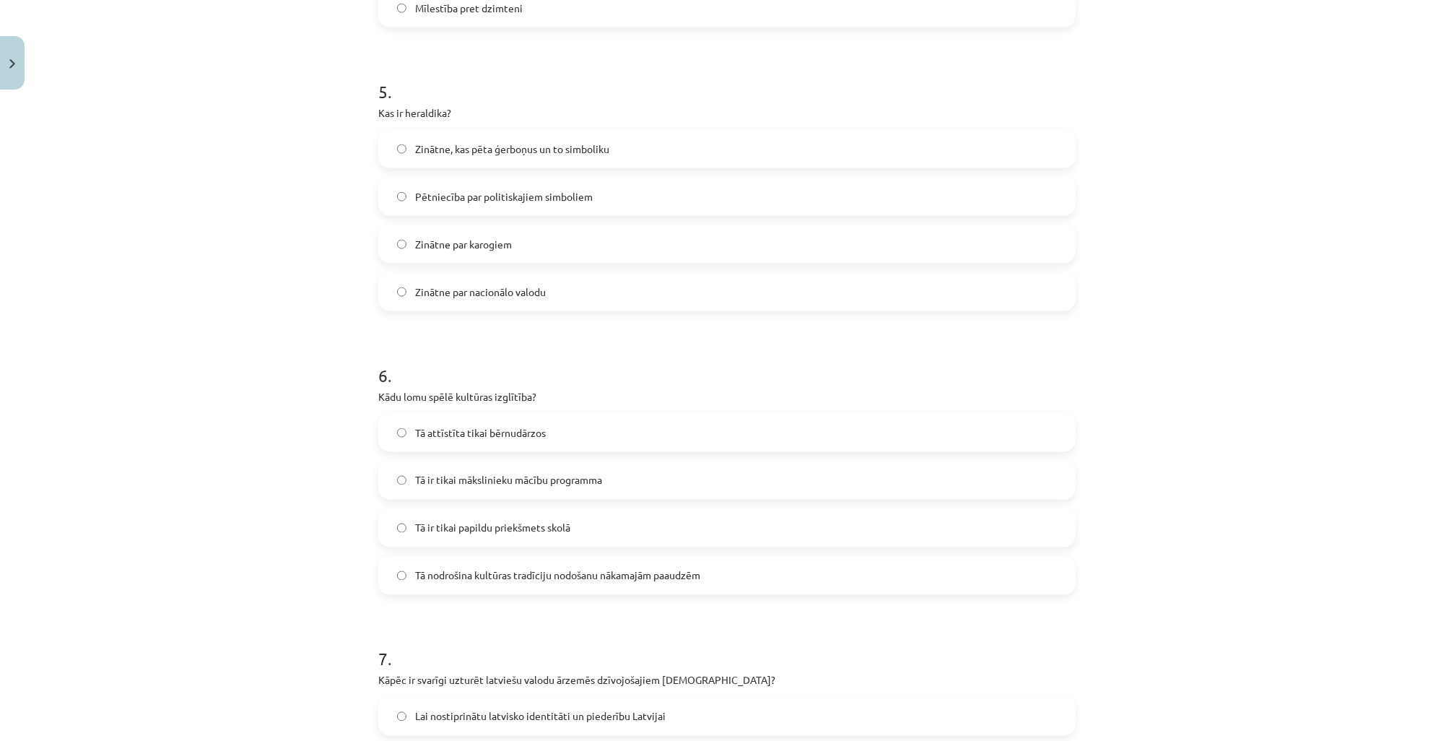
click at [483, 580] on span "Tā nodrošina kultūras tradīciju nodošanu nākamajām paaudzēm" at bounding box center [557, 575] width 285 height 15
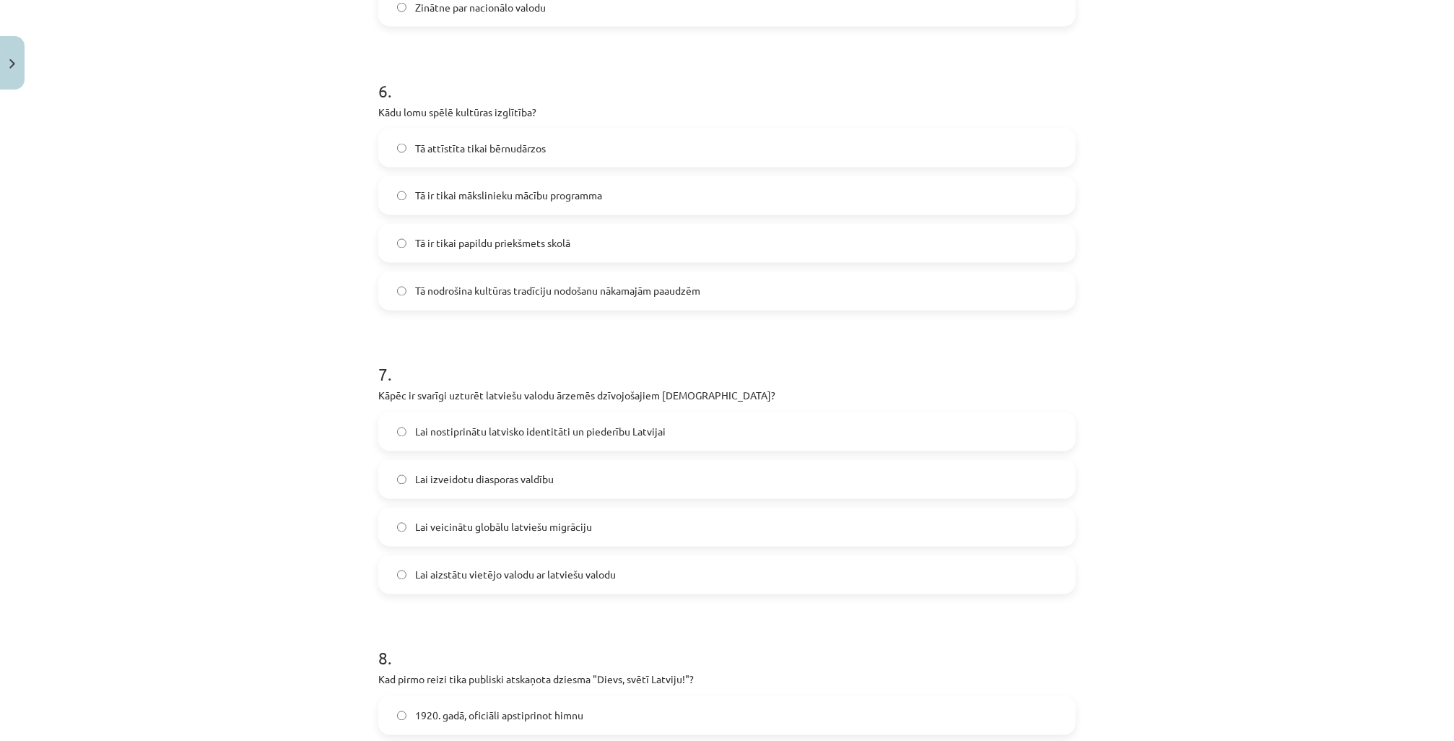
scroll to position [1655, 0]
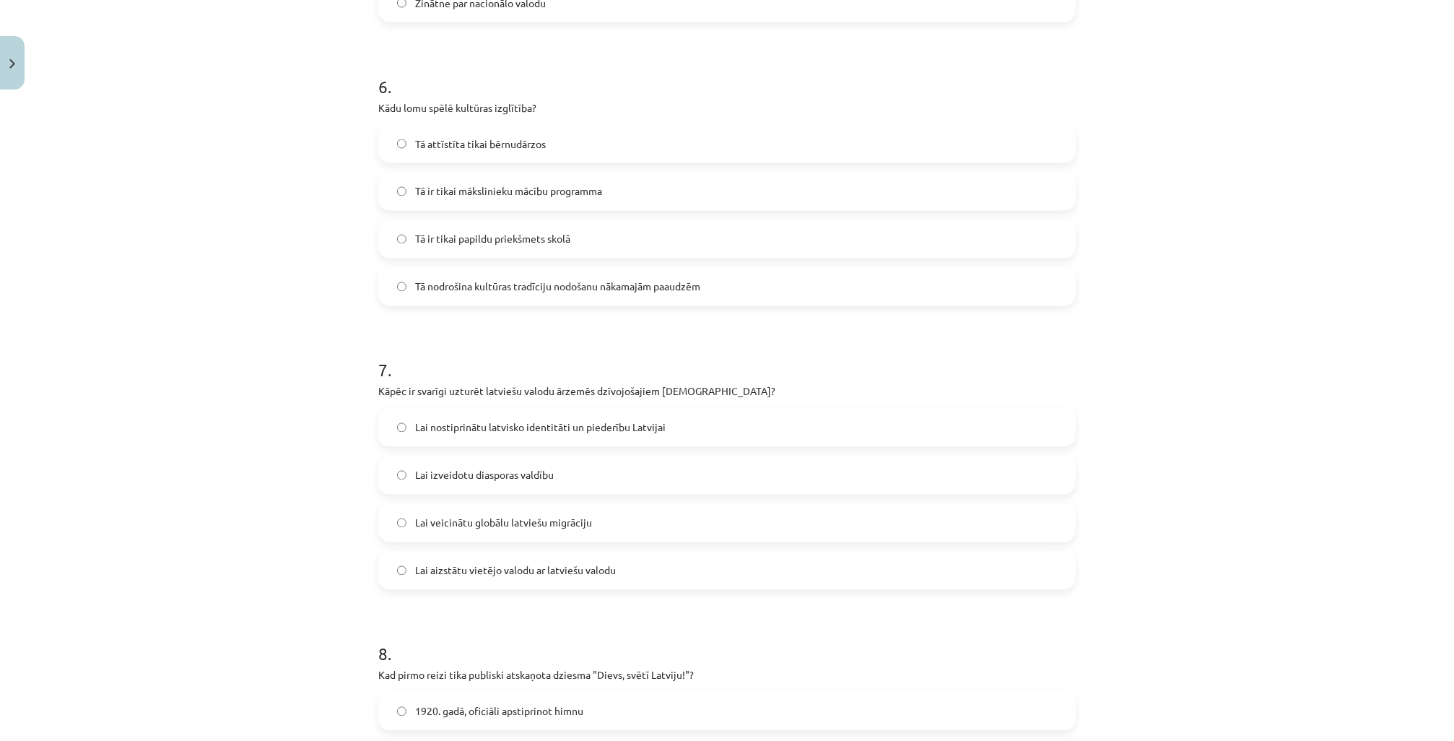
click at [513, 422] on span "Lai nostiprinātu latvisko identitāti un piederību Latvijai" at bounding box center [540, 427] width 250 height 15
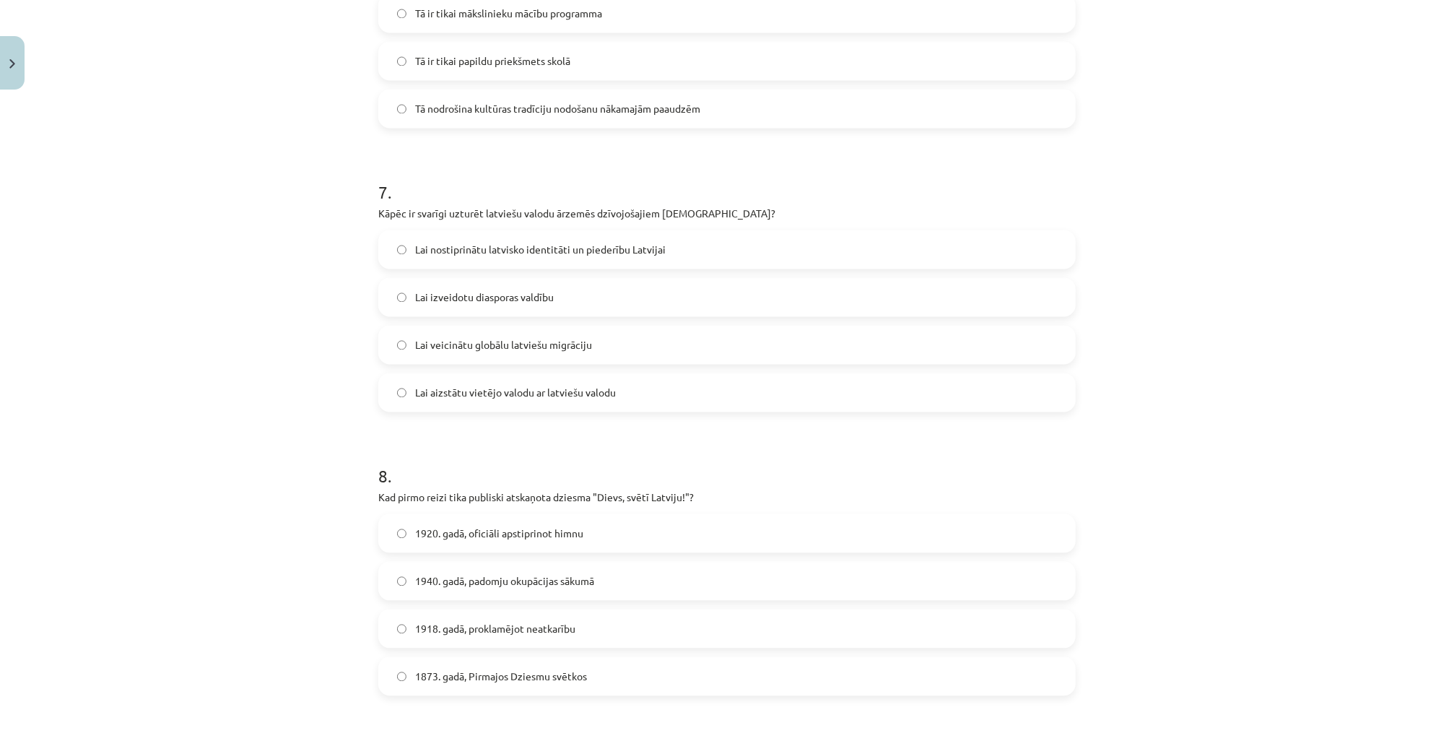
scroll to position [1943, 0]
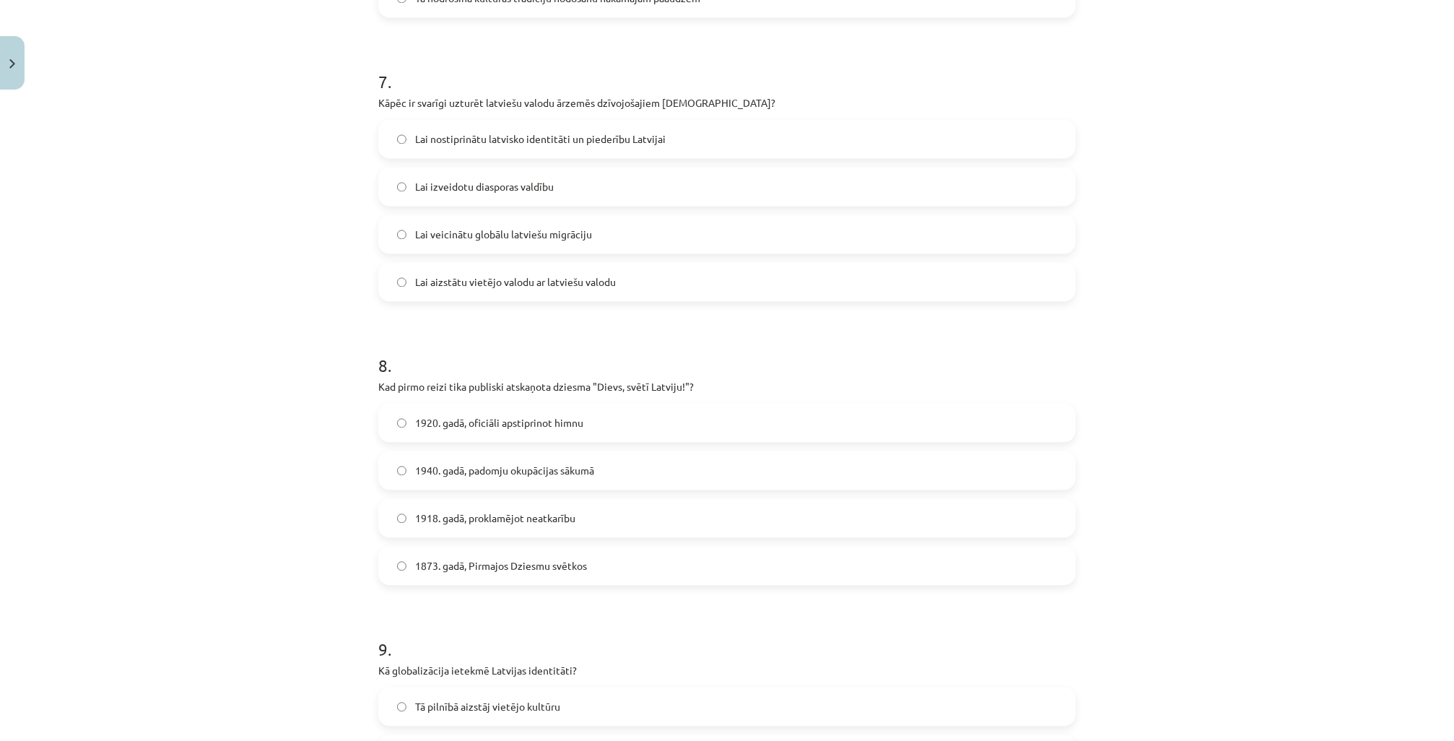
click at [432, 520] on span "1918. gadā, proklamējot neatkarību" at bounding box center [495, 517] width 160 height 15
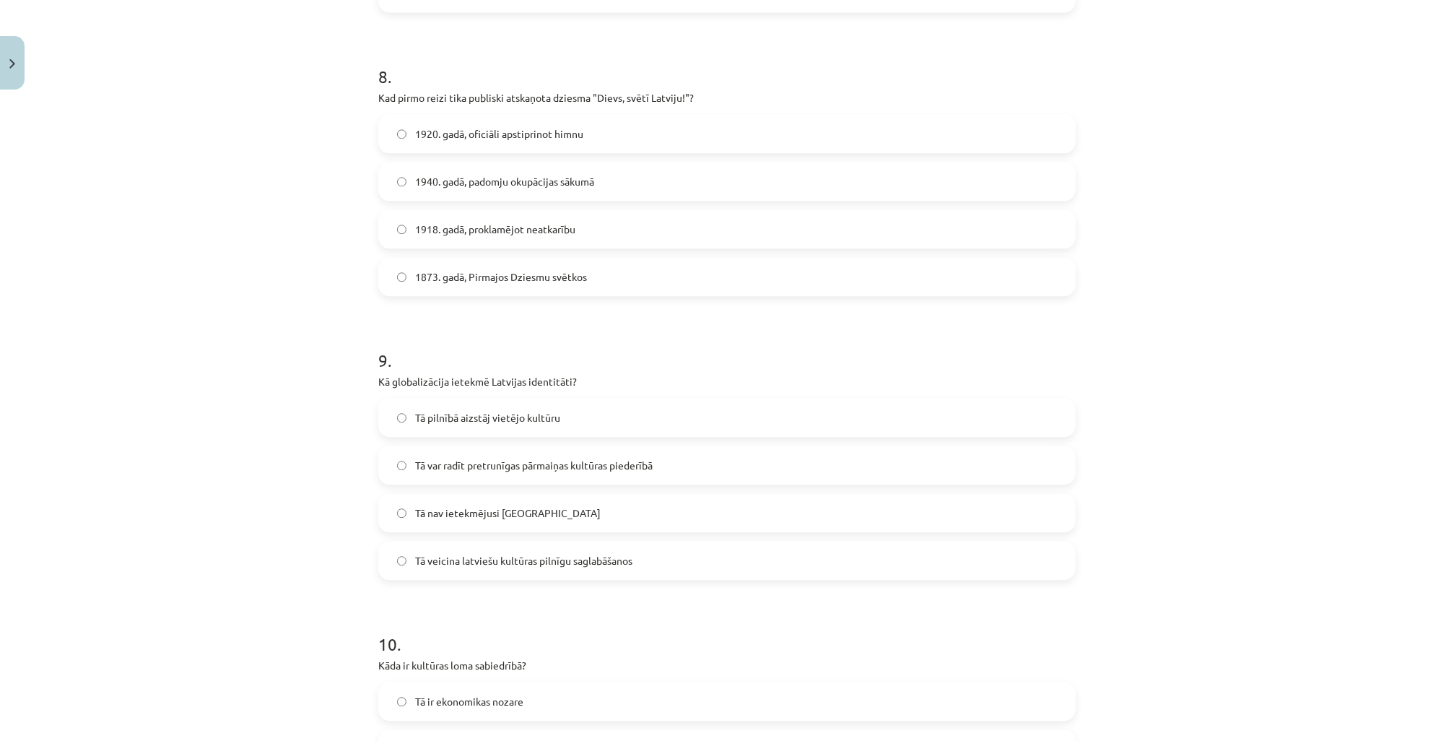
click at [471, 471] on label "Tā var radīt pretrunīgas pārmaiņas kultūras piederībā" at bounding box center [727, 465] width 694 height 36
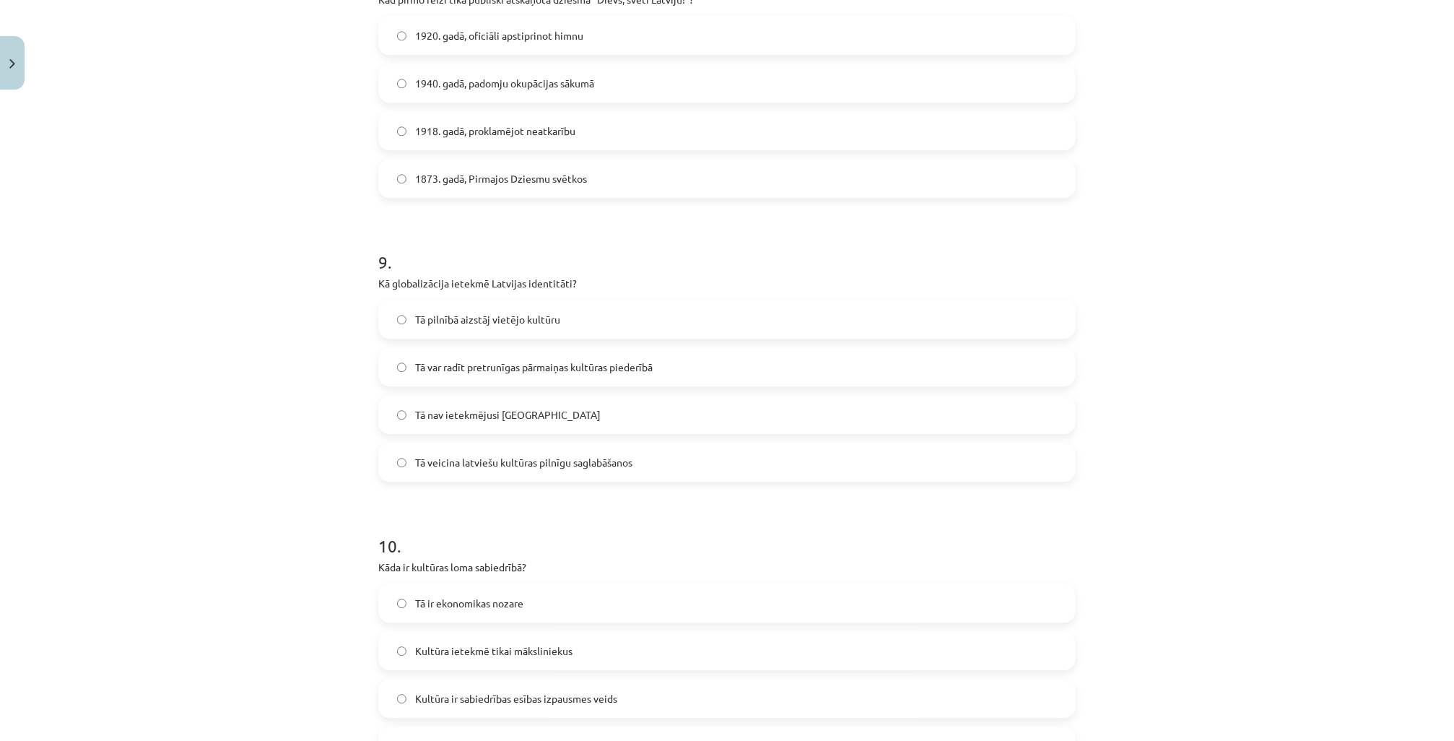
scroll to position [2405, 0]
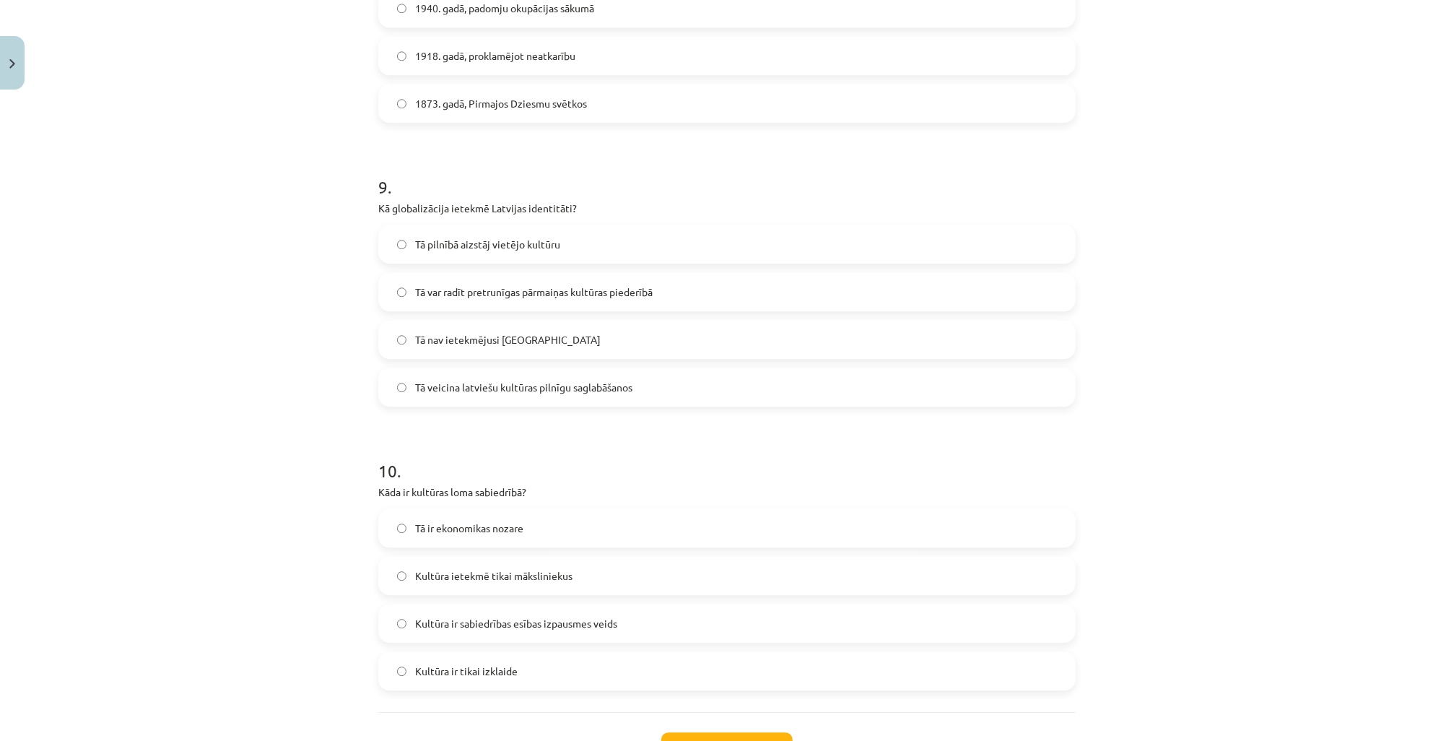
drag, startPoint x: 479, startPoint y: 627, endPoint x: 635, endPoint y: 701, distance: 172.1
click at [480, 627] on span "Kultūra ir sabiedrības esības izpausmes veids" at bounding box center [516, 623] width 202 height 15
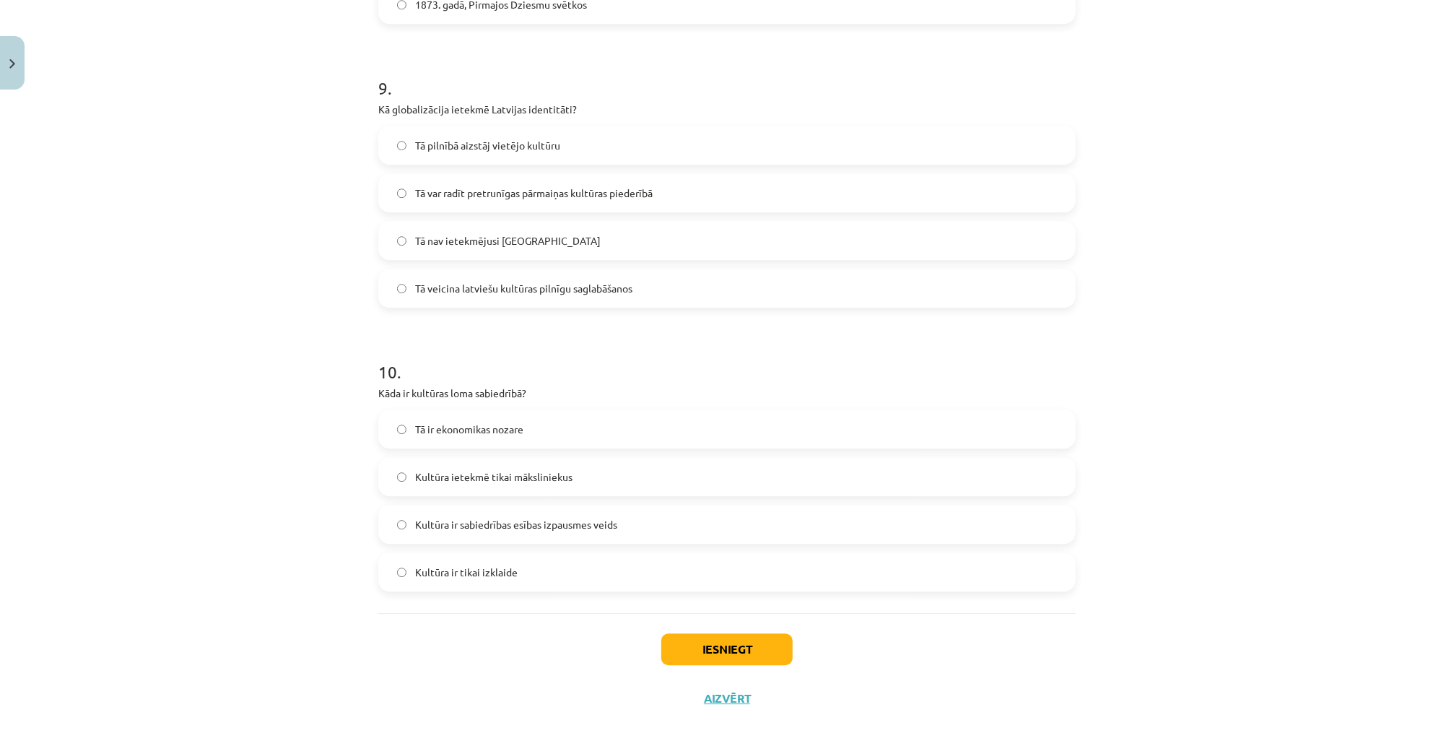
scroll to position [2521, 0]
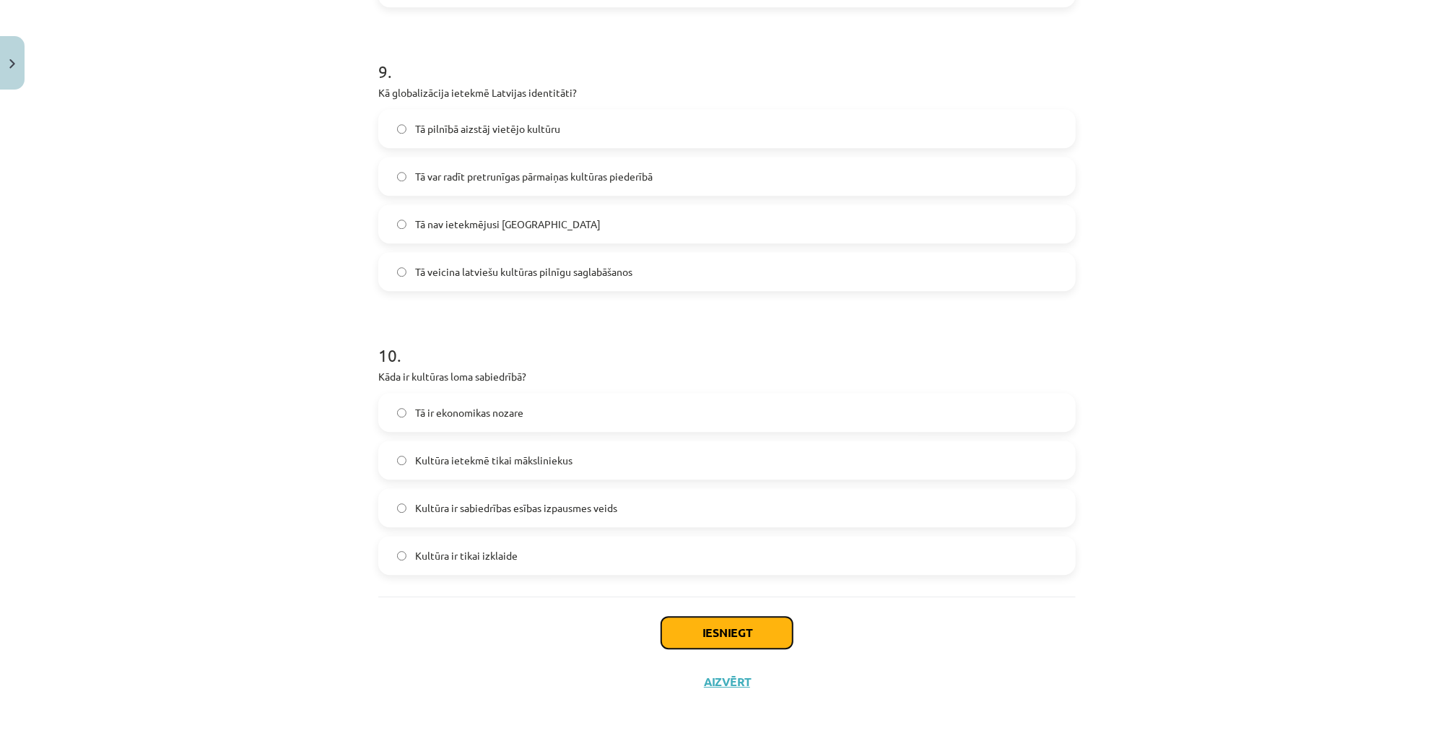
click at [736, 643] on button "Iesniegt" at bounding box center [726, 632] width 131 height 32
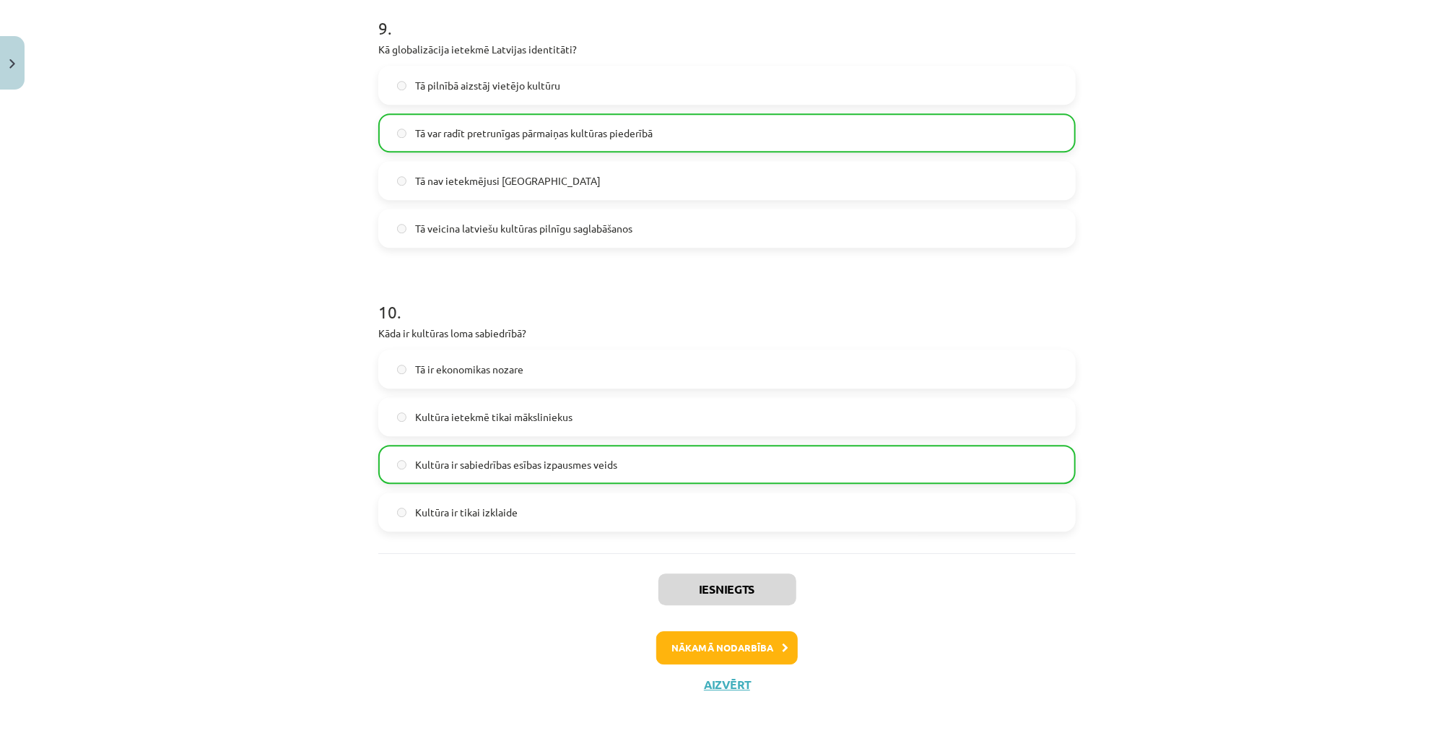
scroll to position [2567, 0]
click at [738, 645] on button "Nākamā nodarbība" at bounding box center [726, 644] width 141 height 33
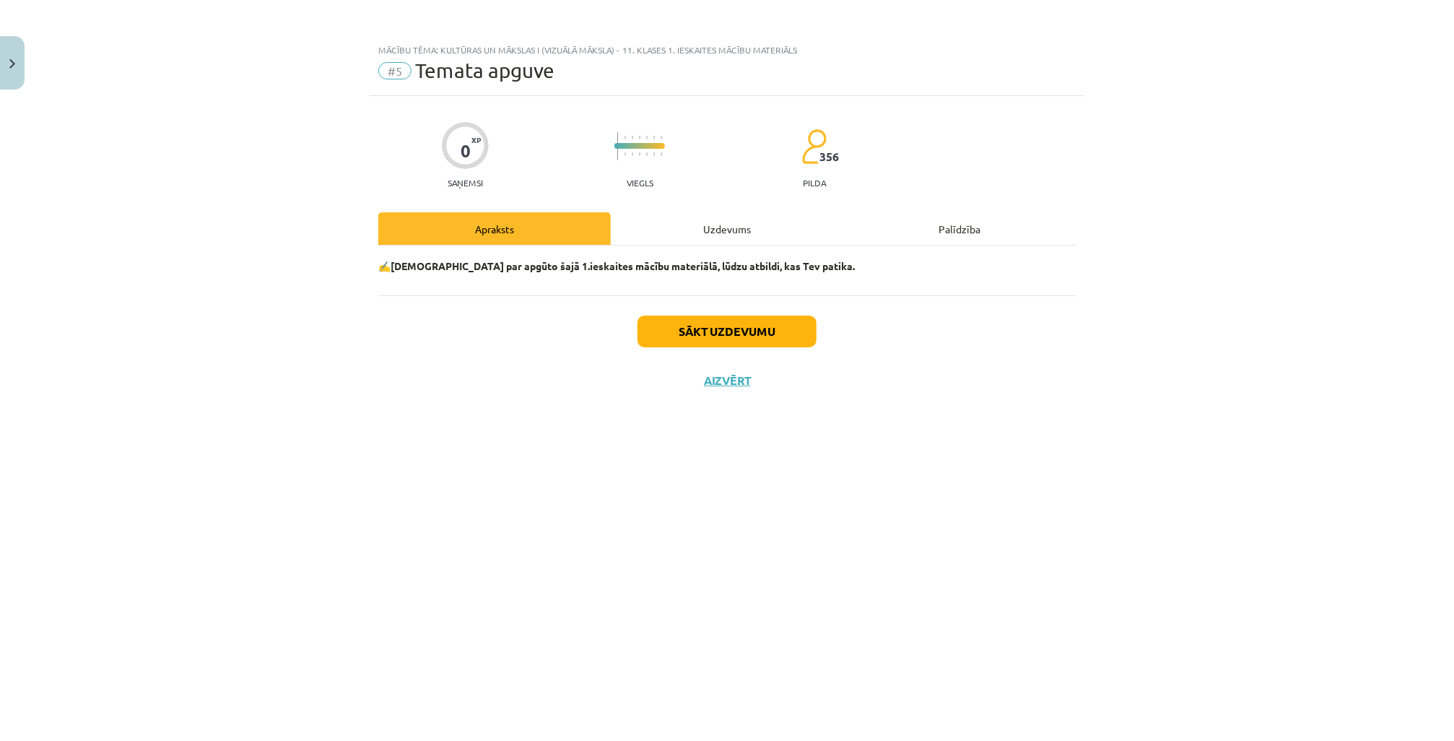
scroll to position [0, 0]
click at [713, 335] on button "Sākt uzdevumu" at bounding box center [726, 331] width 179 height 32
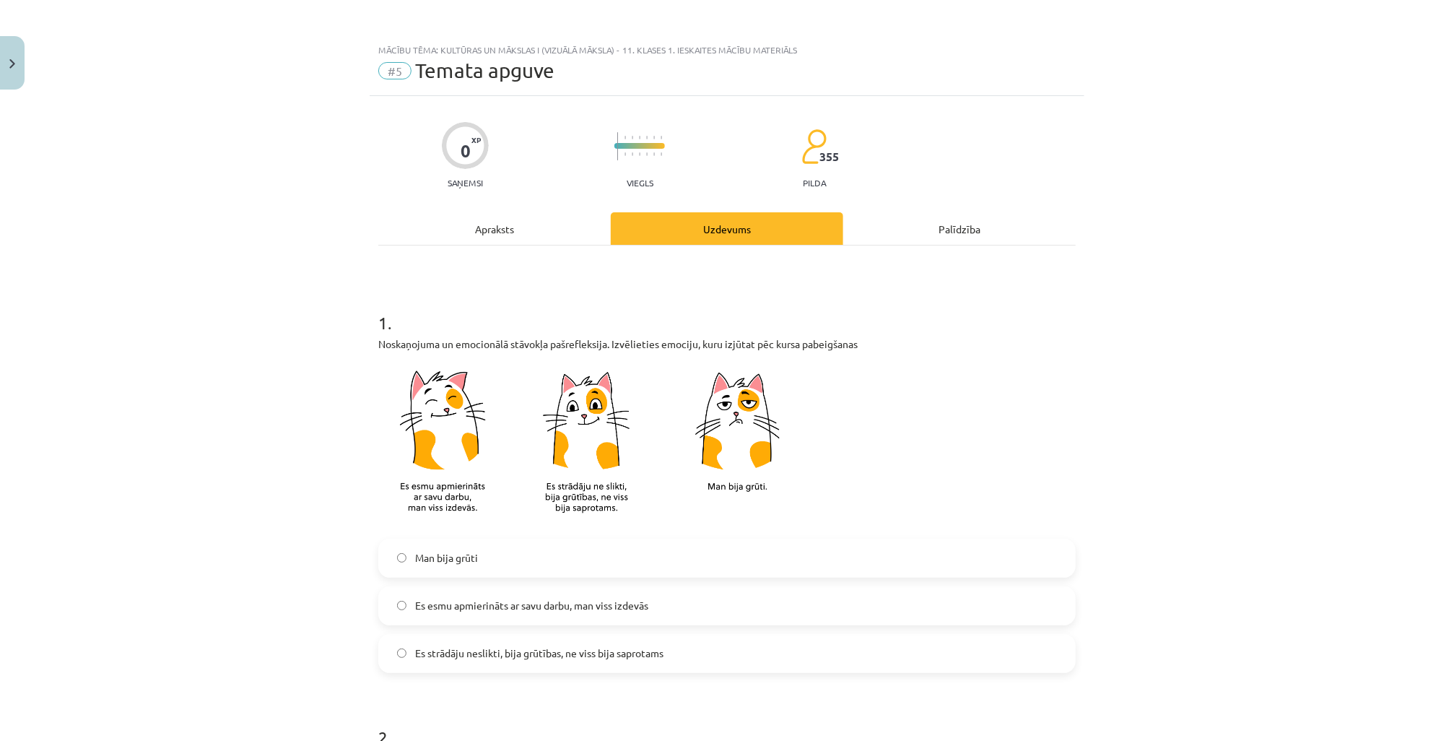
click at [530, 658] on span "Es strādāju neslikti, bija grūtības, ne viss bija saprotams" at bounding box center [539, 652] width 248 height 15
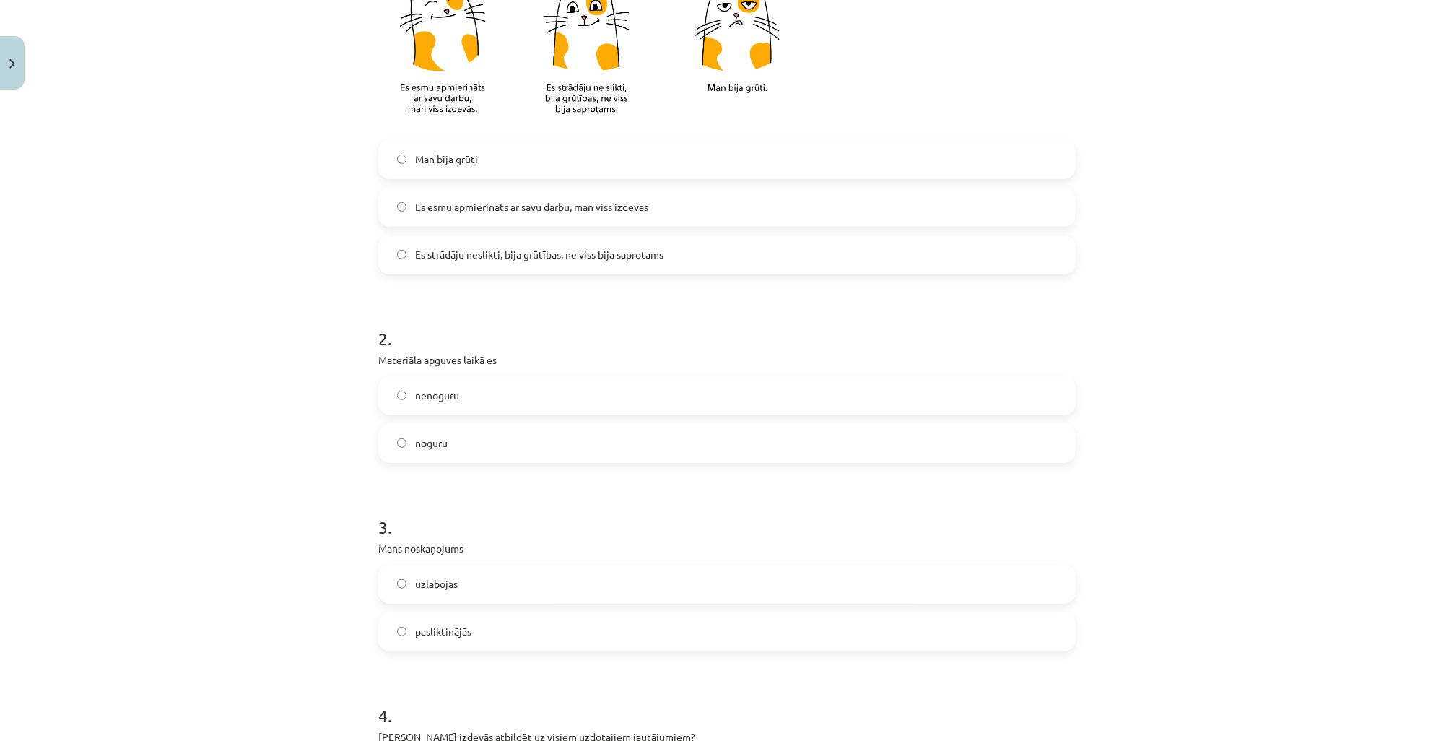
scroll to position [404, 0]
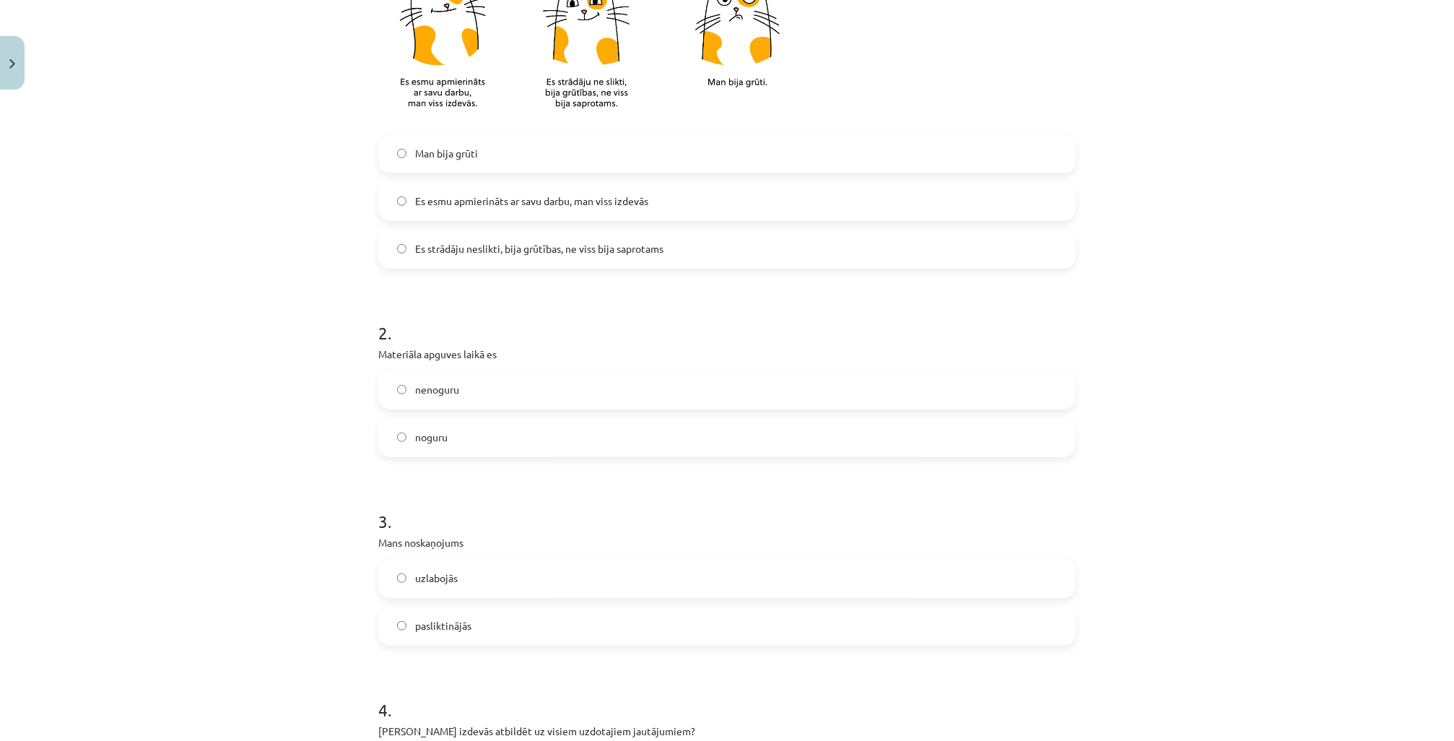
click at [448, 393] on span "nenoguru" at bounding box center [437, 389] width 44 height 15
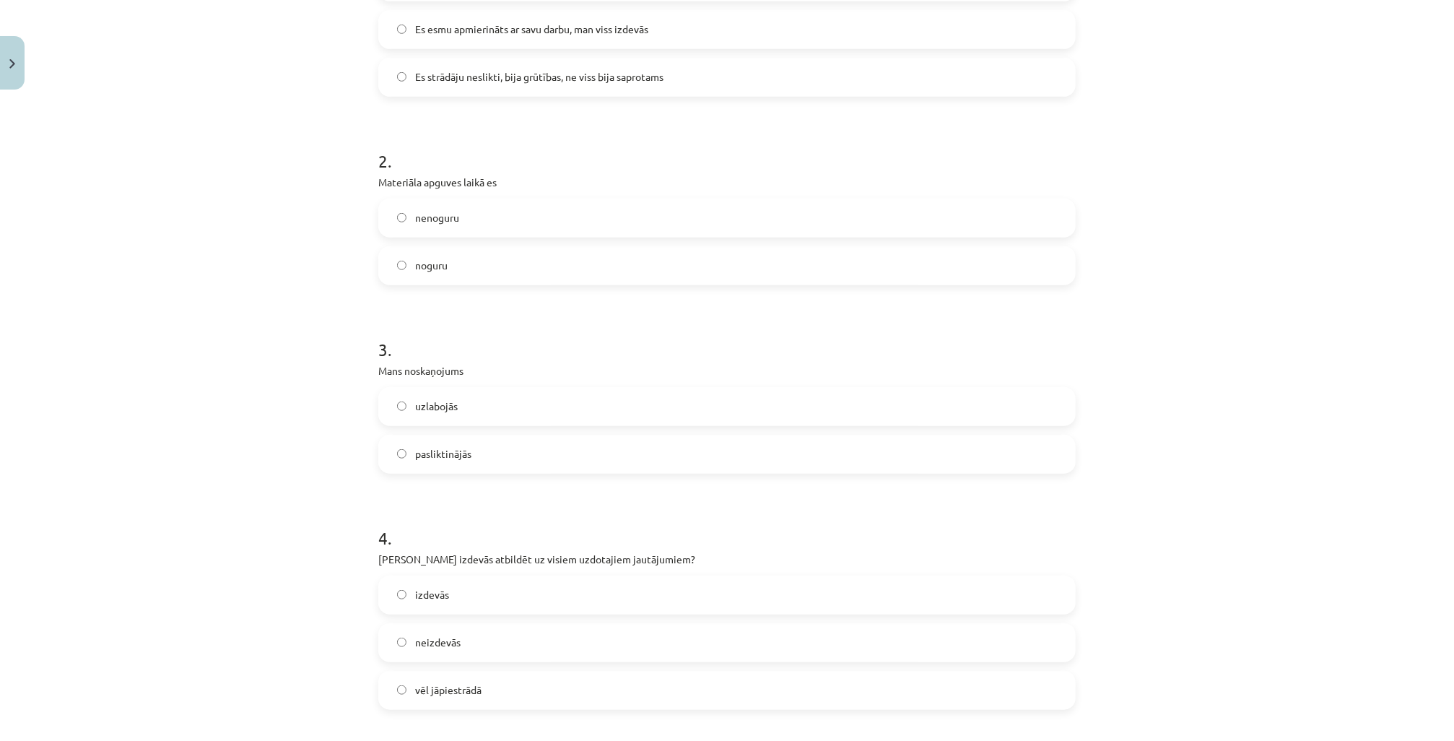
scroll to position [693, 0]
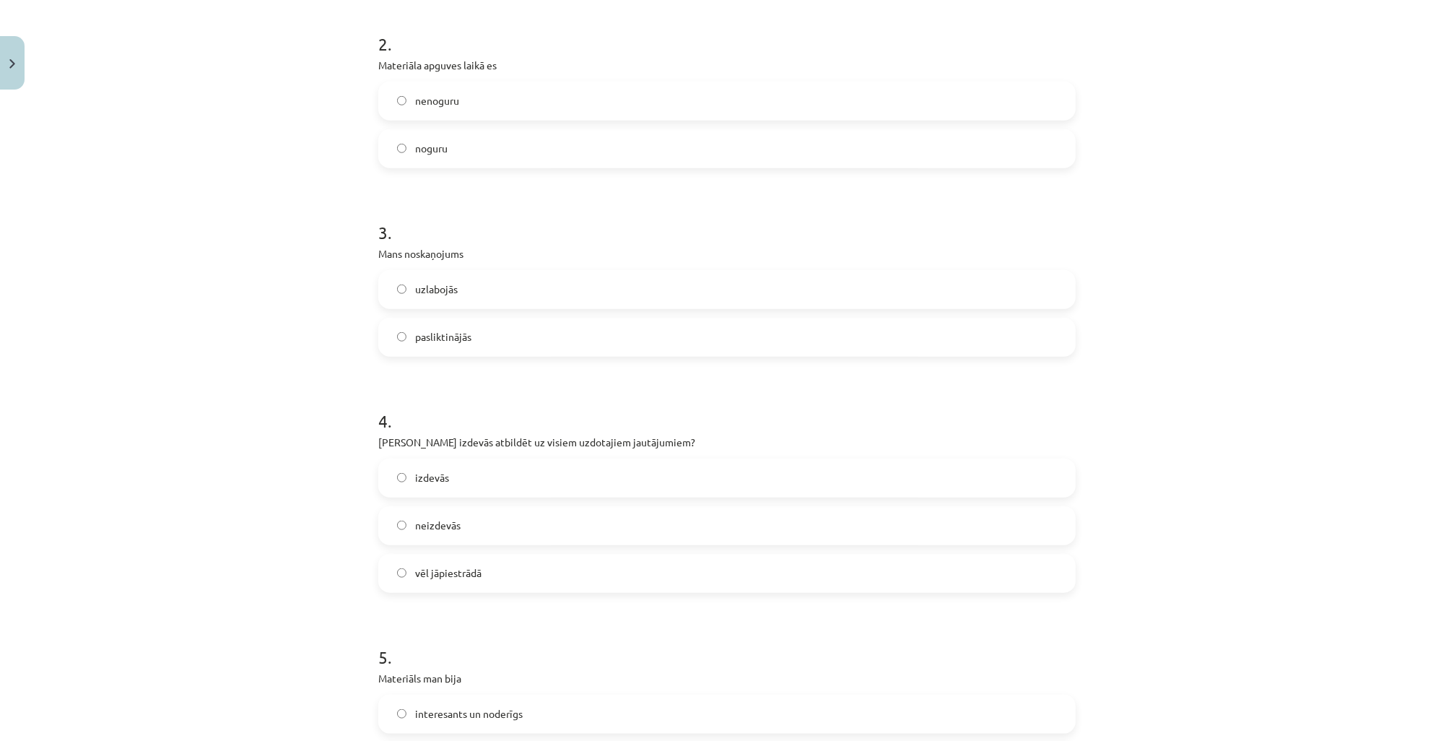
click at [458, 289] on label "uzlabojās" at bounding box center [727, 289] width 694 height 36
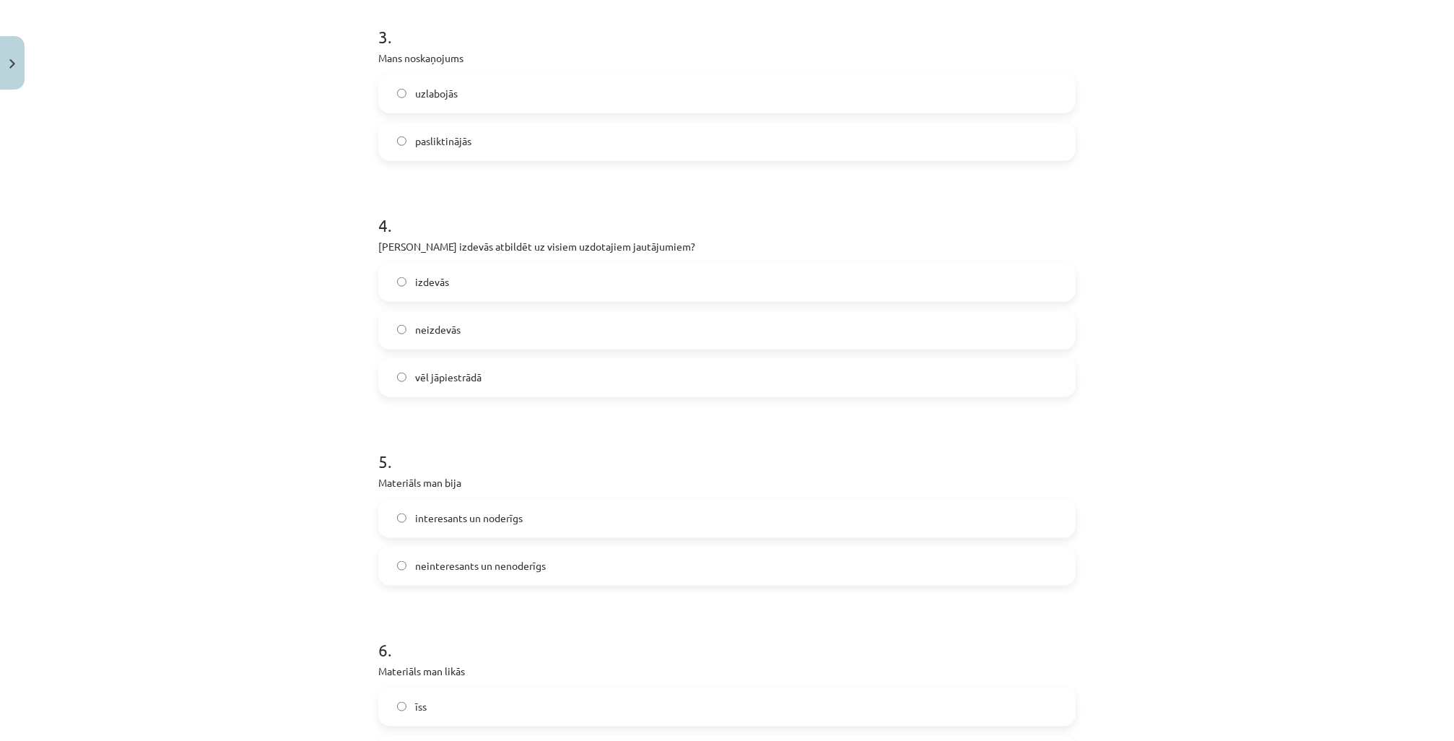
scroll to position [982, 0]
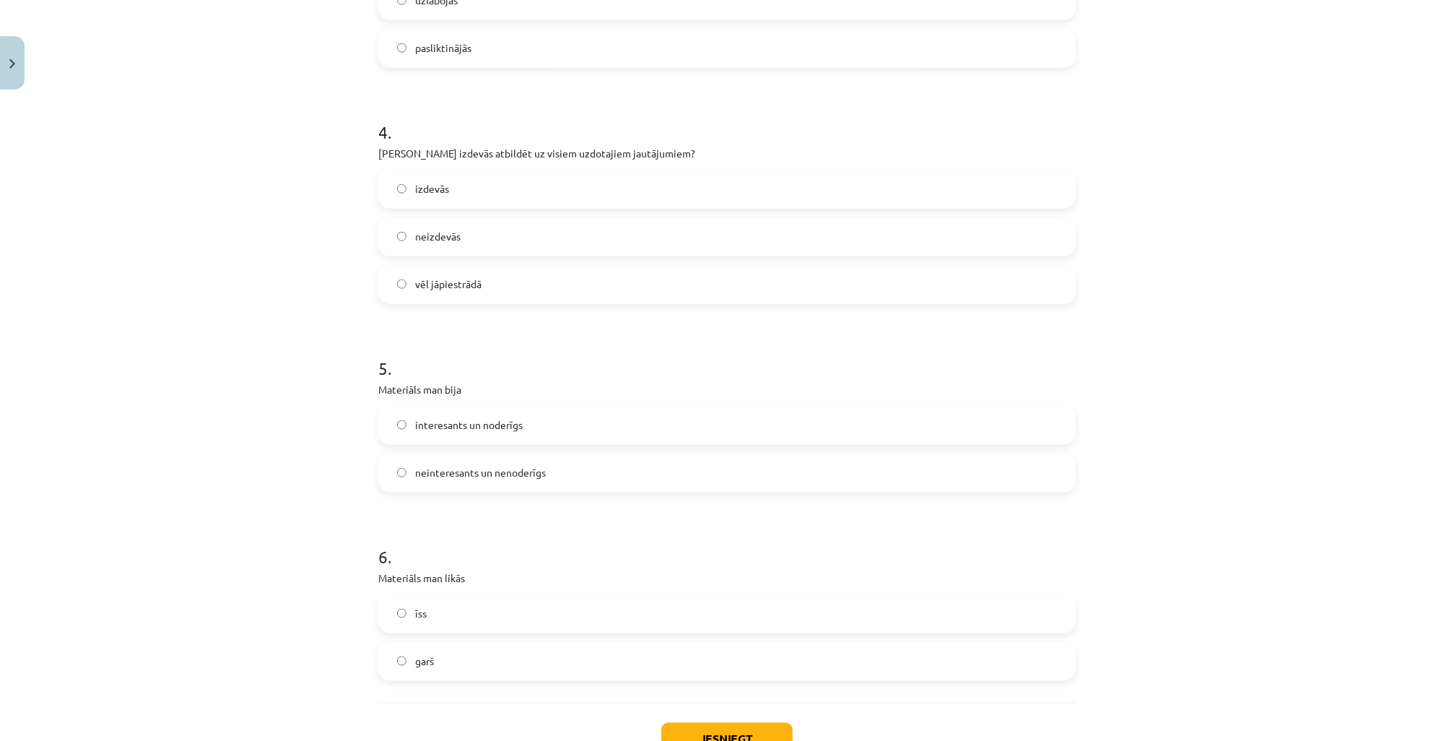
click at [467, 283] on span "vēl jāpiestrādā" at bounding box center [448, 283] width 66 height 15
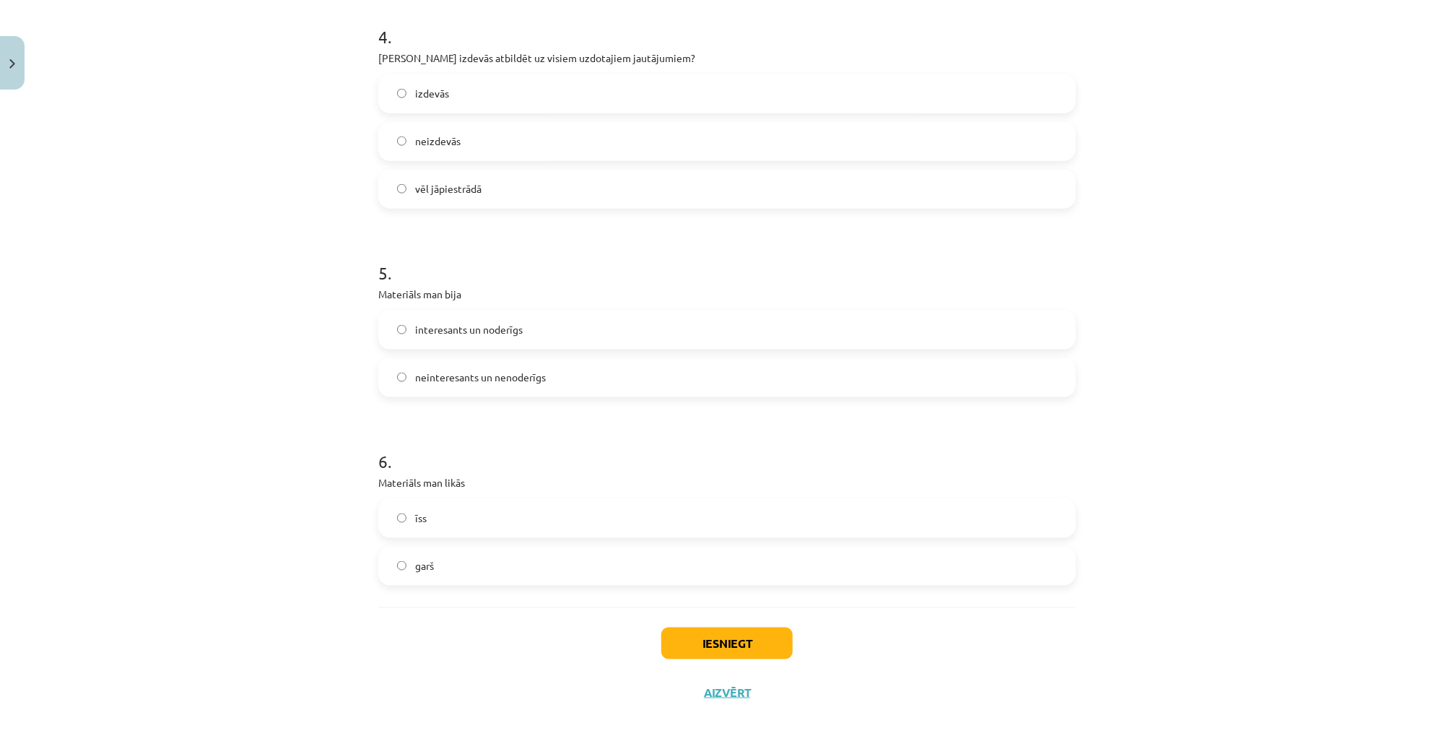
scroll to position [1089, 0]
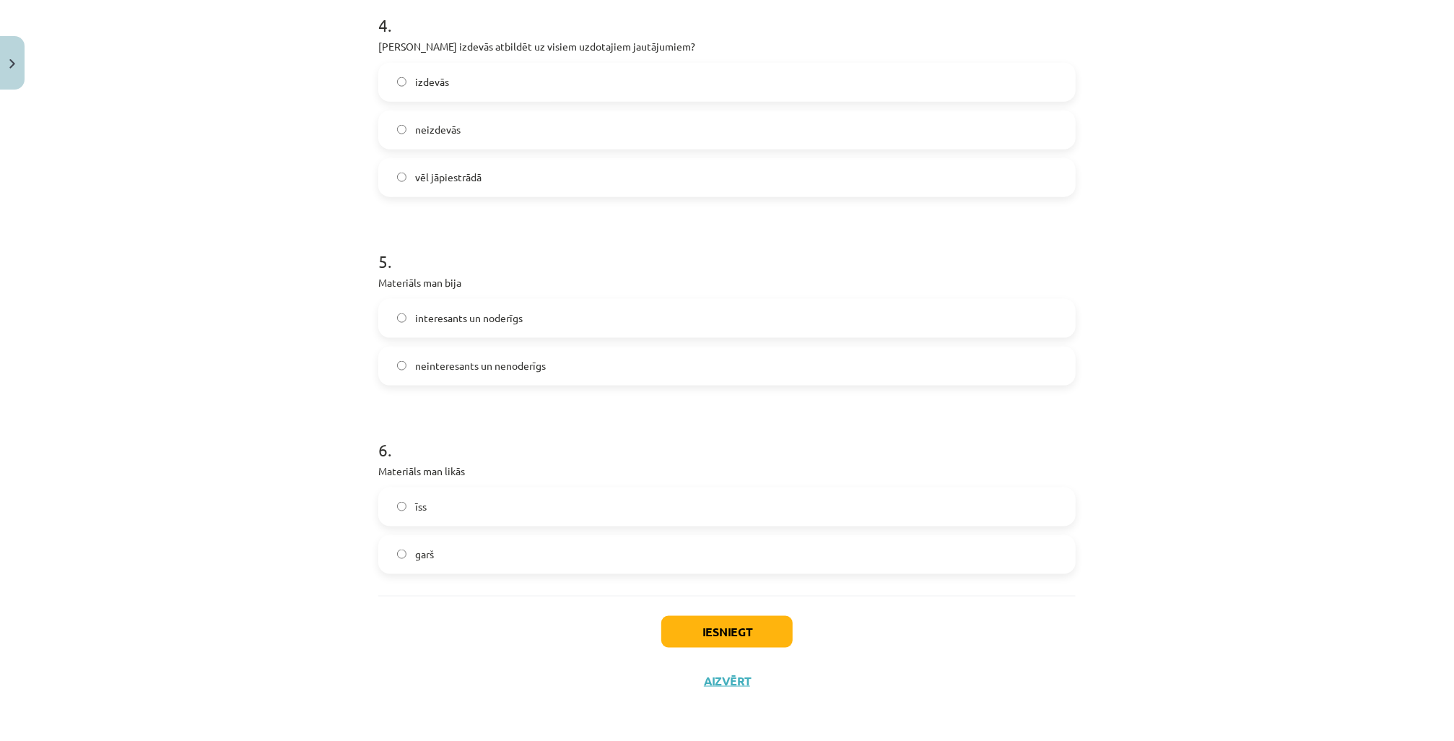
click at [518, 313] on span "interesants un noderīgs" at bounding box center [469, 317] width 108 height 15
click at [476, 514] on label "īss" at bounding box center [727, 507] width 694 height 36
click at [723, 630] on button "Iesniegt" at bounding box center [726, 632] width 131 height 32
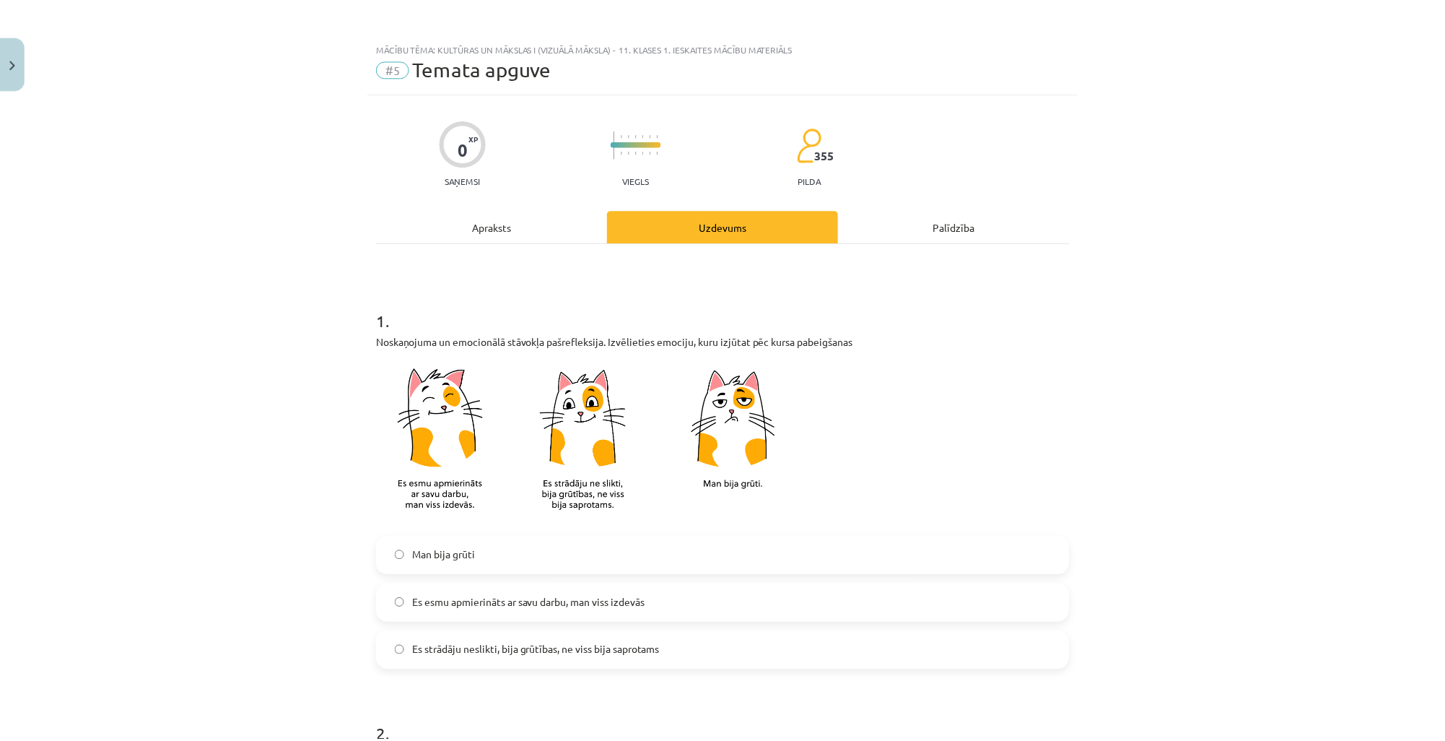
scroll to position [0, 0]
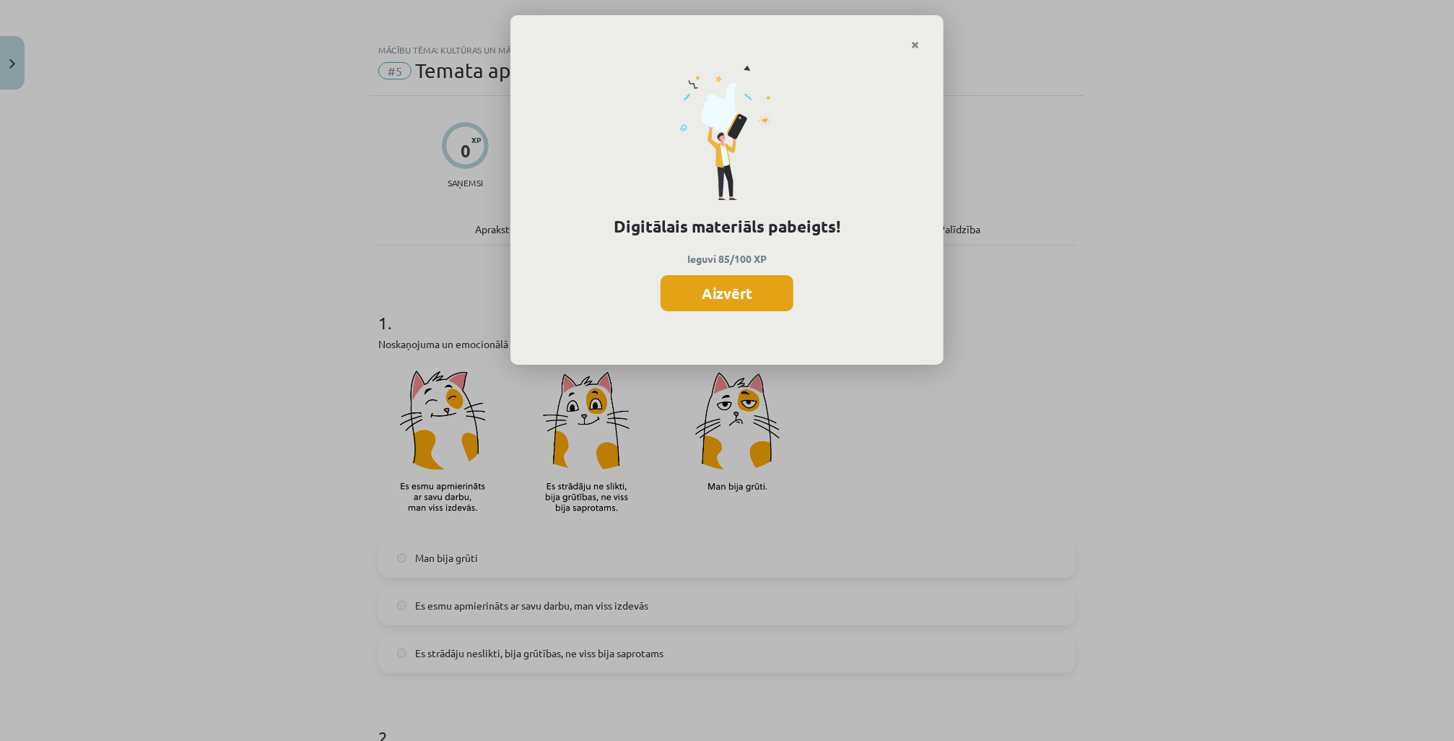
click at [741, 288] on button "Aizvērt" at bounding box center [727, 293] width 133 height 36
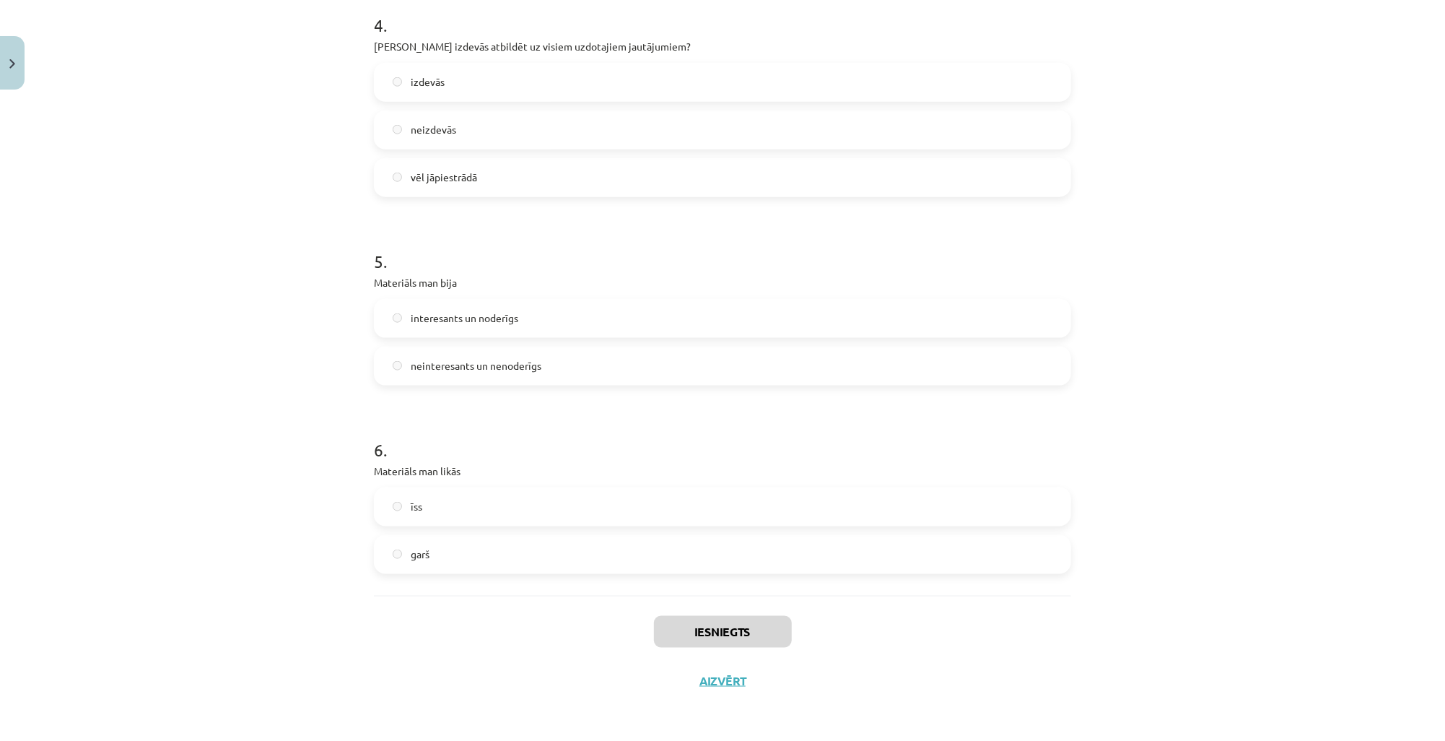
scroll to position [440, 0]
click at [733, 679] on button "Aizvērt" at bounding box center [722, 681] width 55 height 14
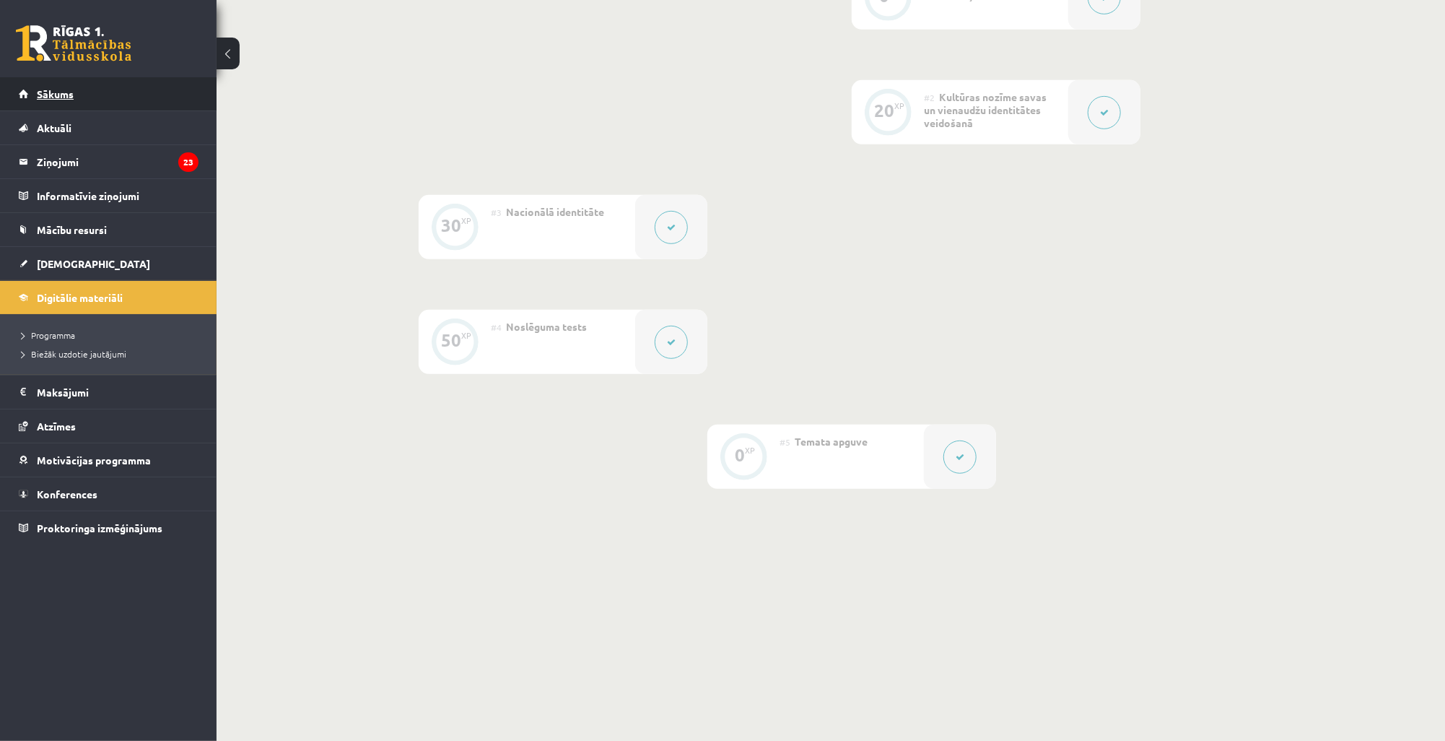
click at [103, 97] on link "Sākums" at bounding box center [109, 93] width 180 height 33
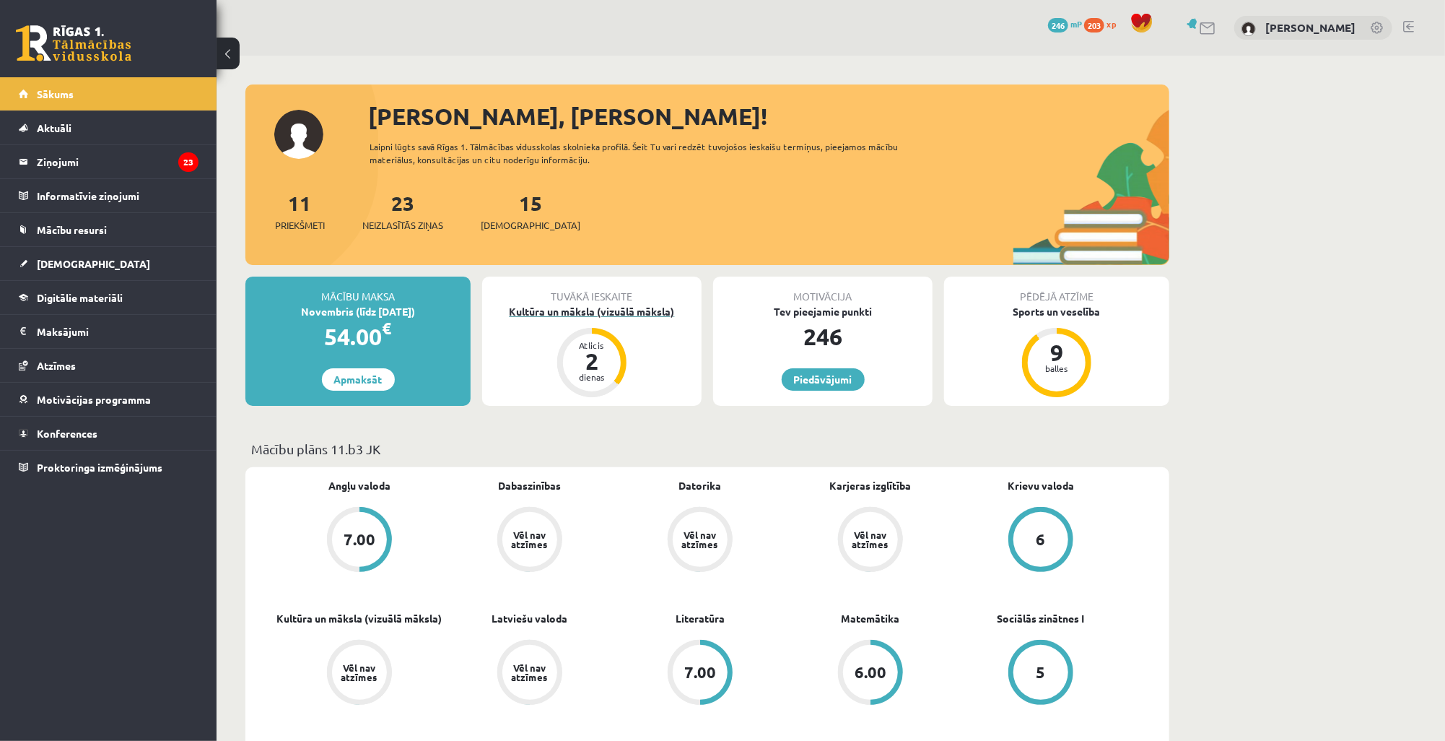
click at [596, 305] on div "Kultūra un māksla (vizuālā māksla)" at bounding box center [591, 311] width 219 height 15
